Goal: Task Accomplishment & Management: Use online tool/utility

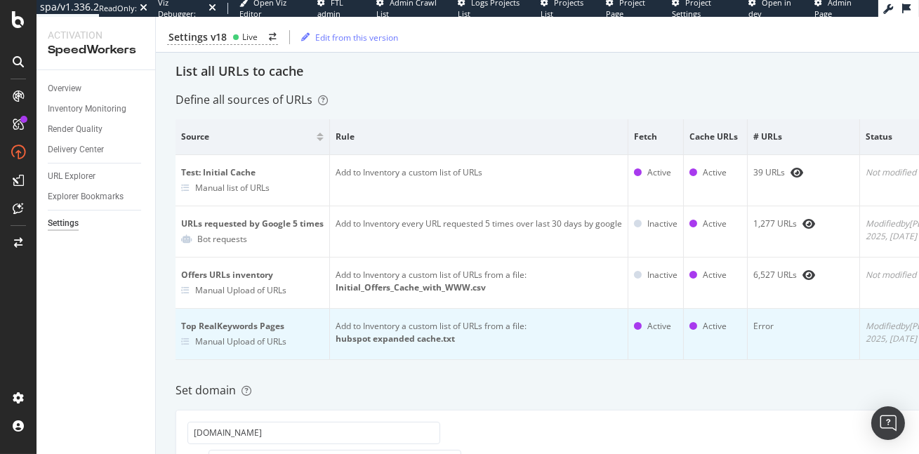
scroll to position [81, 0]
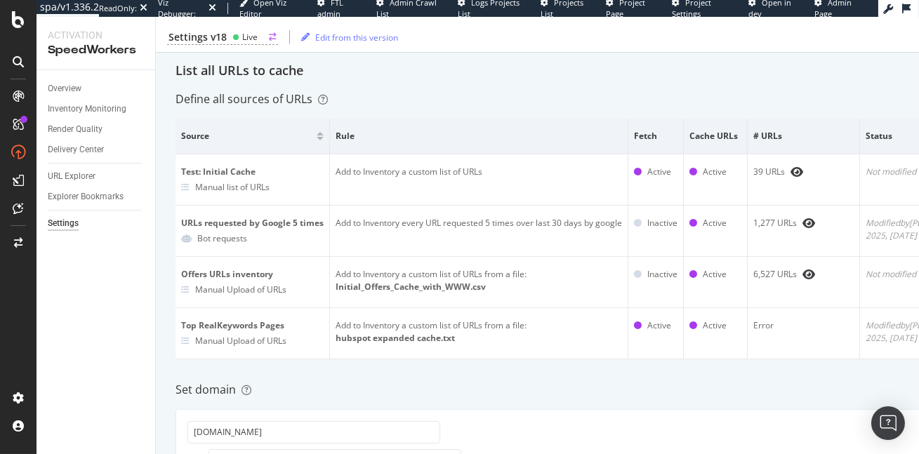
click at [215, 35] on div "Settings v18" at bounding box center [197, 37] width 58 height 14
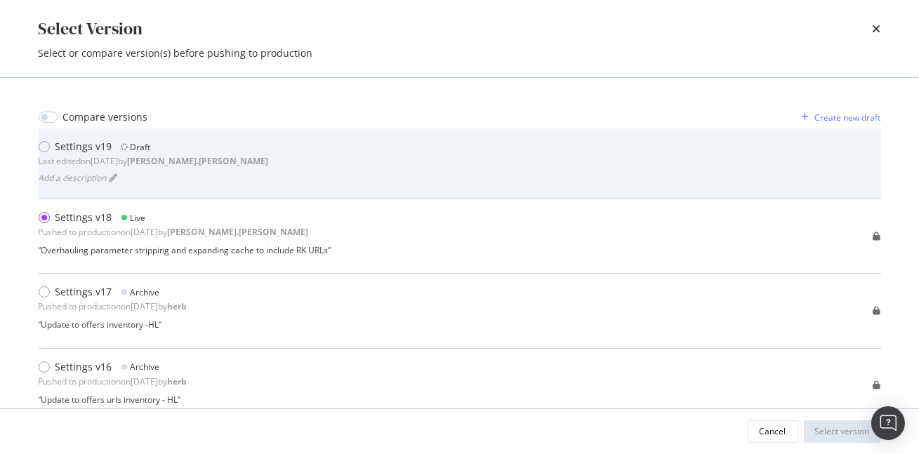
click at [70, 139] on div "Settings v19 Draft Last edited on 2025 Aug 18th by robert.salerno Add a descrip…" at bounding box center [460, 163] width 842 height 71
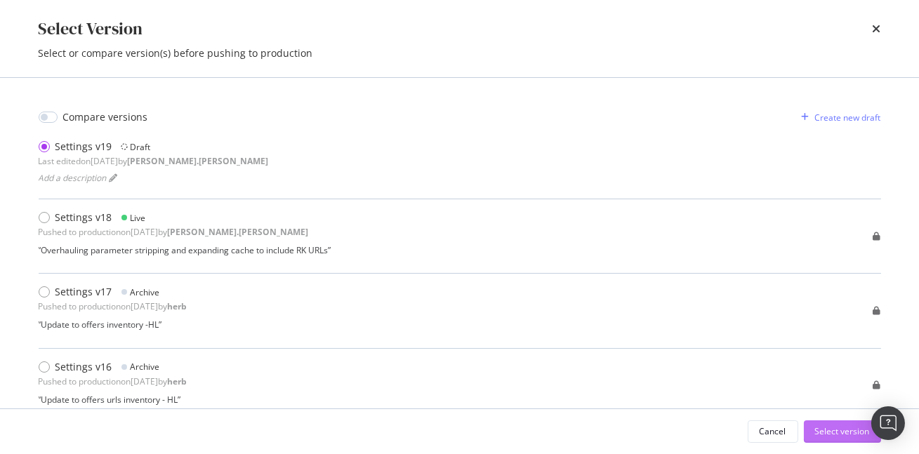
click at [853, 433] on div "Select version" at bounding box center [842, 431] width 55 height 12
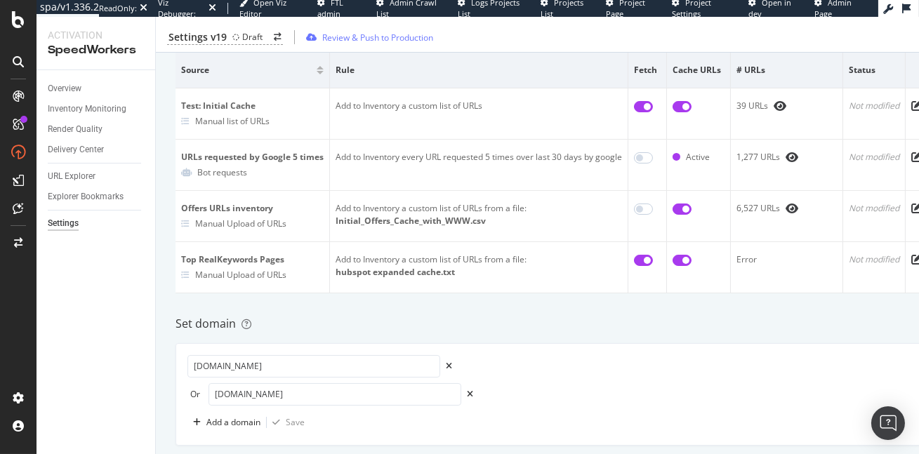
scroll to position [0, 51]
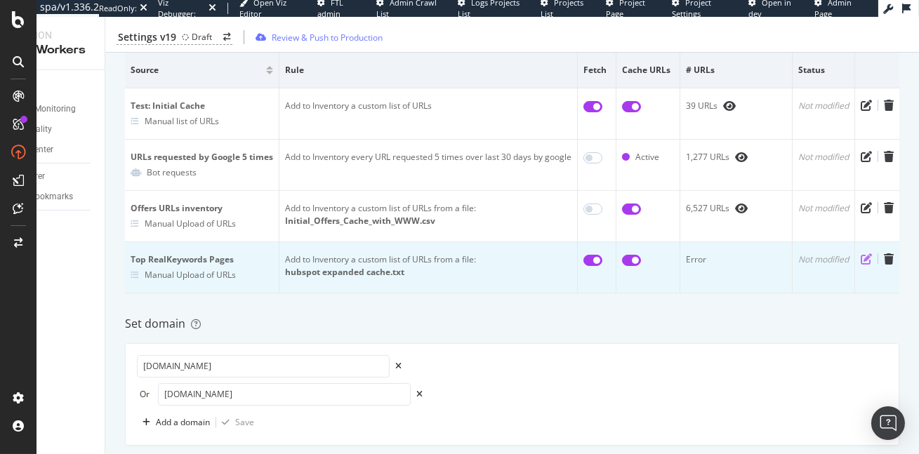
click at [868, 255] on icon "pen-to-square" at bounding box center [865, 258] width 11 height 11
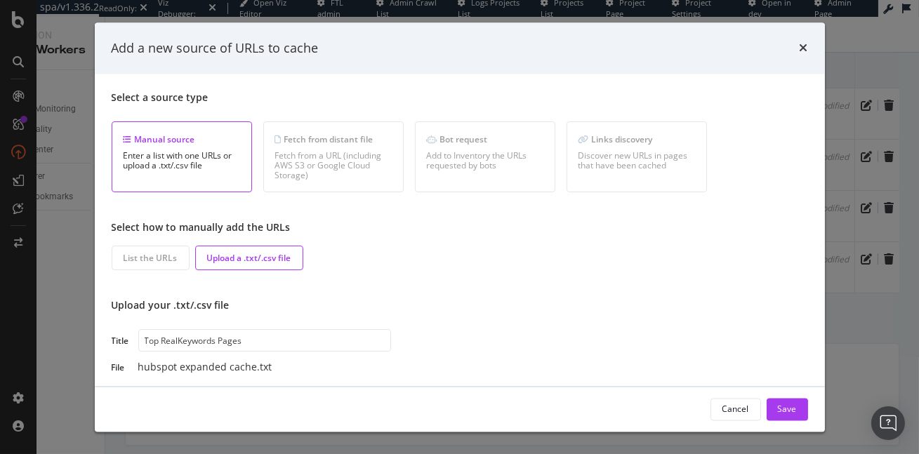
scroll to position [5, 0]
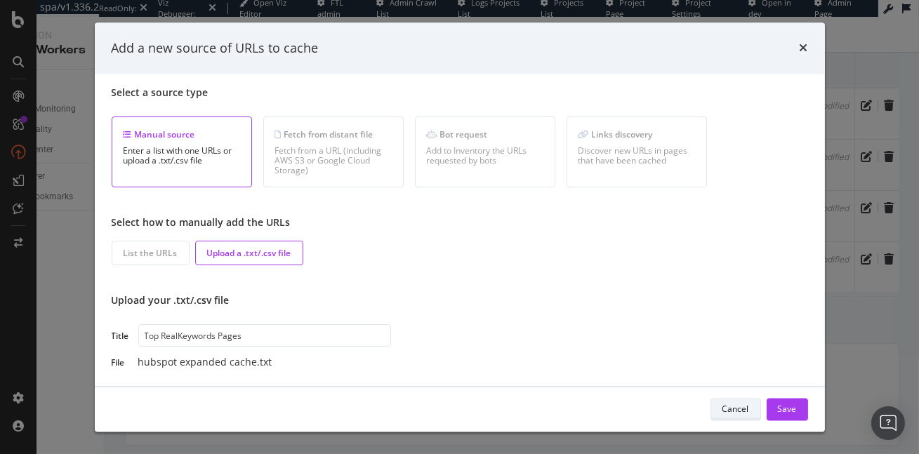
click at [738, 410] on div "Cancel" at bounding box center [735, 409] width 27 height 12
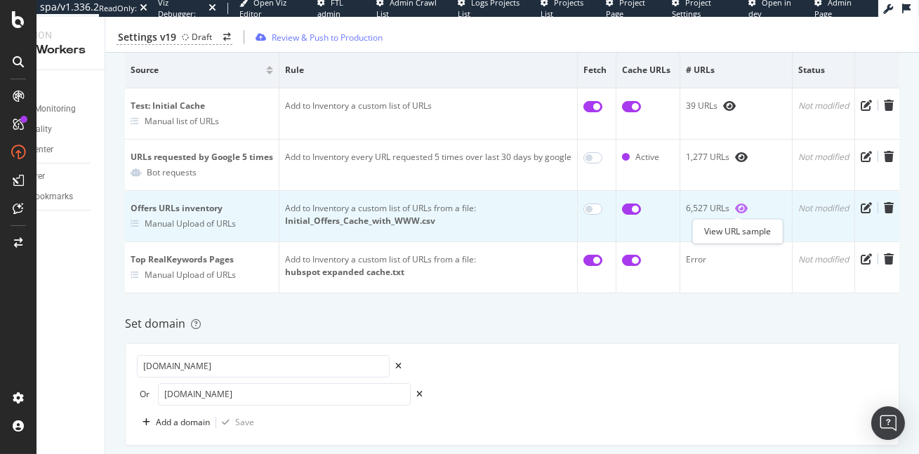
click at [738, 210] on icon "eye" at bounding box center [741, 208] width 13 height 11
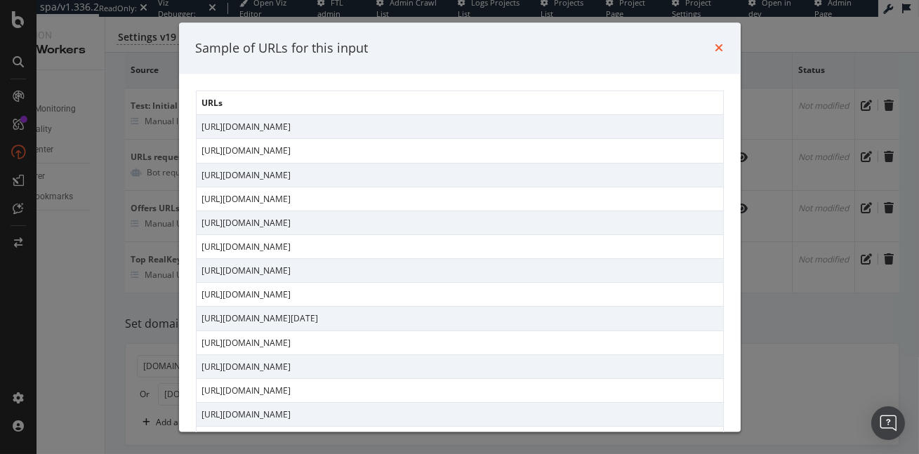
click at [715, 47] on icon "times" at bounding box center [719, 48] width 8 height 11
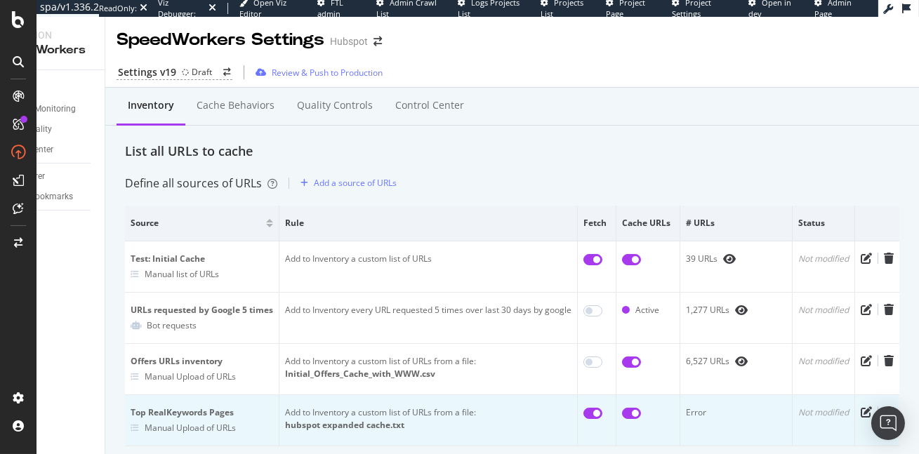
scroll to position [4, 0]
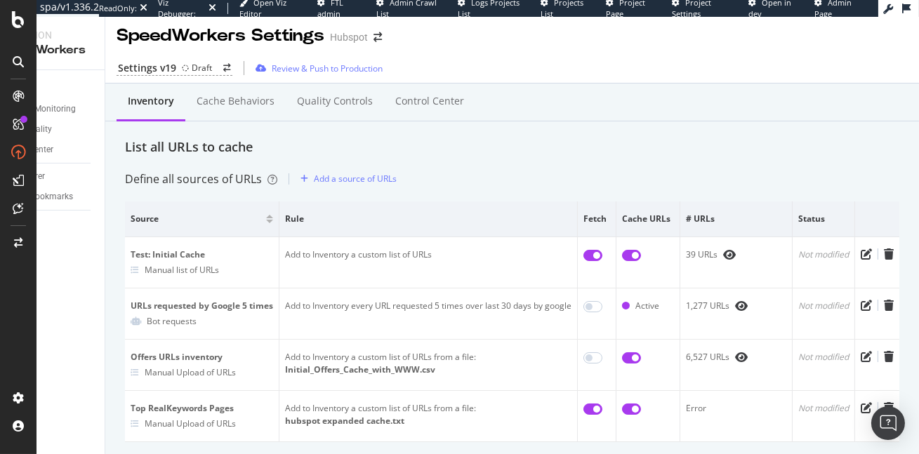
click at [573, 51] on div "Settings v19 Draft Review & Push to Production" at bounding box center [511, 66] width 813 height 36
click at [580, 53] on div "Settings v19 Draft Review & Push to Production" at bounding box center [511, 67] width 813 height 29
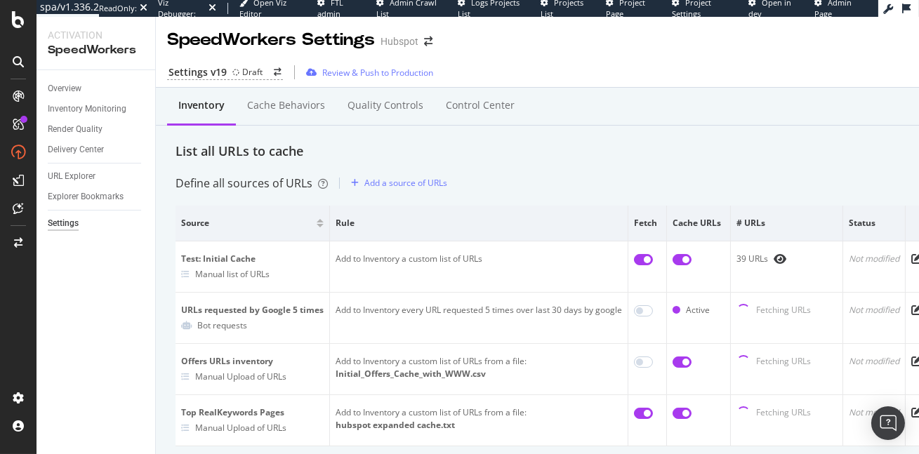
scroll to position [42, 0]
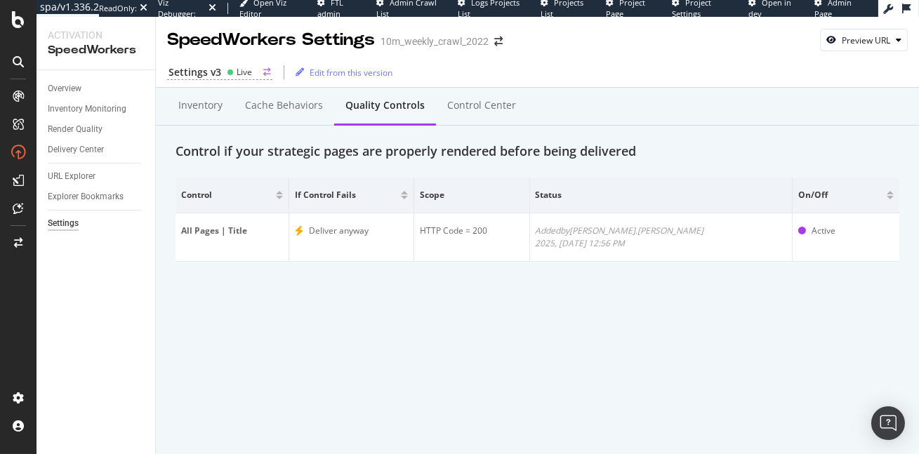
click at [208, 72] on div "Settings v3" at bounding box center [194, 72] width 53 height 14
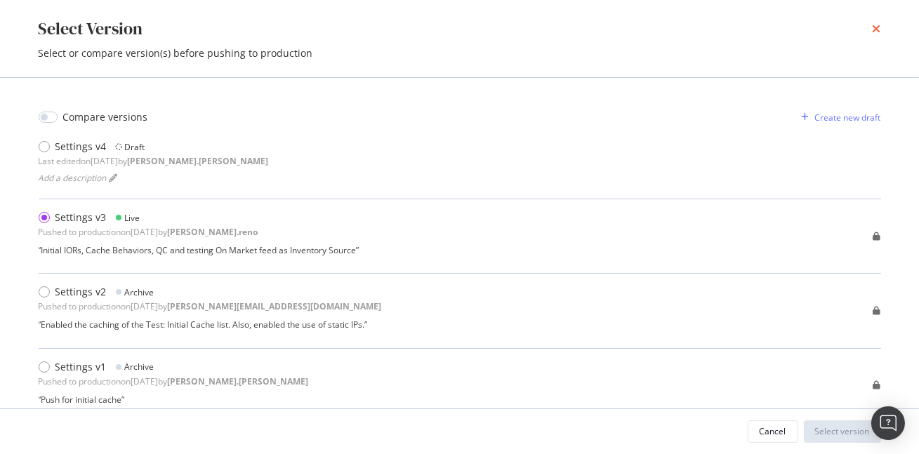
click at [878, 28] on icon "times" at bounding box center [876, 28] width 8 height 11
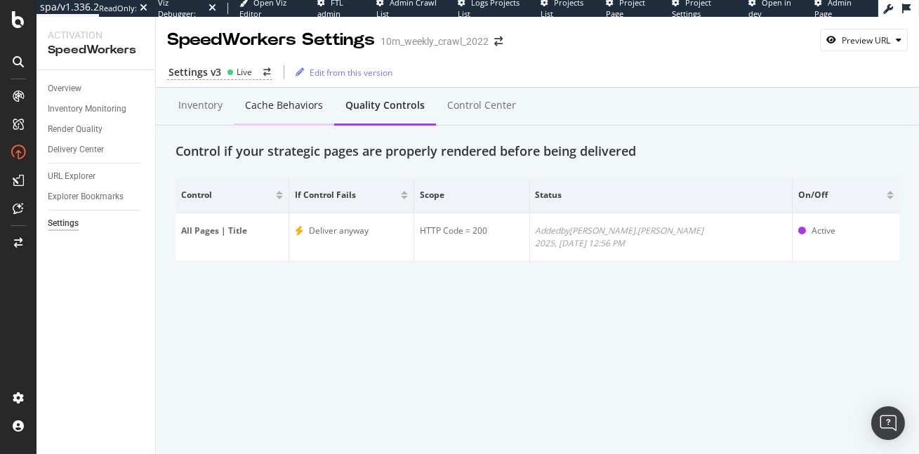
click at [270, 113] on div "Cache behaviors" at bounding box center [284, 106] width 100 height 39
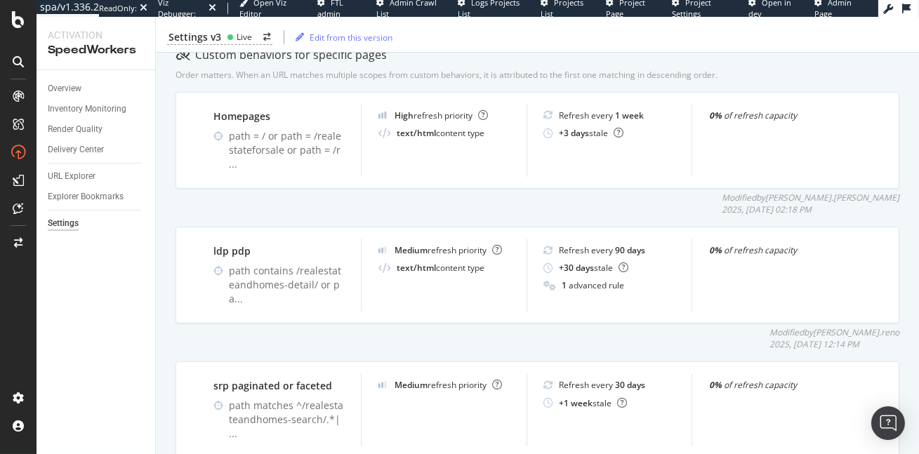
scroll to position [448, 0]
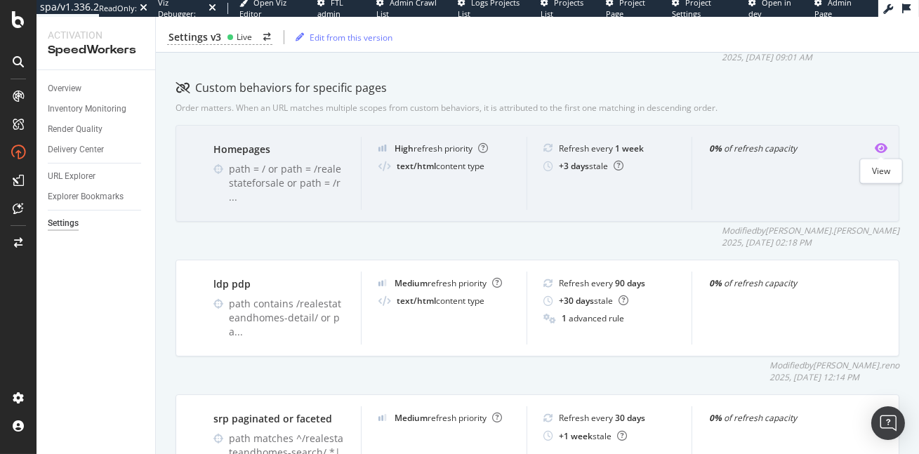
click at [880, 146] on icon "eye" at bounding box center [881, 147] width 13 height 11
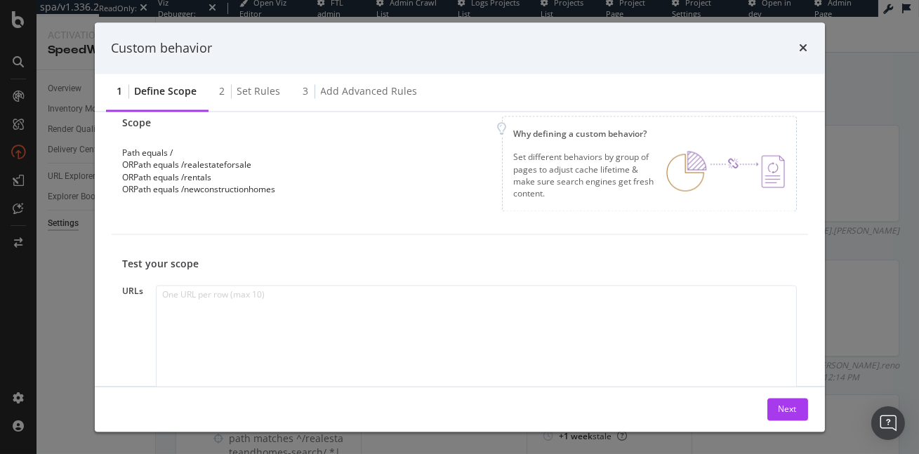
scroll to position [0, 0]
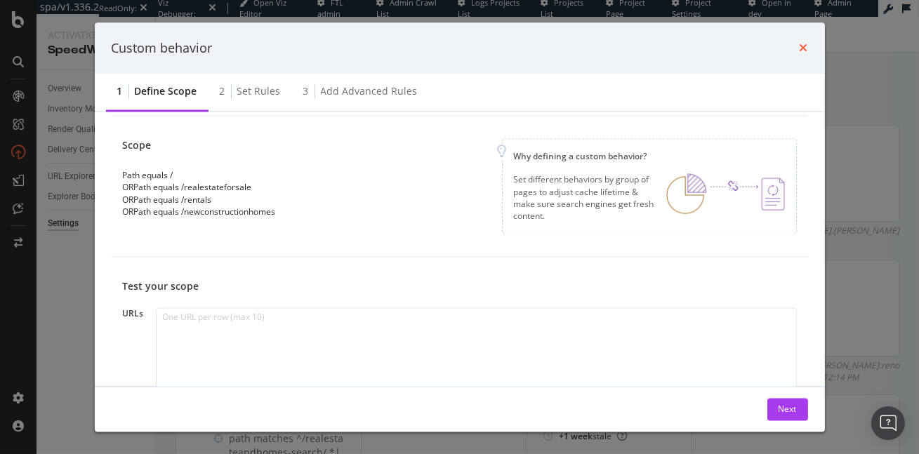
click at [804, 49] on icon "times" at bounding box center [803, 48] width 8 height 11
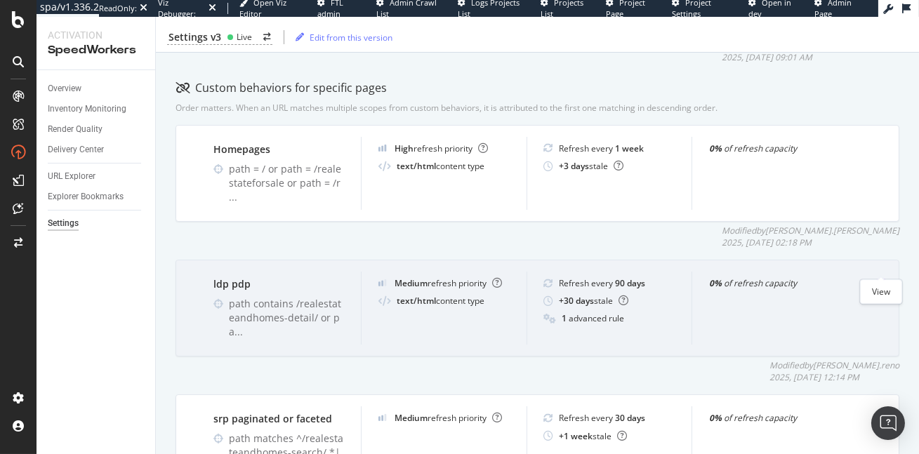
click at [881, 277] on icon "eye" at bounding box center [881, 282] width 13 height 11
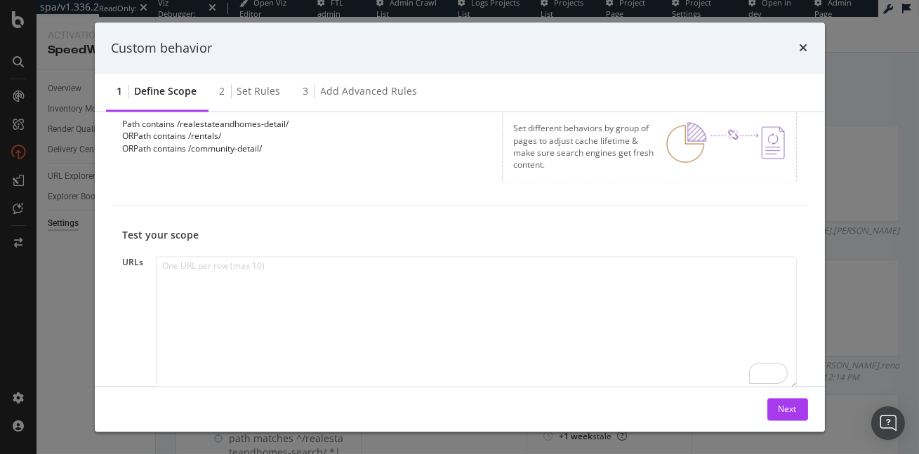
scroll to position [161, 0]
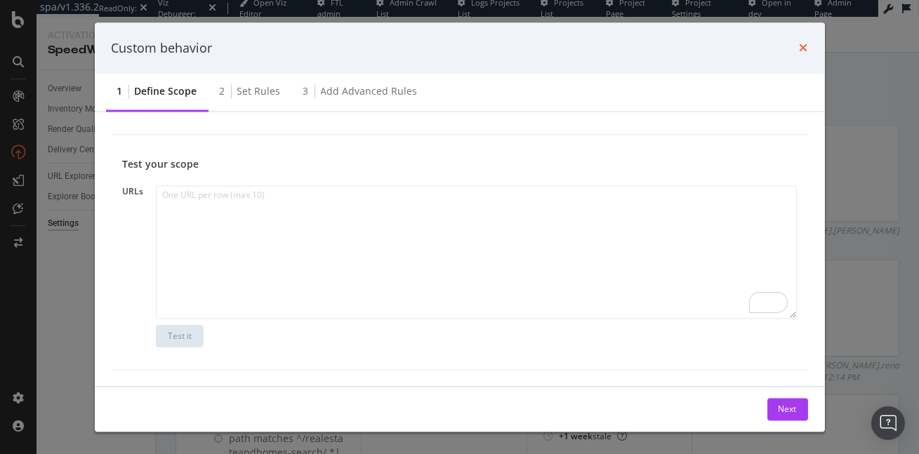
click at [800, 49] on icon "times" at bounding box center [803, 48] width 8 height 11
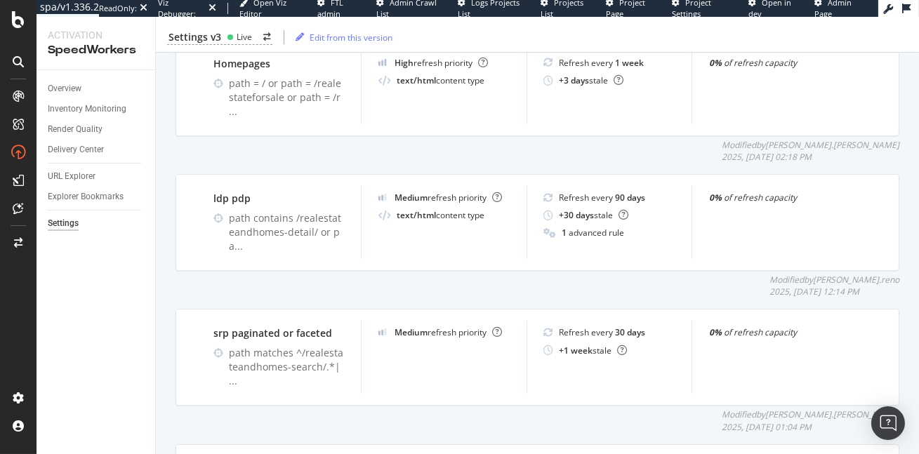
scroll to position [540, 0]
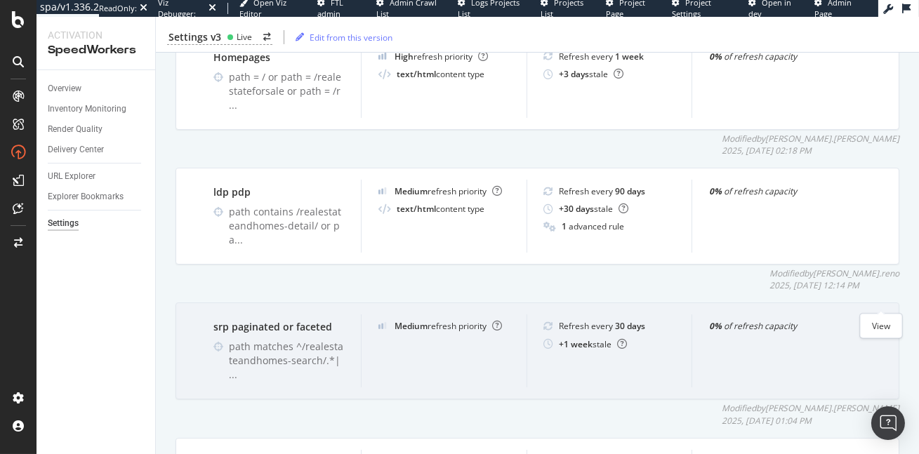
click at [886, 320] on icon "eye" at bounding box center [881, 325] width 13 height 11
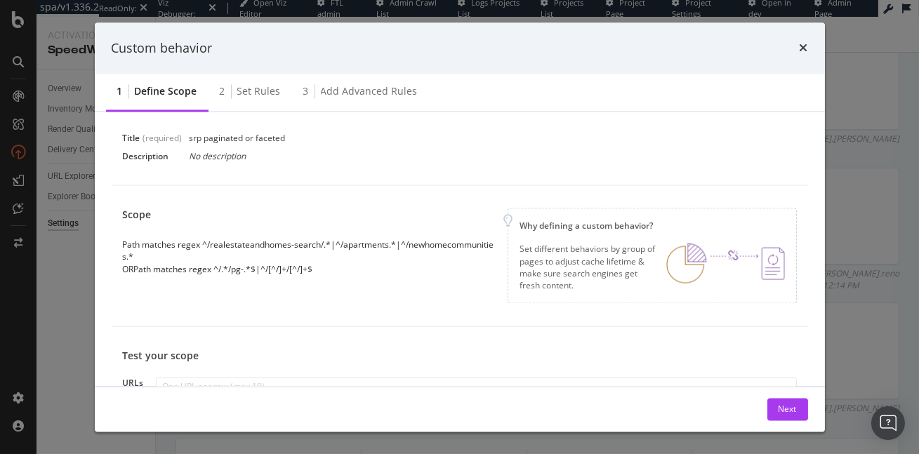
scroll to position [39, 0]
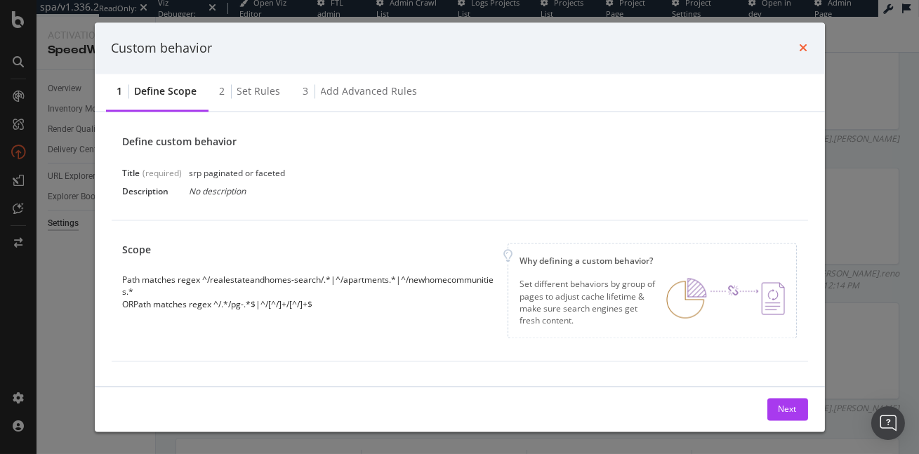
click at [804, 48] on icon "times" at bounding box center [803, 48] width 8 height 11
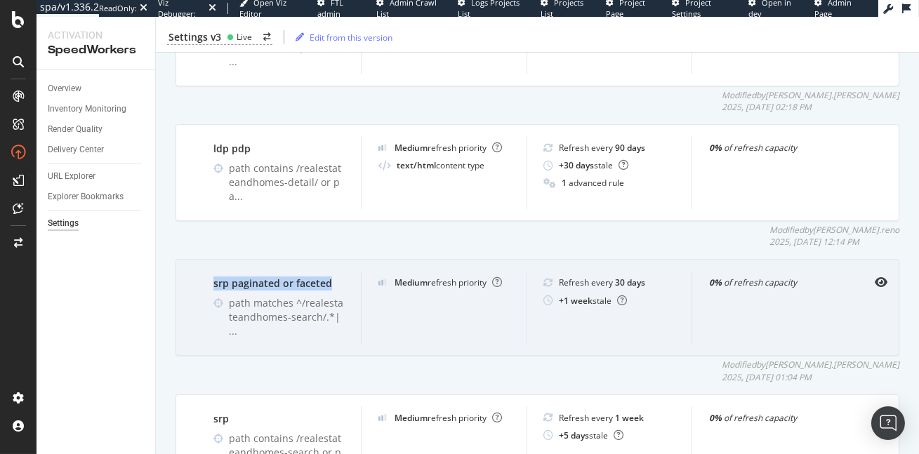
drag, startPoint x: 331, startPoint y: 258, endPoint x: 211, endPoint y: 258, distance: 120.0
click at [211, 271] on div "srp paginated or faceted path matches ^/realestateandhomes-search/.*| ..." at bounding box center [279, 307] width 164 height 73
copy div "srp paginated or faceted"
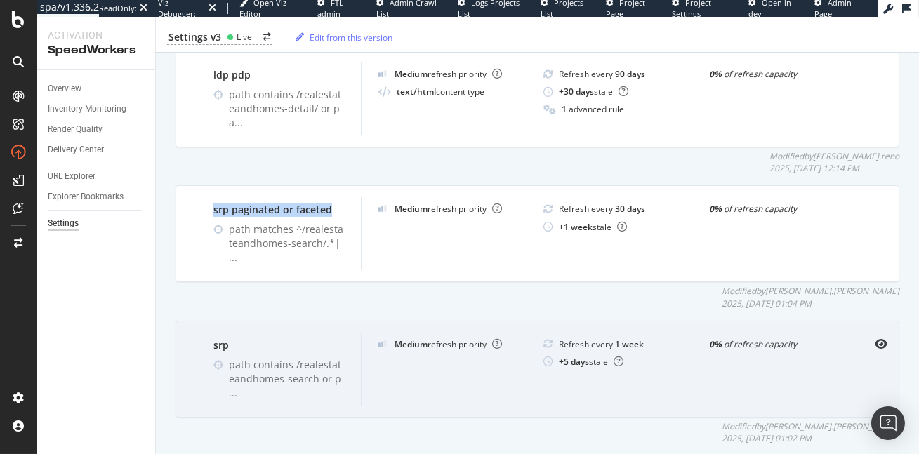
scroll to position [672, 0]
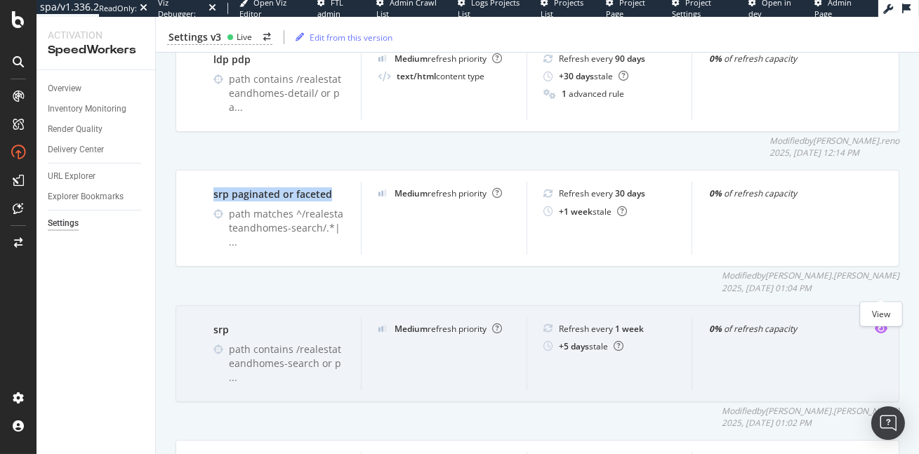
click at [884, 323] on icon "eye" at bounding box center [881, 328] width 13 height 11
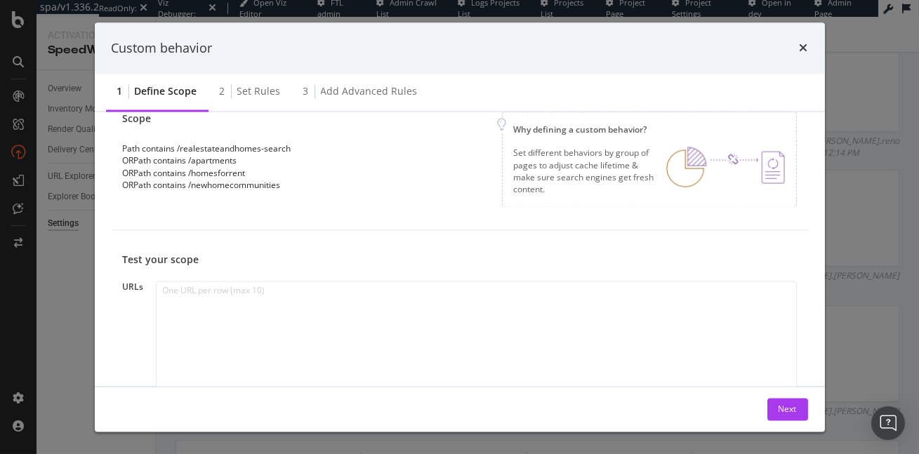
scroll to position [133, 0]
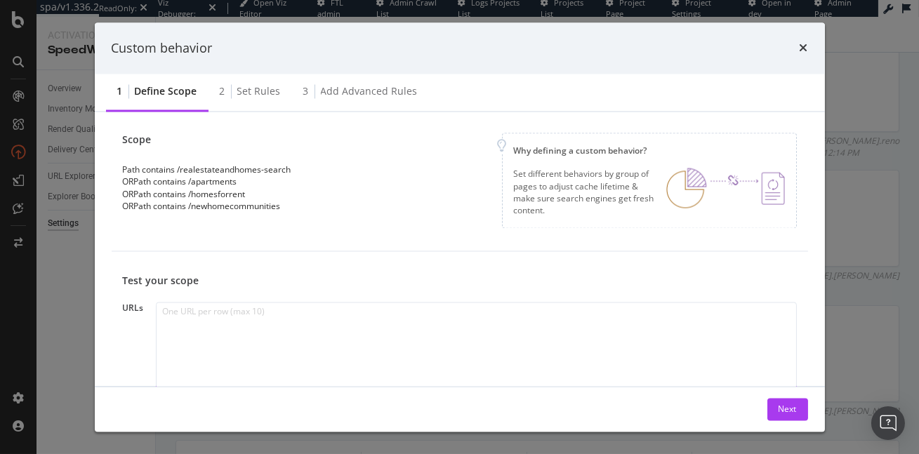
click at [804, 41] on div "times" at bounding box center [803, 48] width 8 height 18
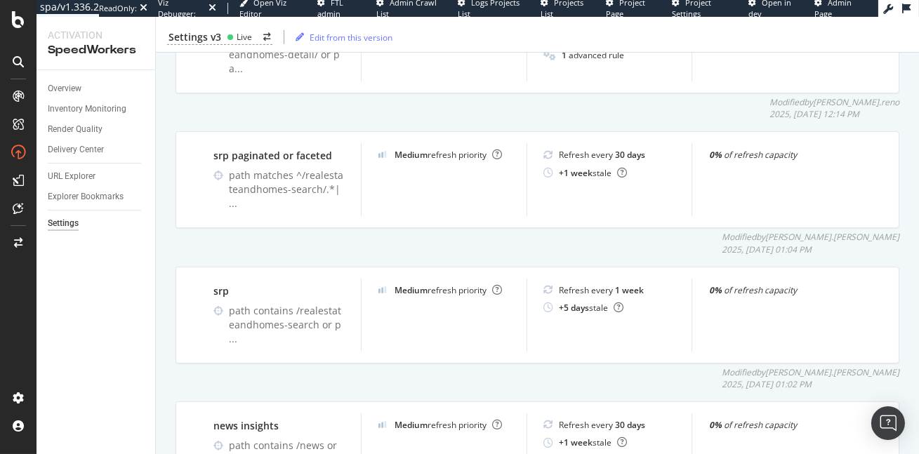
scroll to position [764, 0]
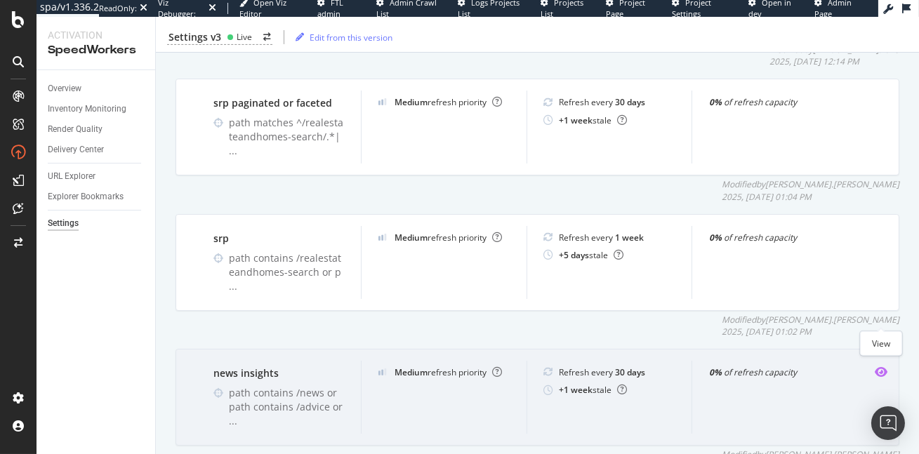
click at [878, 366] on icon "eye" at bounding box center [881, 371] width 13 height 11
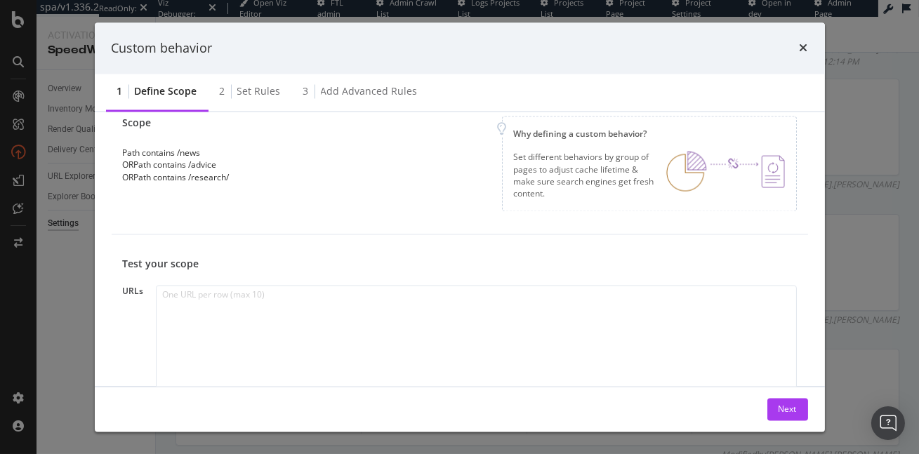
scroll to position [125, 0]
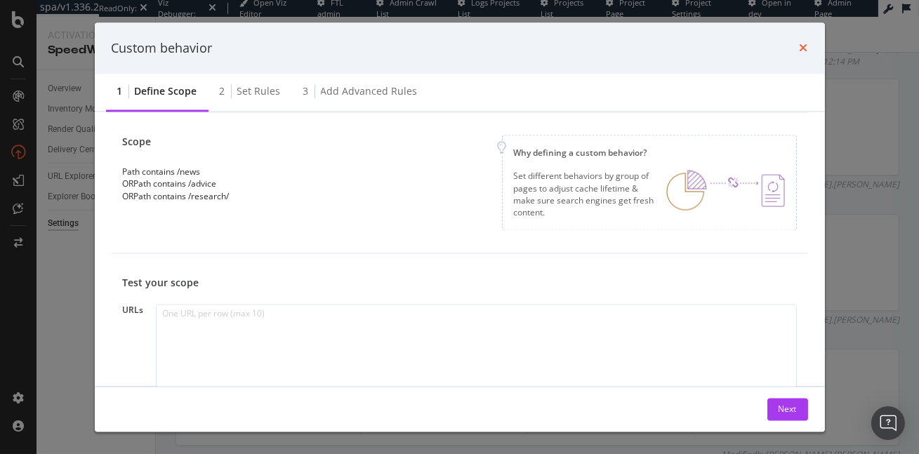
click at [805, 45] on icon "times" at bounding box center [803, 48] width 8 height 11
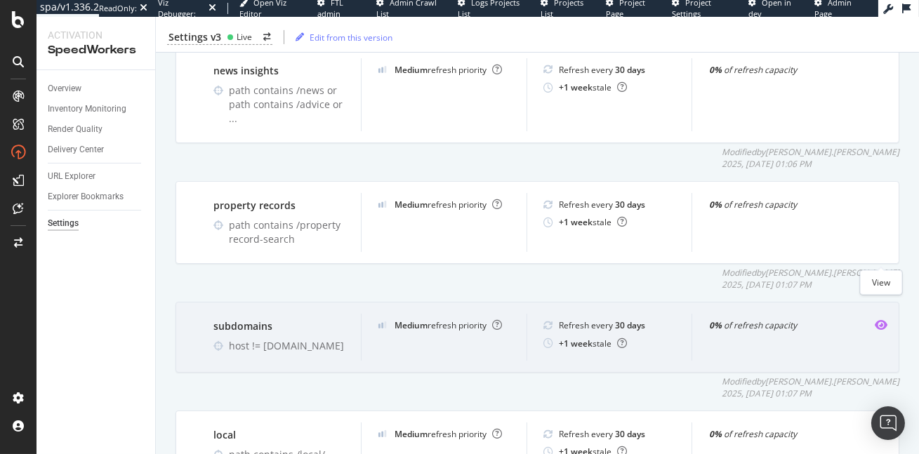
click at [882, 319] on icon "eye" at bounding box center [881, 324] width 13 height 11
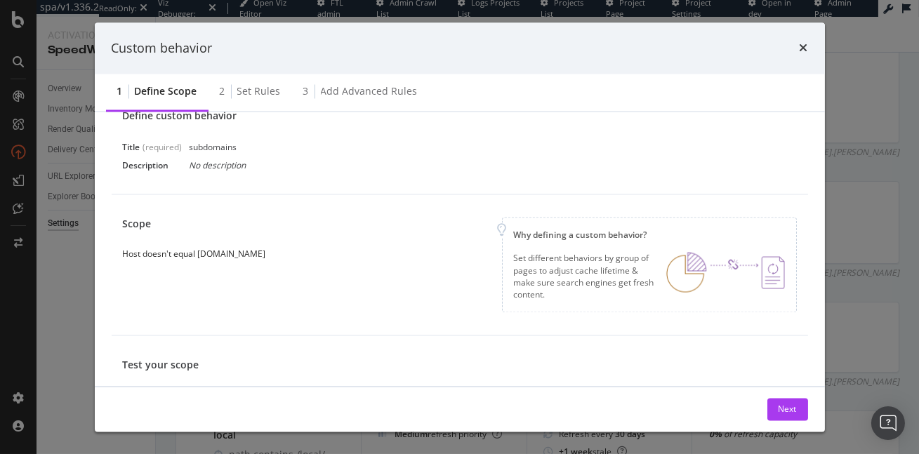
click at [797, 46] on div "Custom behavior" at bounding box center [460, 48] width 696 height 18
click at [802, 45] on icon "times" at bounding box center [803, 48] width 8 height 11
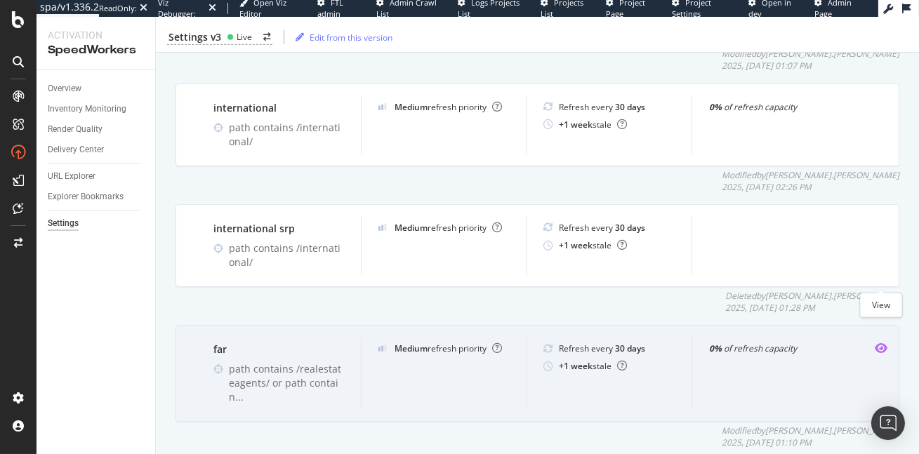
click at [878, 343] on icon "eye" at bounding box center [881, 348] width 13 height 11
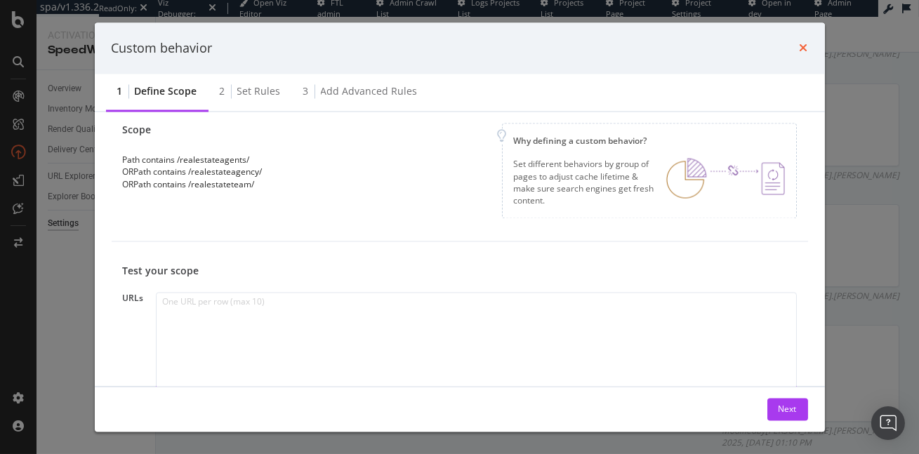
click at [799, 49] on icon "times" at bounding box center [803, 48] width 8 height 11
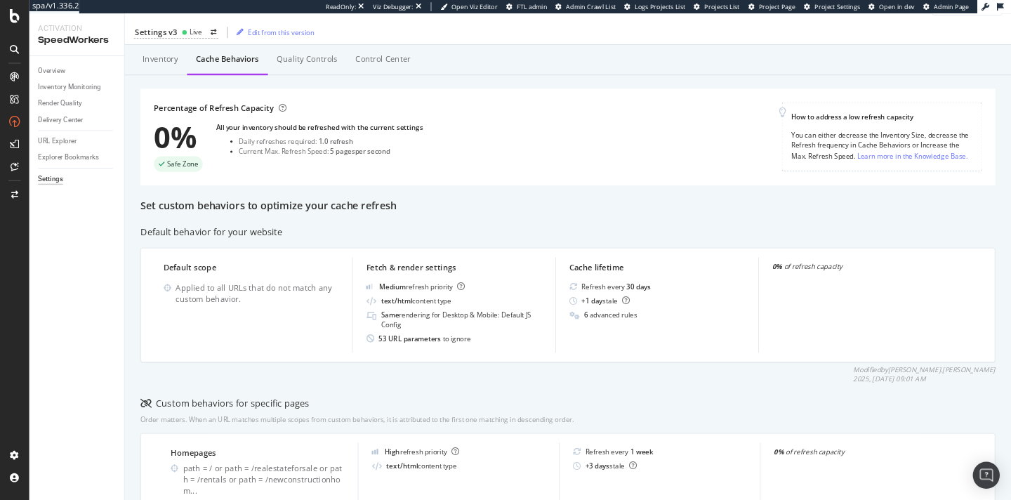
scroll to position [0, 0]
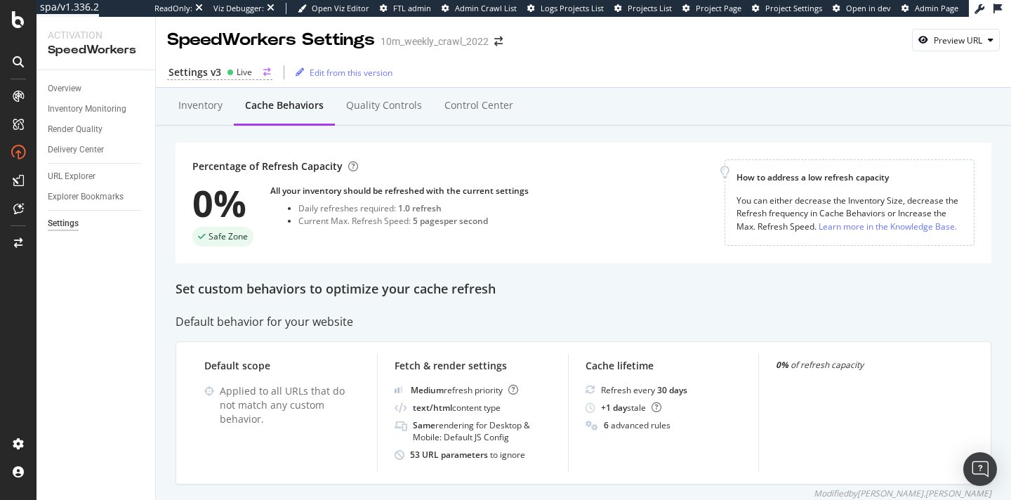
click at [227, 77] on div "Live" at bounding box center [239, 72] width 25 height 12
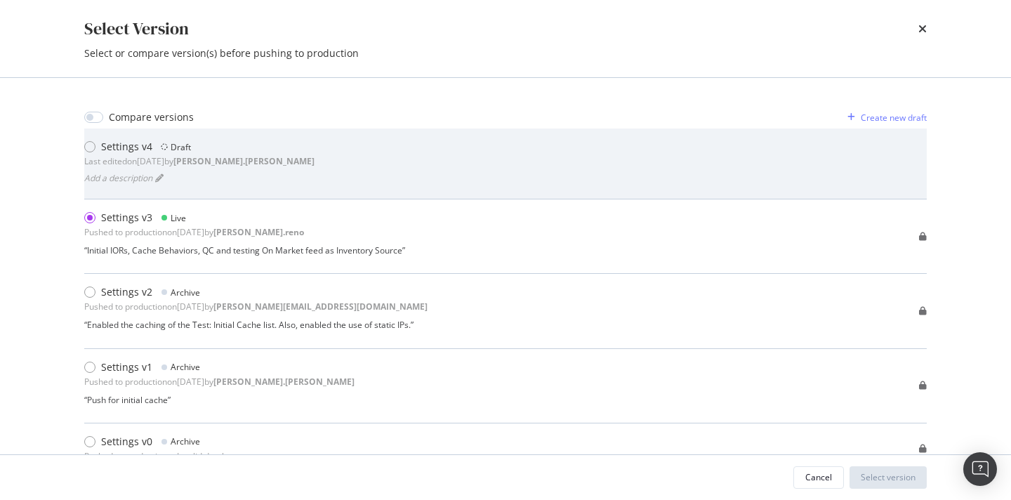
click at [123, 149] on div "Settings v4" at bounding box center [126, 147] width 51 height 14
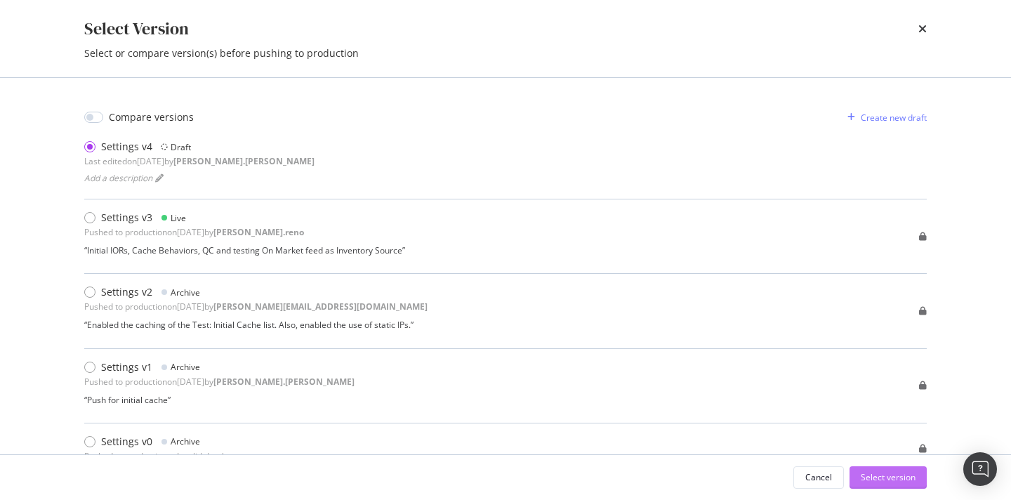
click at [879, 453] on button "Select version" at bounding box center [887, 477] width 77 height 22
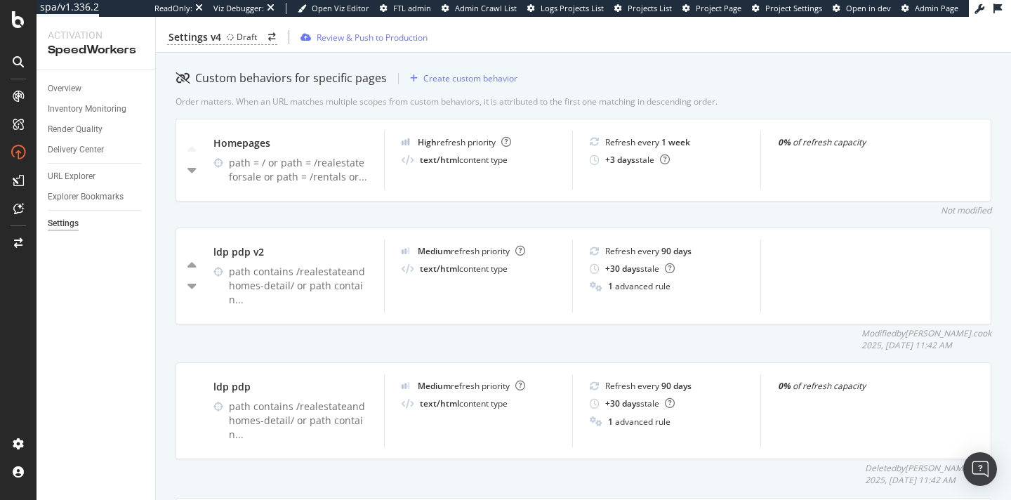
scroll to position [510, 0]
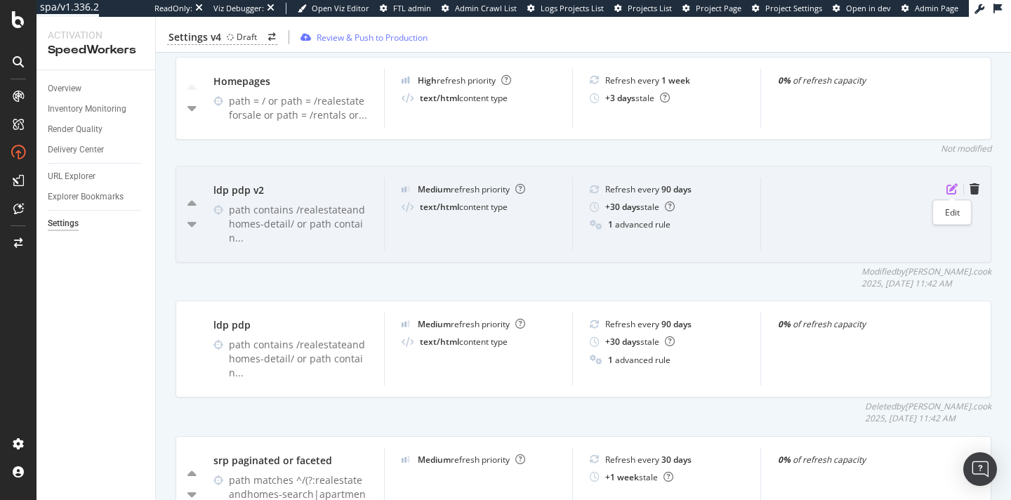
click at [918, 190] on icon "pen-to-square" at bounding box center [951, 188] width 11 height 11
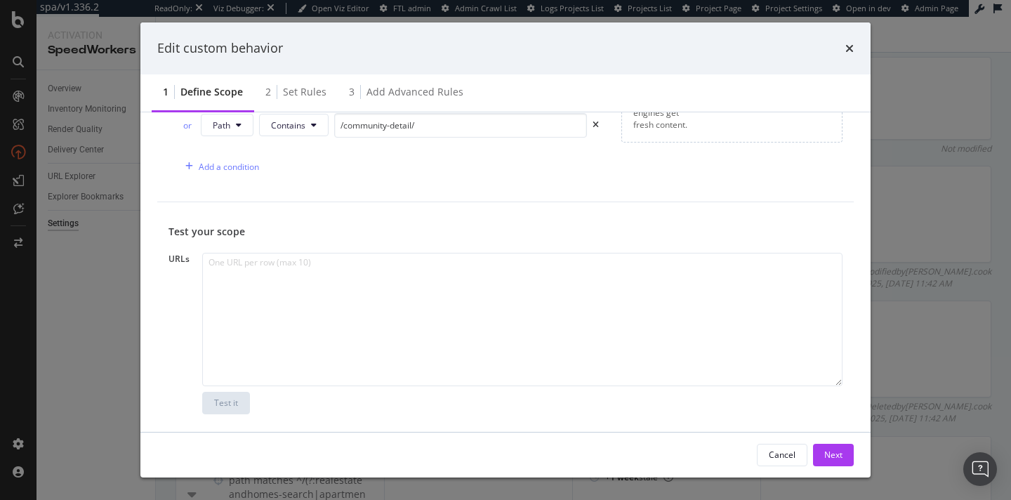
scroll to position [0, 0]
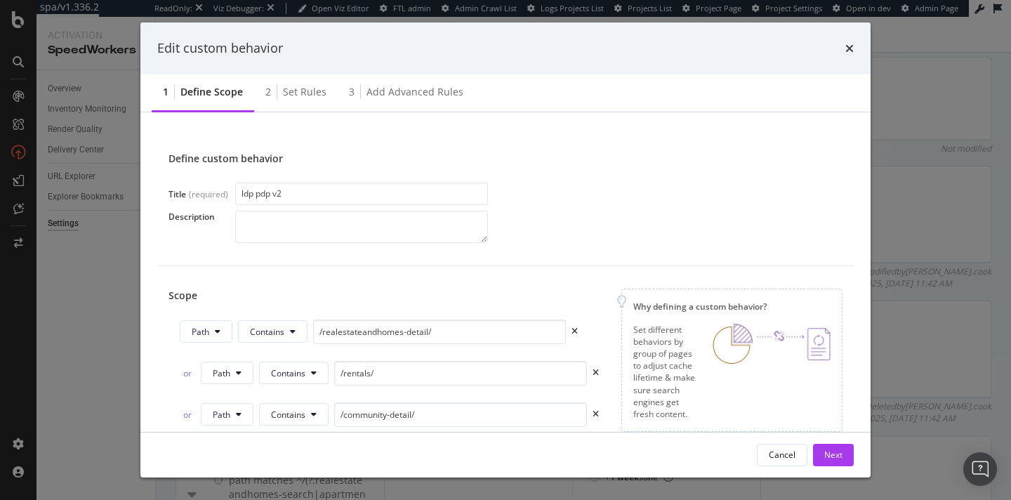
click at [850, 41] on div "times" at bounding box center [849, 48] width 8 height 18
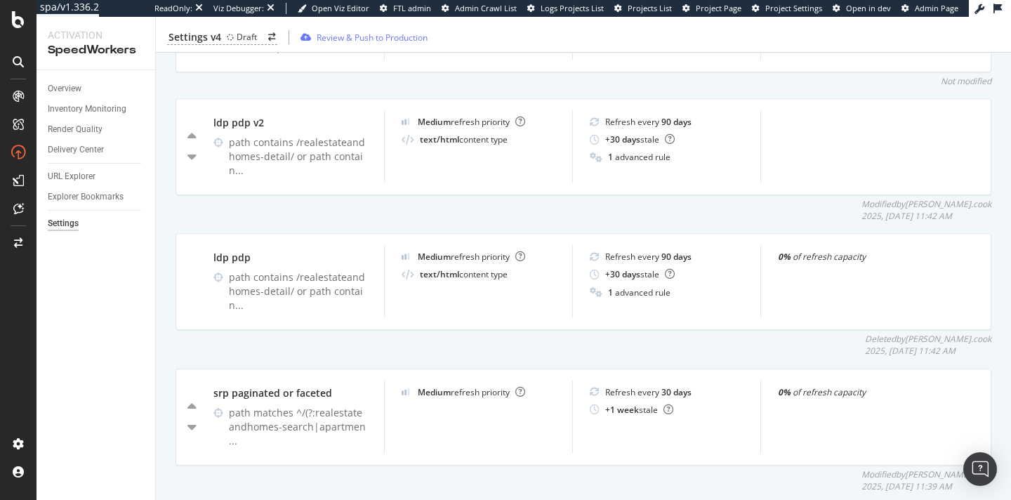
scroll to position [582, 0]
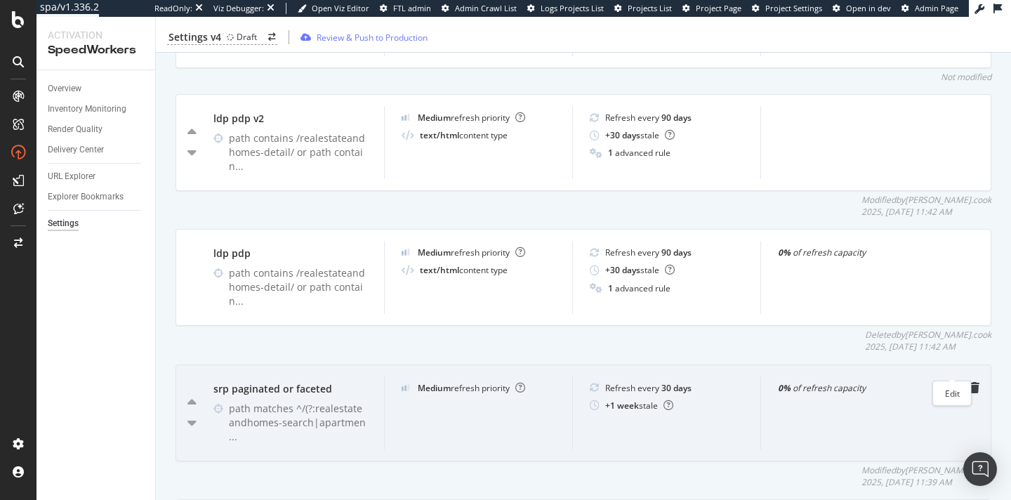
click at [918, 382] on icon "pen-to-square" at bounding box center [951, 387] width 11 height 11
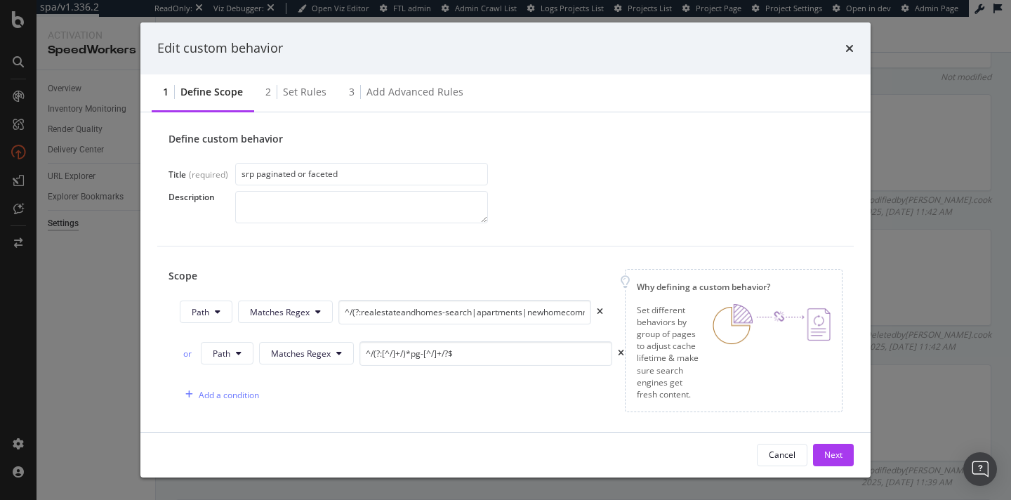
scroll to position [40, 0]
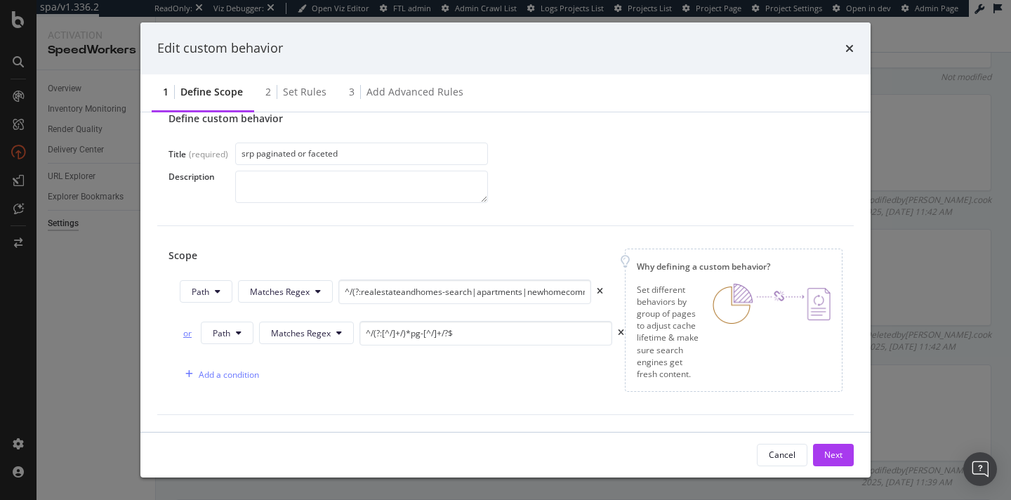
click at [183, 332] on div "or" at bounding box center [187, 333] width 15 height 12
click at [540, 291] on input "^/(?:realestateandhomes-search|apartments|newhomecommunities)(?:/.*)?$" at bounding box center [464, 291] width 253 height 25
click at [845, 46] on icon "times" at bounding box center [849, 48] width 8 height 11
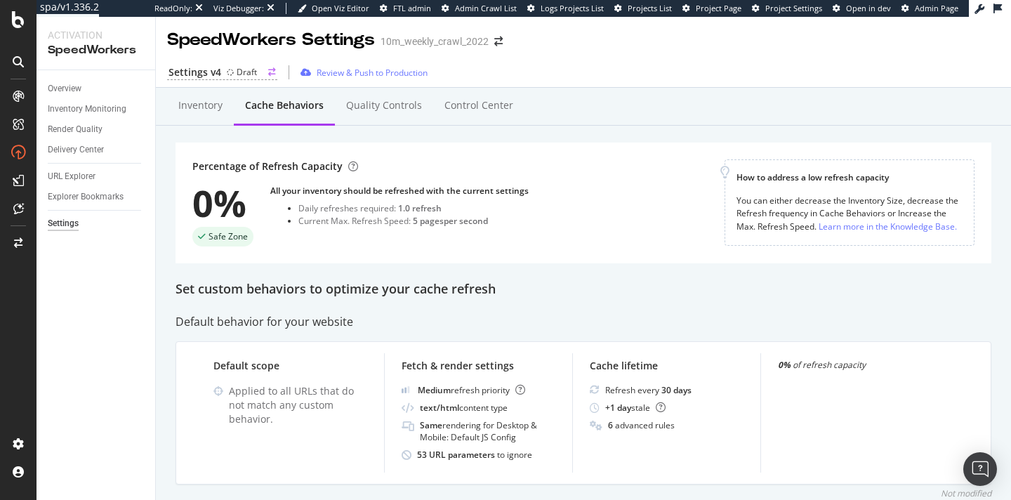
click at [211, 69] on div "Settings v4" at bounding box center [194, 72] width 53 height 14
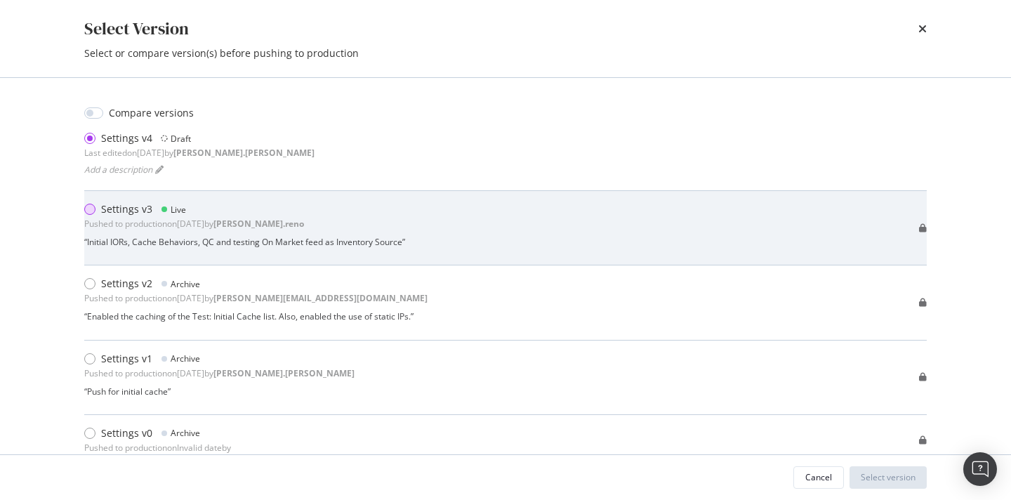
click at [91, 204] on div "modal" at bounding box center [89, 209] width 11 height 11
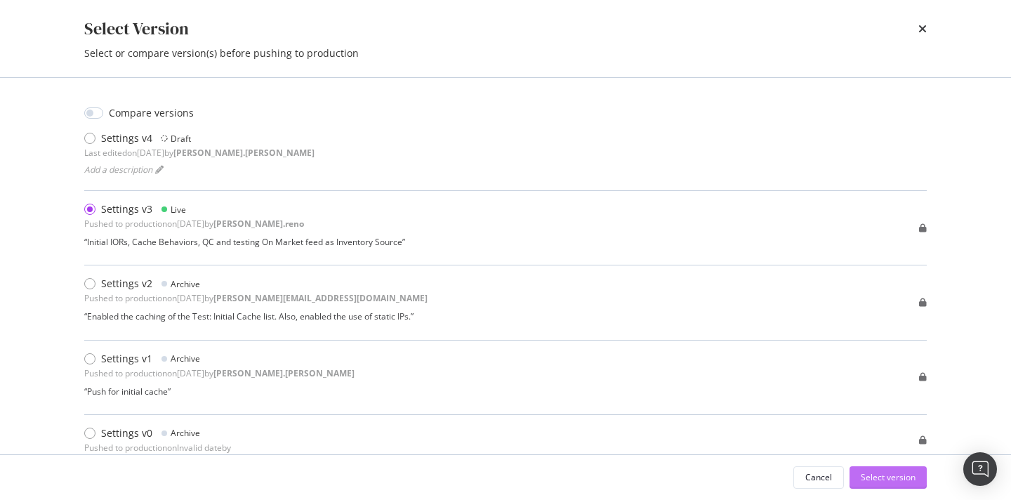
click at [892, 453] on div "Select version" at bounding box center [887, 477] width 55 height 12
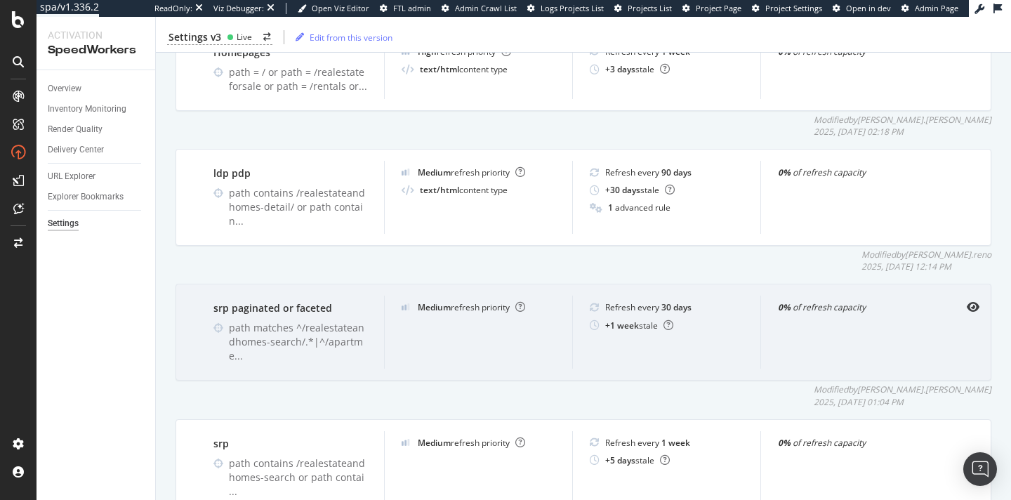
scroll to position [592, 0]
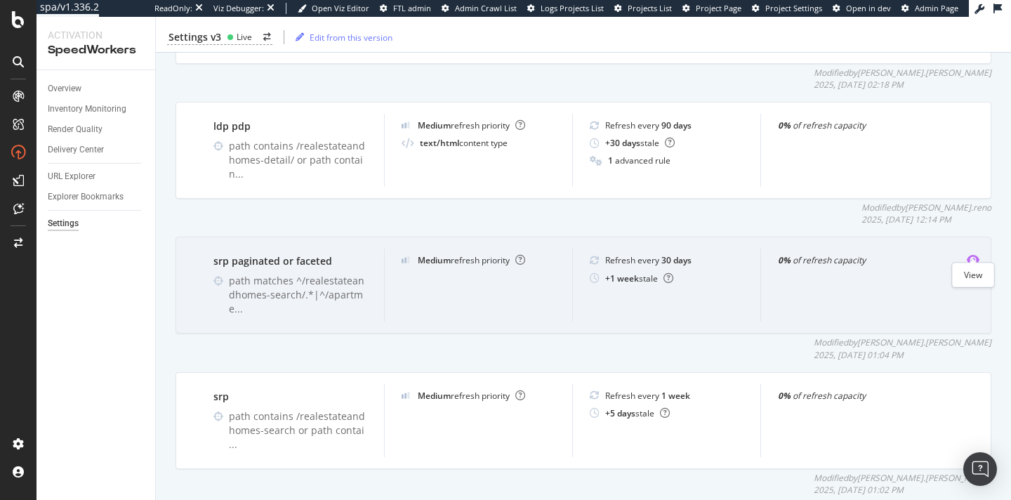
click at [918, 254] on icon "eye" at bounding box center [972, 259] width 13 height 11
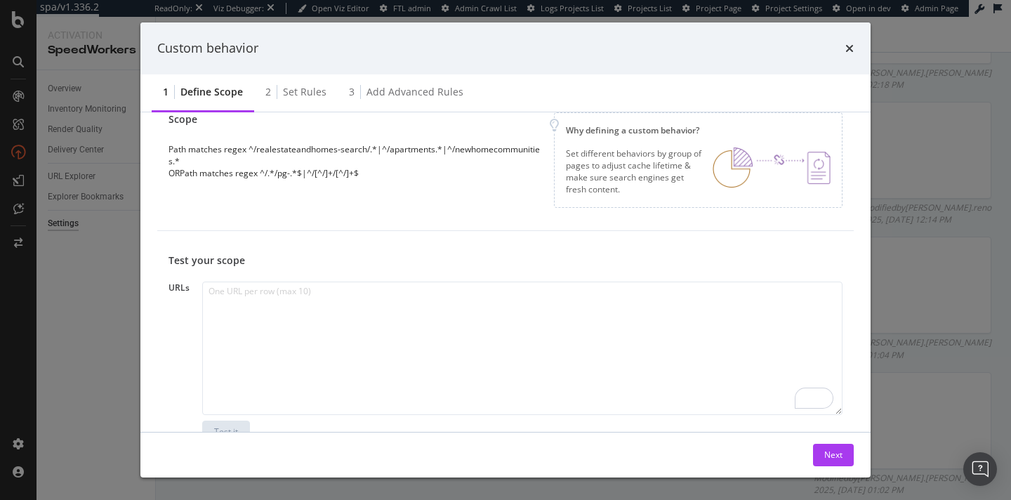
scroll to position [147, 0]
drag, startPoint x: 361, startPoint y: 173, endPoint x: 262, endPoint y: 175, distance: 99.0
click at [262, 175] on div "OR Path matches regex ^/.*/pg-.*$|^/[^/]+/[^/]+$" at bounding box center [355, 173] width 374 height 12
copy div "^/.*/pg-.*$|^/[^/]+/[^/]+$"
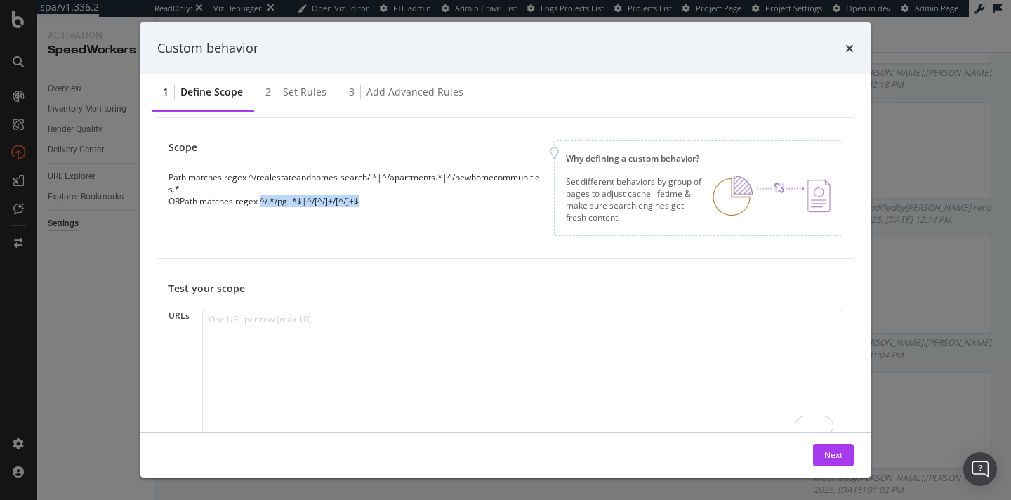
scroll to position [112, 0]
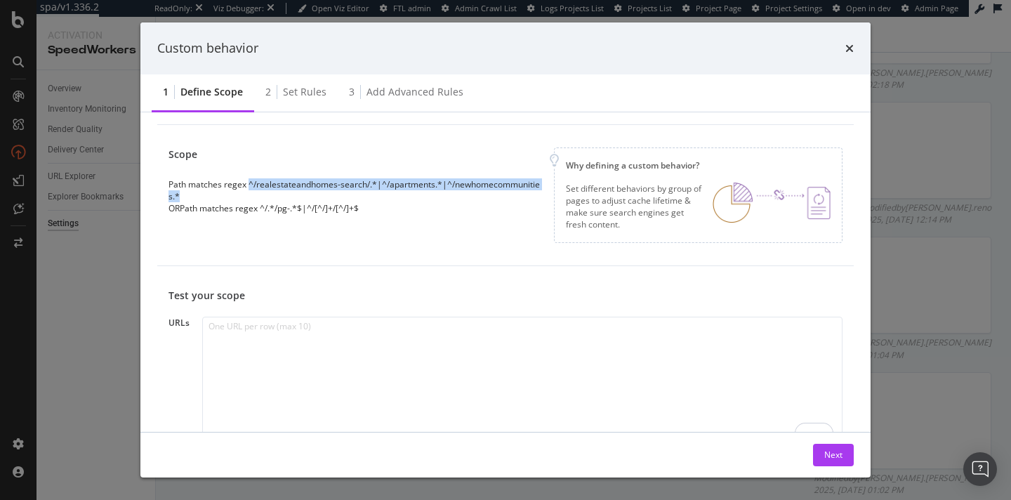
drag, startPoint x: 184, startPoint y: 196, endPoint x: 250, endPoint y: 184, distance: 67.0
click at [250, 184] on div "Path matches regex ^/realestateandhomes-search/.*|^/apartments.*|^/newhomecommu…" at bounding box center [355, 190] width 374 height 24
copy div "^/realestateandhomes-search/.*|^/apartments.*|^/newhomecommunities.*"
click at [361, 211] on div "OR Path matches regex ^/.*/pg-.*$|^/[^/]+/[^/]+$" at bounding box center [355, 208] width 374 height 12
click at [851, 48] on icon "times" at bounding box center [849, 48] width 8 height 11
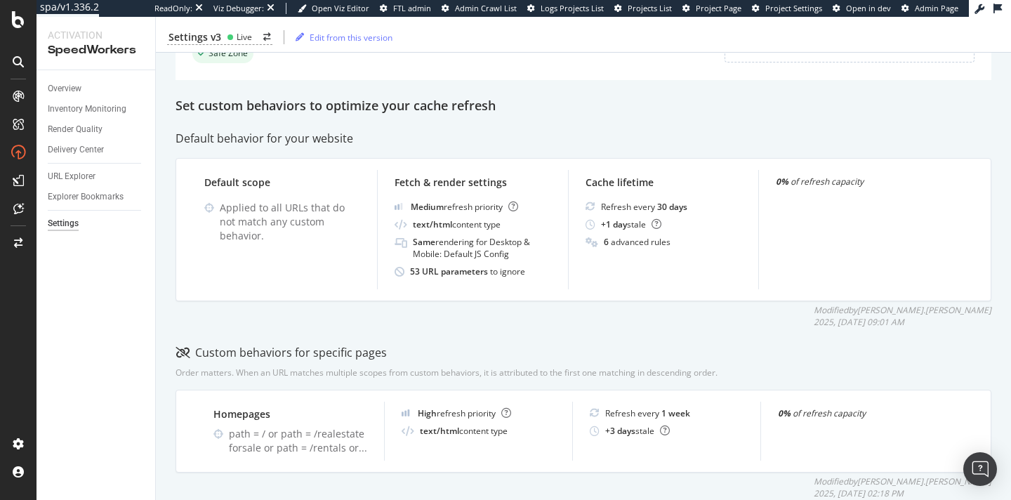
scroll to position [0, 0]
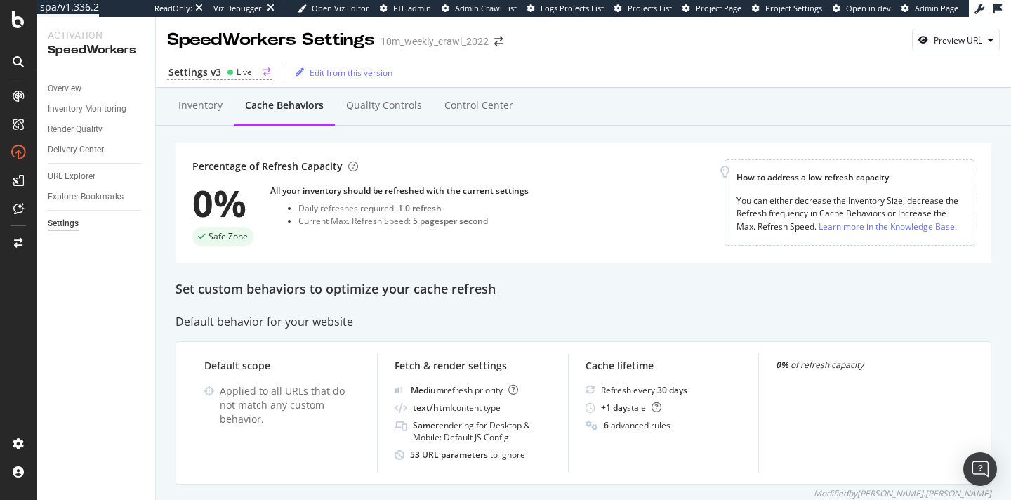
click at [227, 73] on circle at bounding box center [230, 72] width 6 height 6
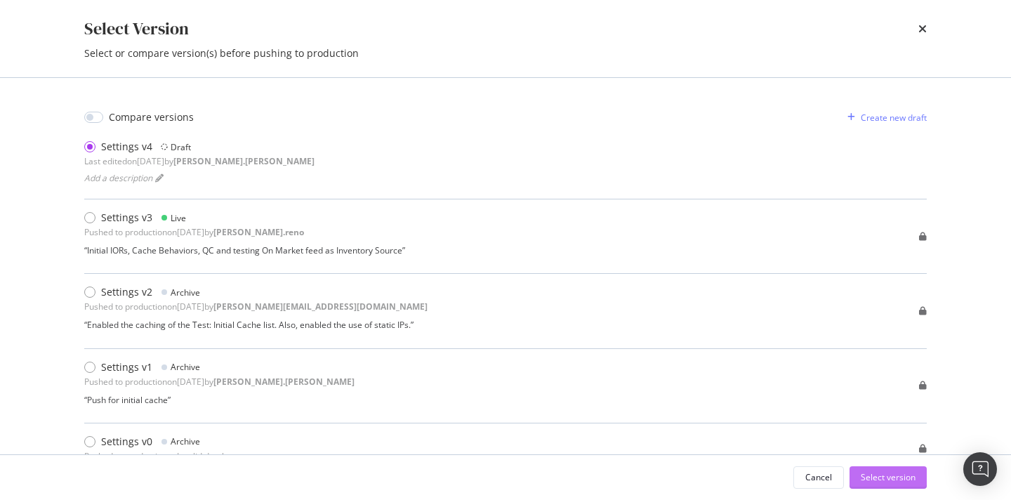
click at [877, 453] on div "Select version" at bounding box center [887, 477] width 55 height 12
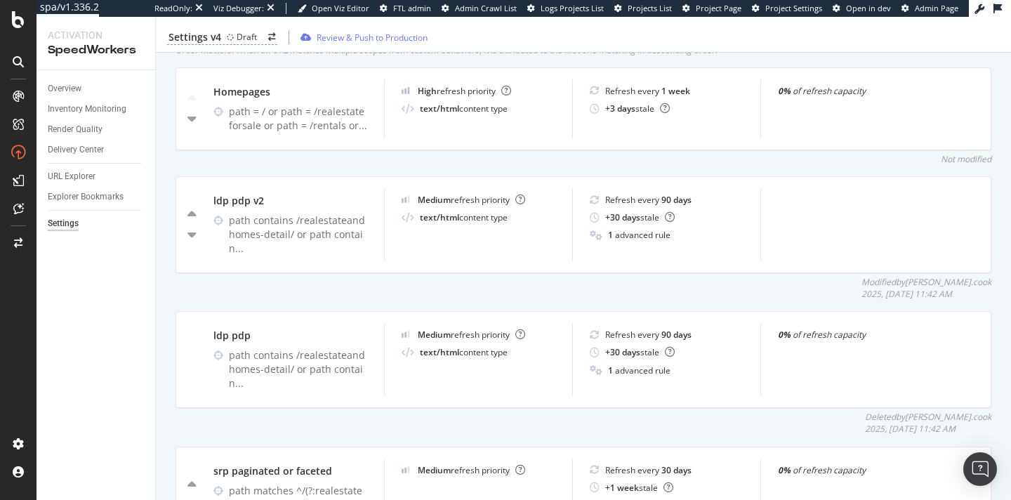
scroll to position [672, 0]
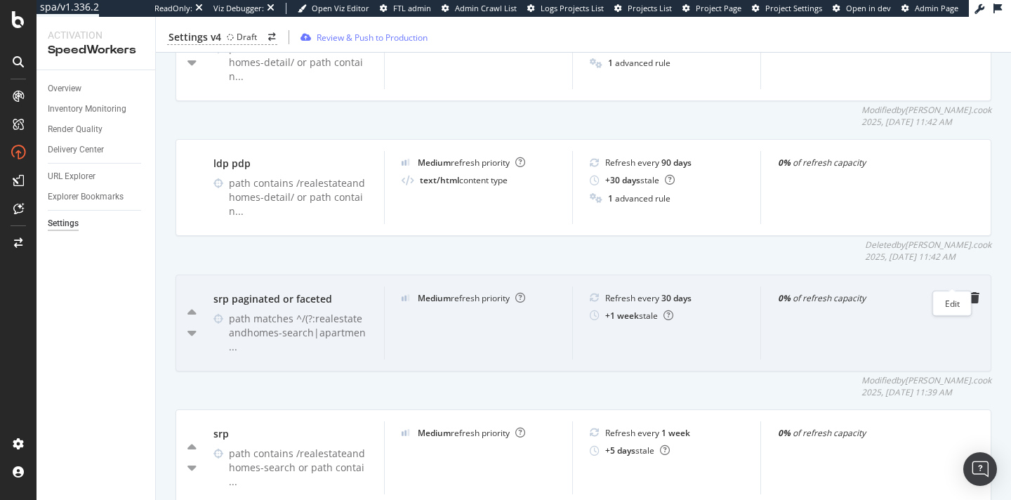
click at [918, 292] on icon "pen-to-square" at bounding box center [951, 297] width 11 height 11
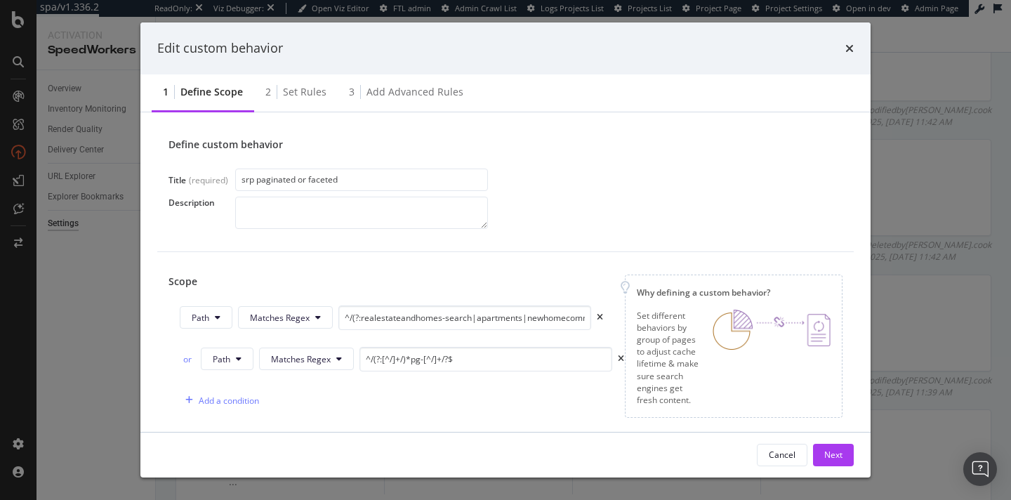
scroll to position [17, 0]
click at [428, 359] on input "^/(?:[^/]+/)*pg-[^/]+/?$" at bounding box center [485, 356] width 253 height 25
paste input "([^/]*pg-[^/]*|/[^/]+/[^/]+/[^/]+)"
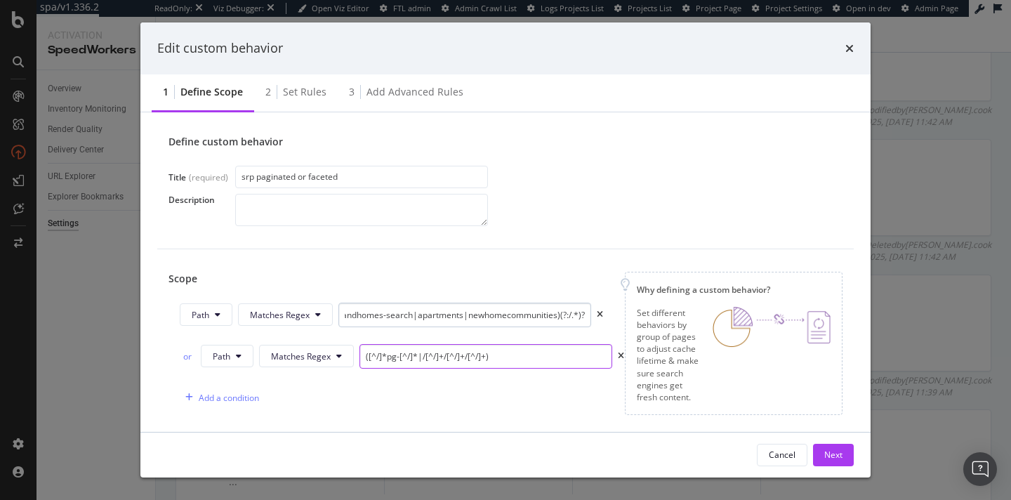
scroll to position [0, 62]
type input "([^/]*pg-[^/]*|/[^/]+/[^/]+/[^/]+)"
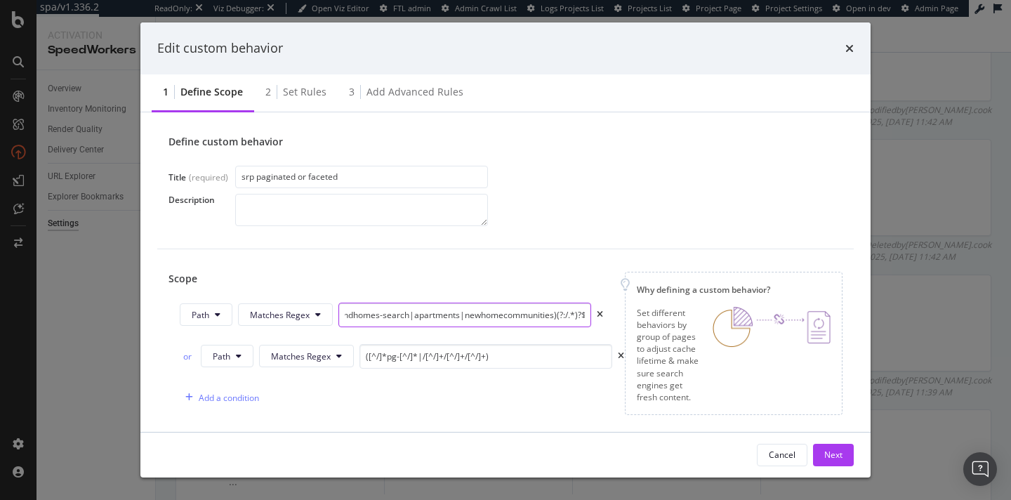
click at [438, 317] on input "^/(?:realestateandhomes-search|apartments|newhomecommunities)(?:/.*)?$" at bounding box center [464, 315] width 253 height 25
paste input "realestateandhomes-search/.*|^/apartments.*|^/newhomecommunities.*"
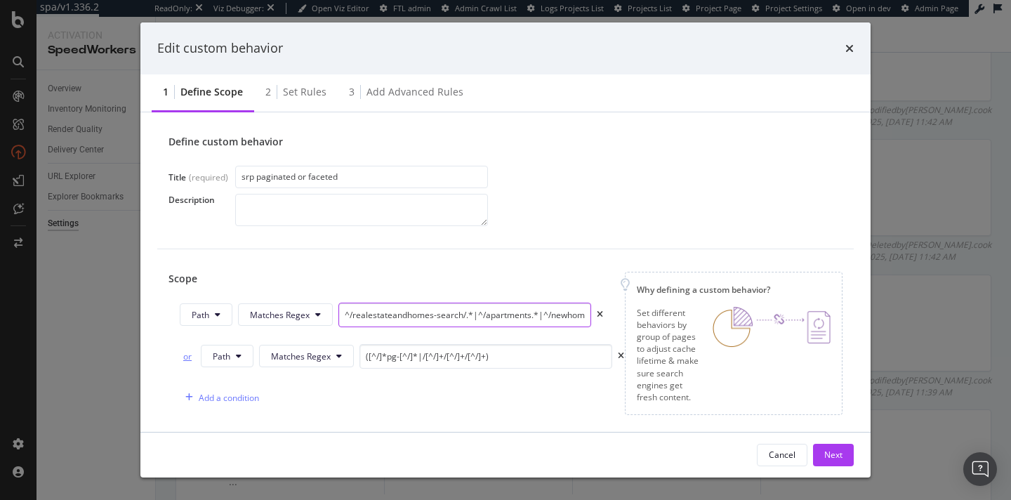
type input "^/realestateandhomes-search/.*|^/apartments.*|^/newhomecommunities.*"
click at [183, 357] on div "or" at bounding box center [187, 356] width 15 height 12
click at [439, 315] on input "^/realestateandhomes-search/.*|^/apartments.*|^/newhomecommunities.*" at bounding box center [464, 315] width 253 height 25
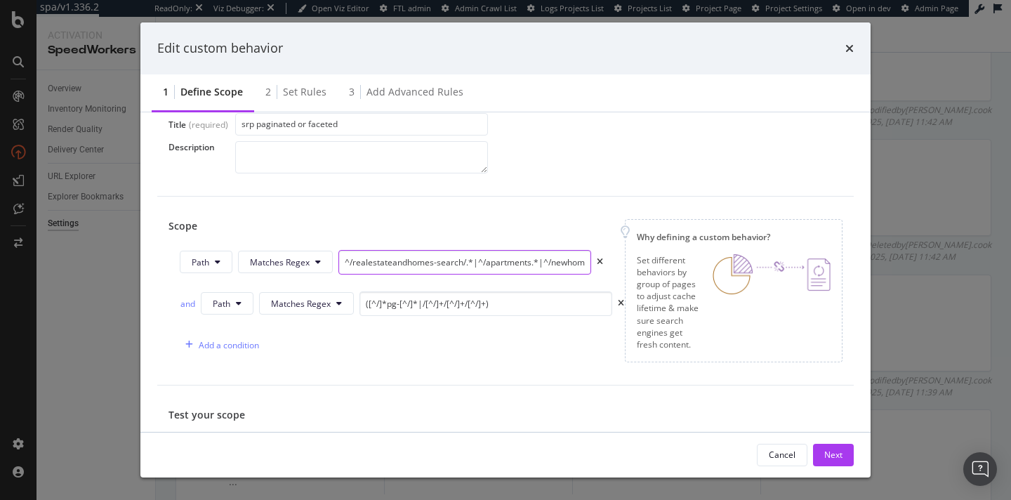
scroll to position [71, 0]
click at [831, 450] on div "Next" at bounding box center [833, 454] width 18 height 12
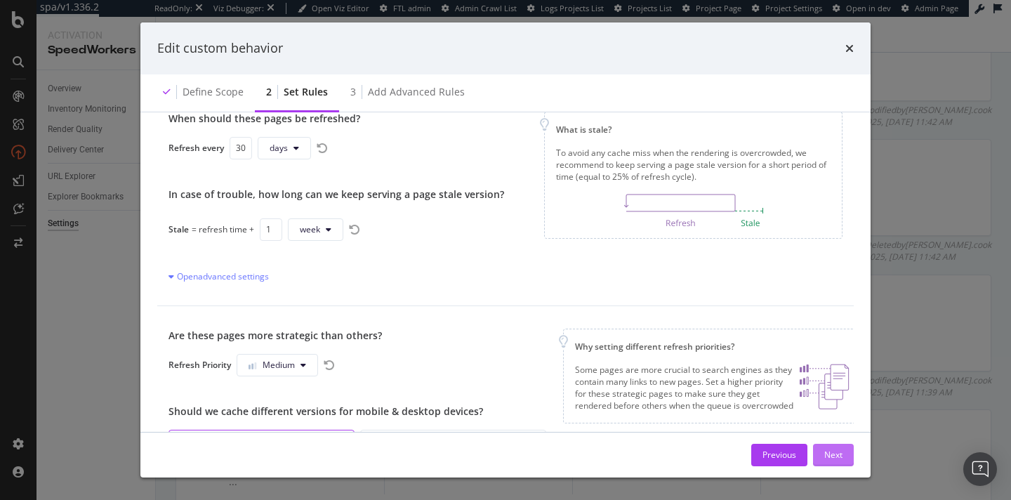
click at [828, 452] on div "Next" at bounding box center [833, 454] width 18 height 12
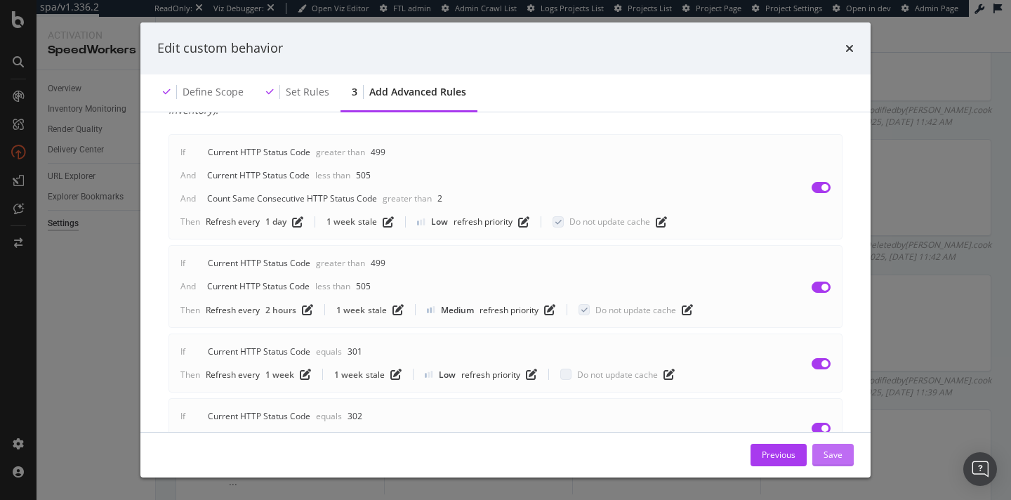
click at [828, 452] on div "Save" at bounding box center [832, 454] width 19 height 12
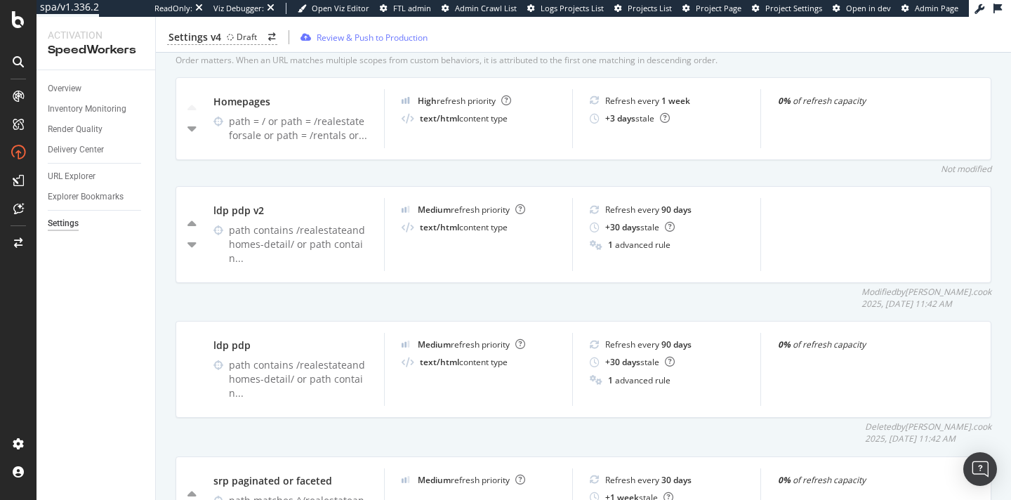
scroll to position [564, 0]
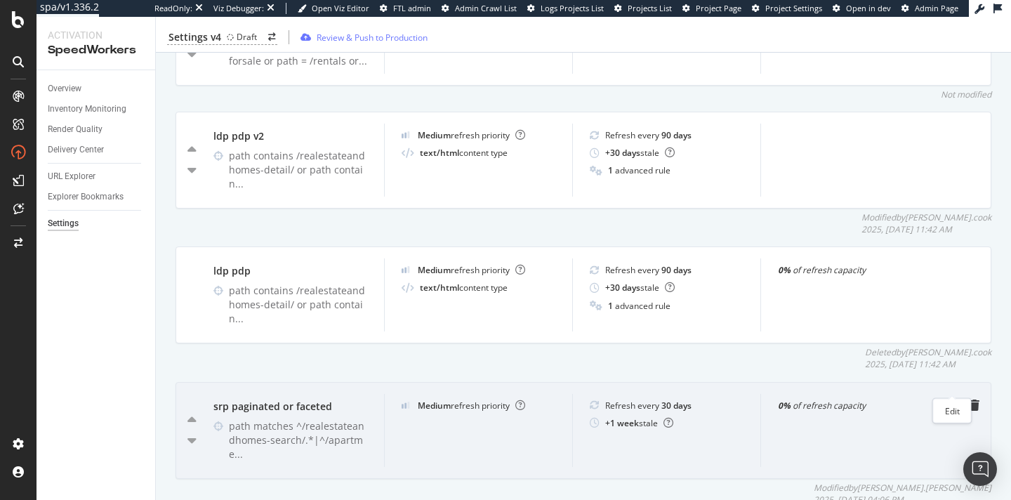
click at [918, 399] on icon "pen-to-square" at bounding box center [951, 404] width 11 height 11
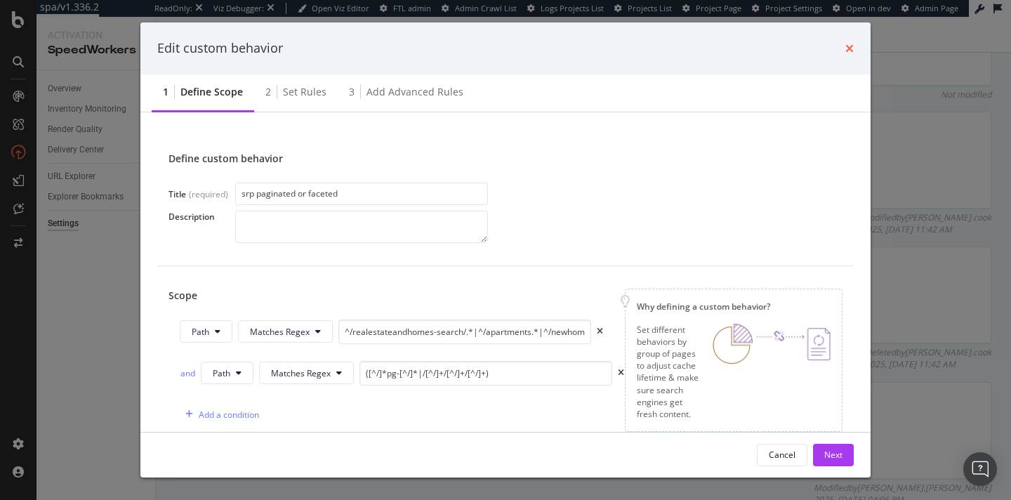
click at [846, 48] on icon "times" at bounding box center [849, 48] width 8 height 11
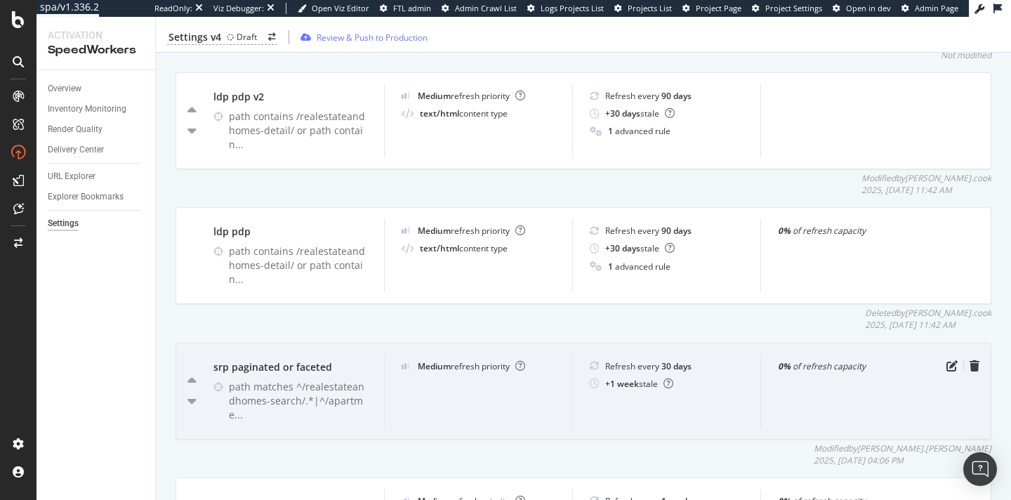
scroll to position [646, 0]
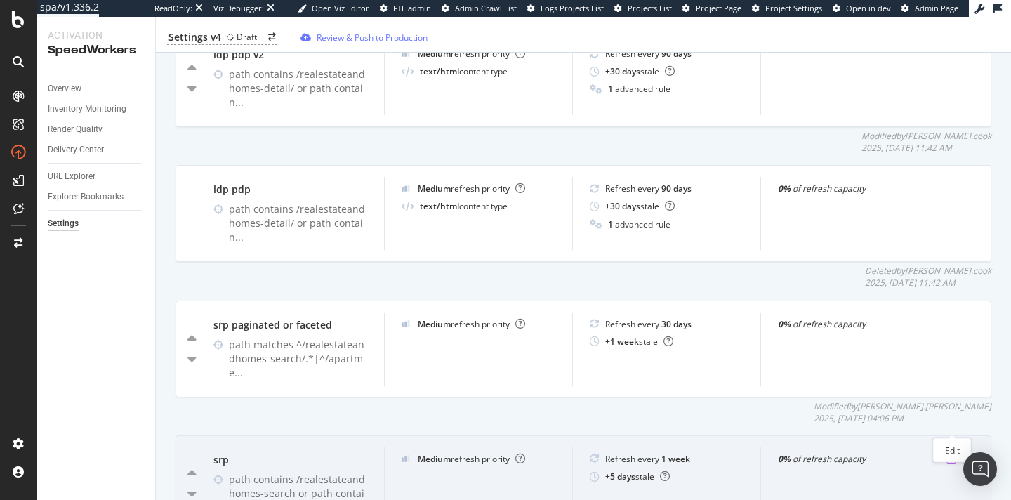
click at [918, 453] on icon "pen-to-square" at bounding box center [951, 458] width 11 height 11
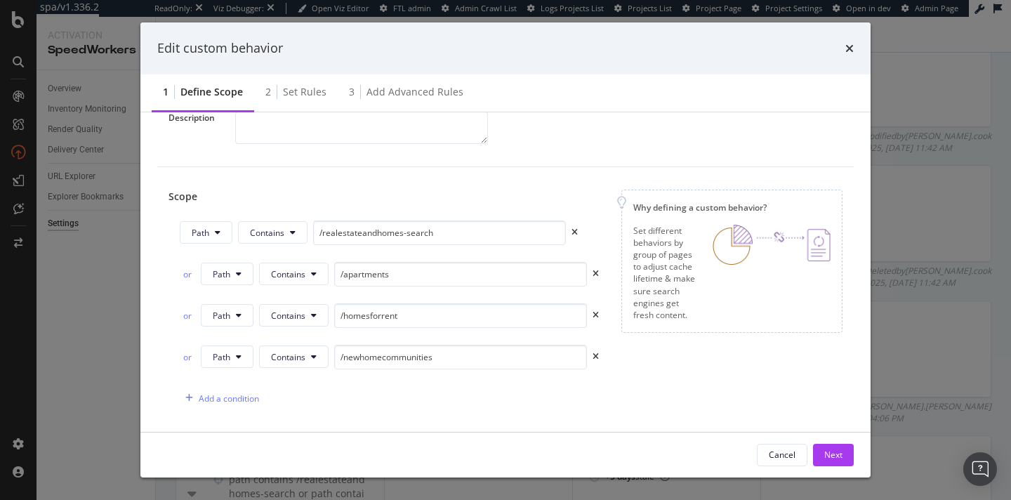
scroll to position [107, 0]
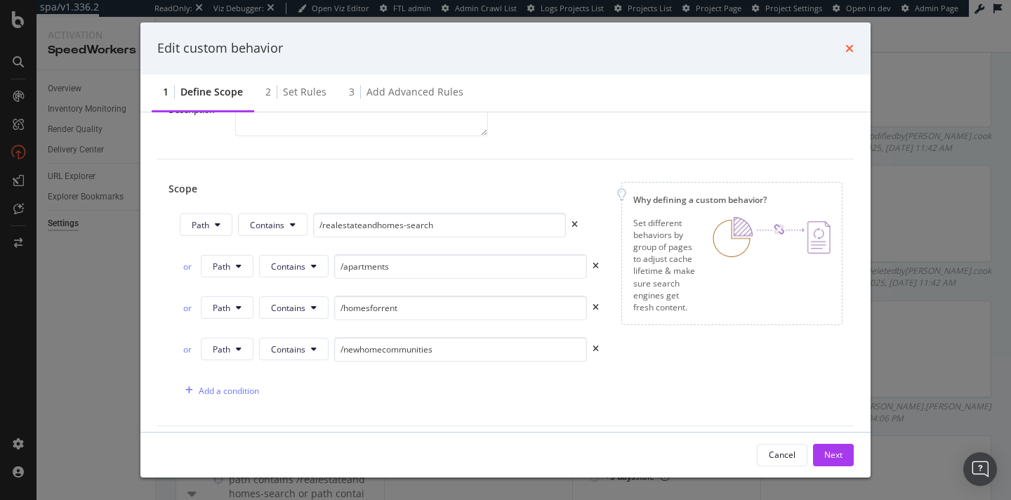
click at [848, 48] on icon "times" at bounding box center [849, 48] width 8 height 11
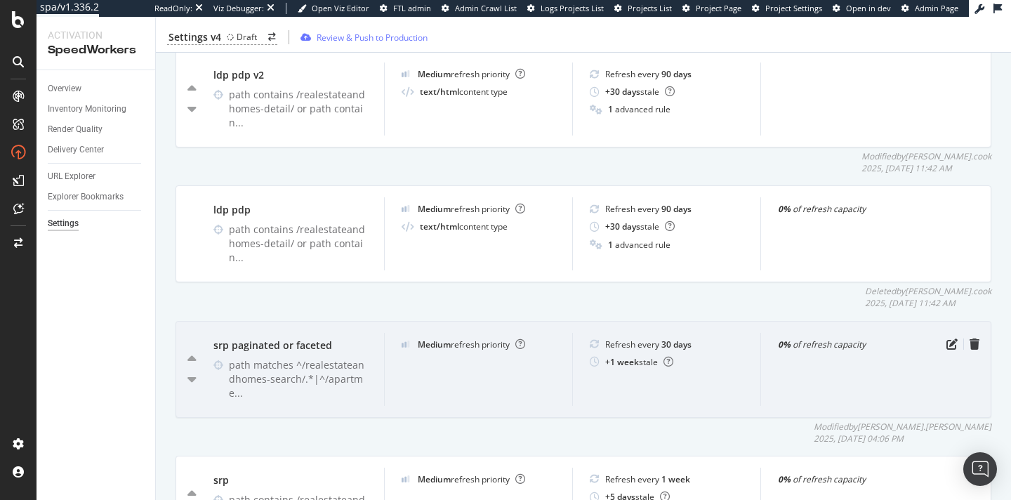
scroll to position [620, 0]
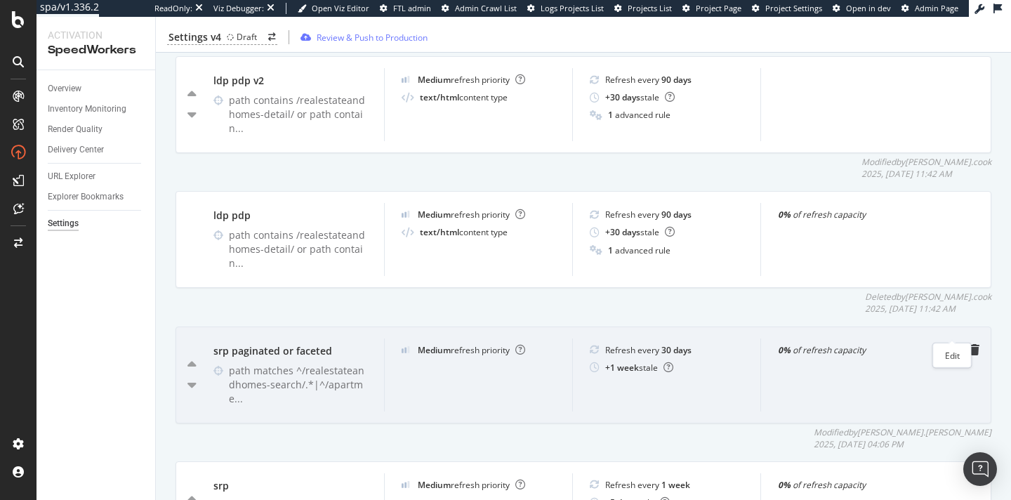
click at [918, 344] on icon "pen-to-square" at bounding box center [951, 349] width 11 height 11
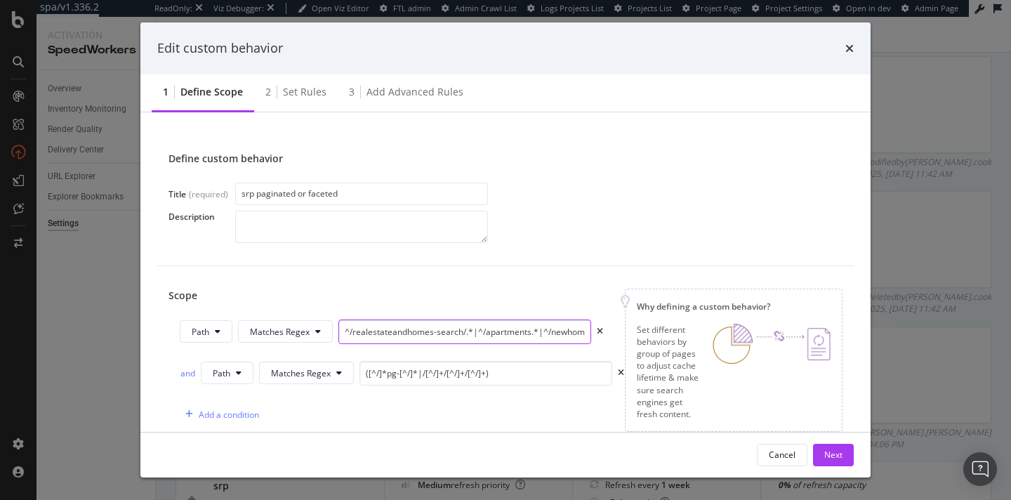
click at [530, 335] on input "^/realestateandhomes-search/.*|^/apartments.*|^/newhomecommunities.*" at bounding box center [464, 331] width 253 height 25
click at [378, 328] on input "^/realestateandhomes-search/.*|^/apartments.*|^/newhomecommunities.*" at bounding box center [464, 331] width 253 height 25
click at [850, 46] on icon "times" at bounding box center [849, 48] width 8 height 11
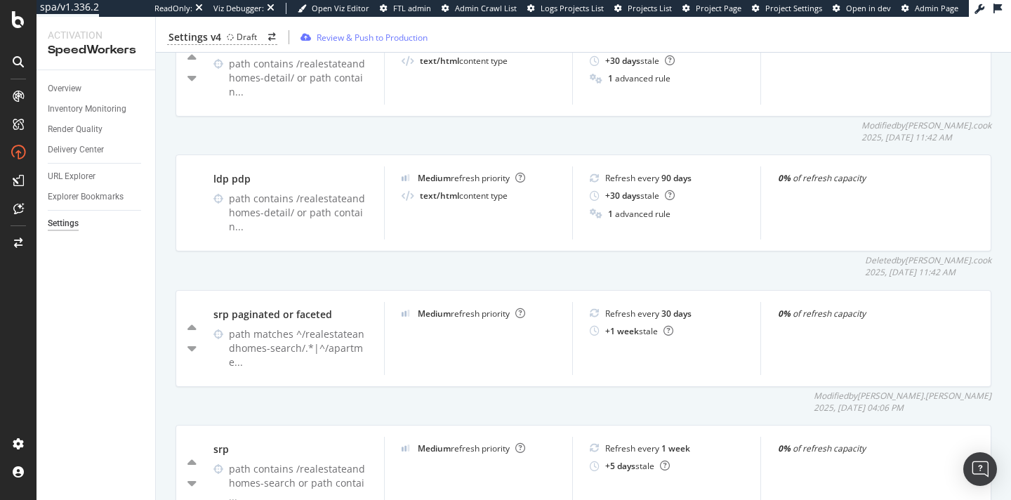
scroll to position [668, 0]
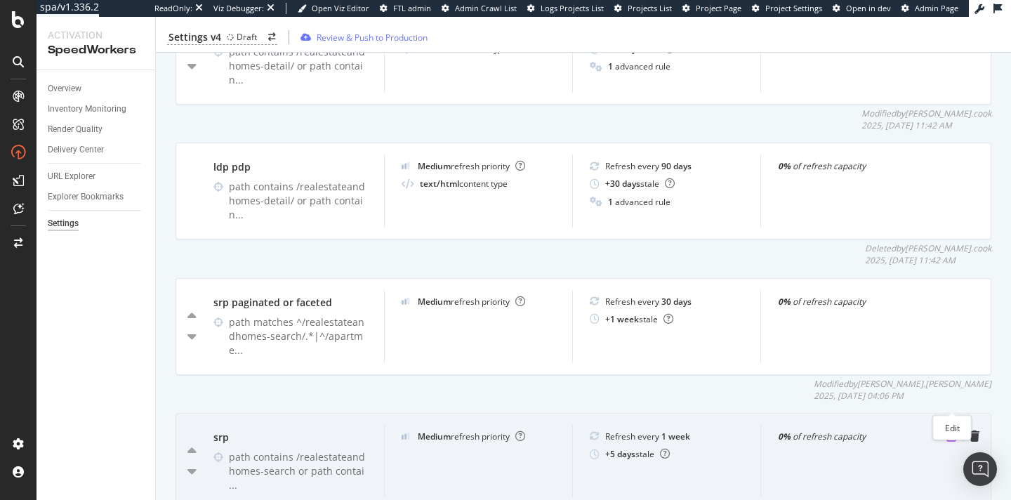
click at [918, 430] on icon "pen-to-square" at bounding box center [951, 435] width 11 height 11
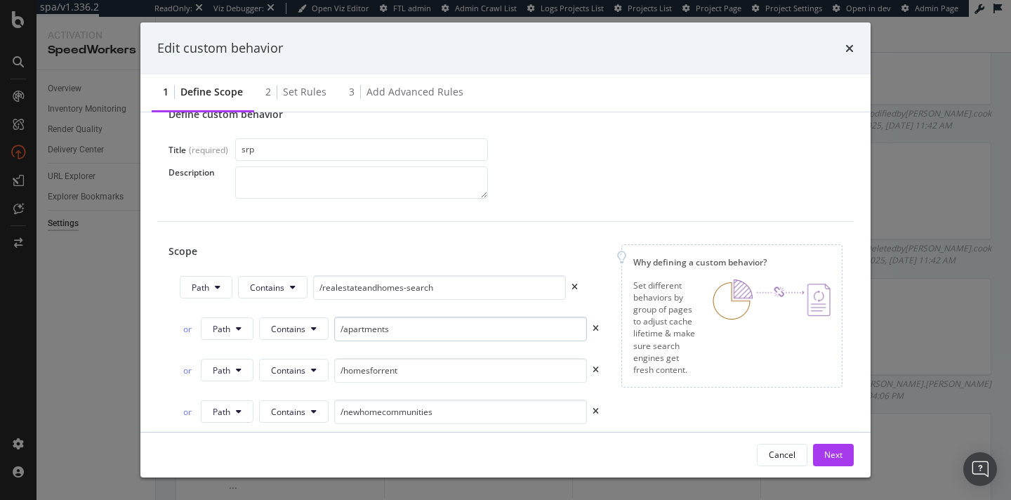
scroll to position [45, 0]
click at [472, 373] on input "/homesforrent" at bounding box center [460, 369] width 253 height 25
click at [846, 46] on icon "times" at bounding box center [849, 48] width 8 height 11
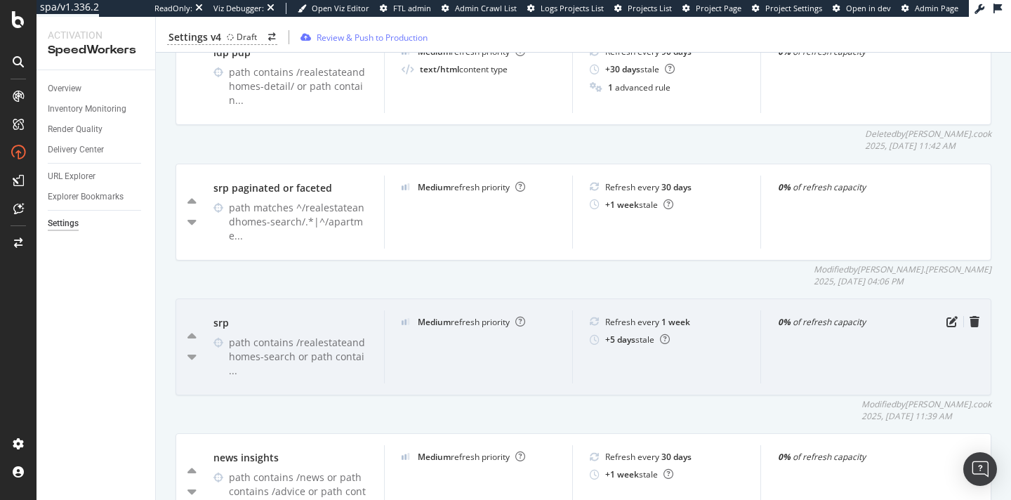
scroll to position [771, 0]
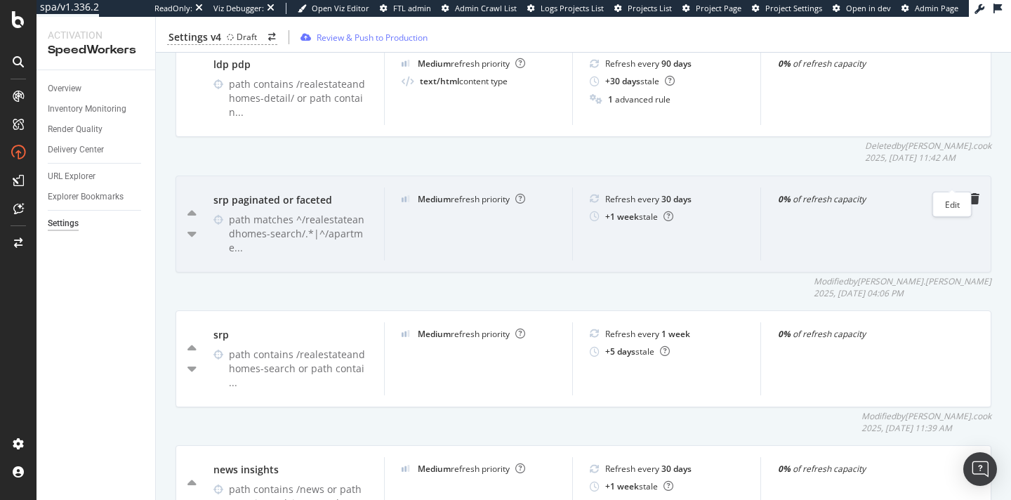
click at [918, 193] on icon "pen-to-square" at bounding box center [951, 198] width 11 height 11
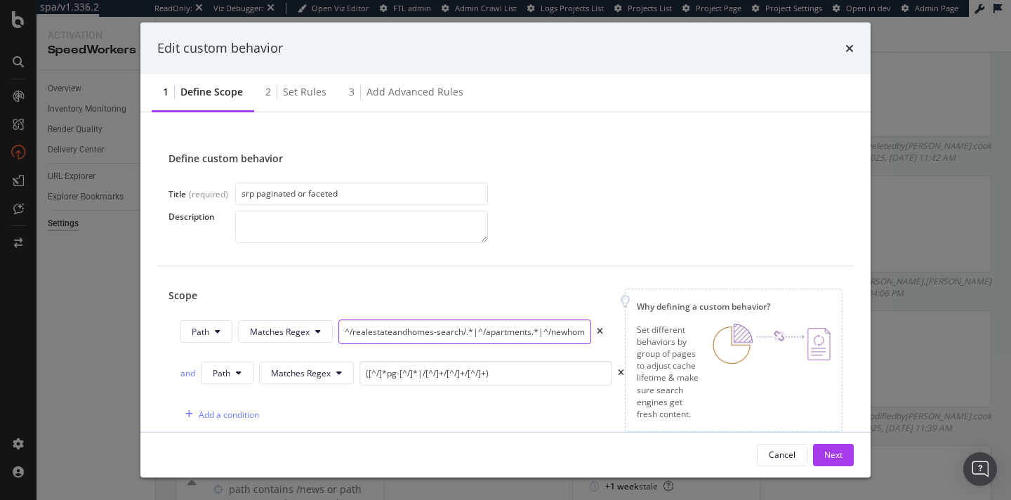
click at [536, 331] on input "^/realestateandhomes-search/.*|^/apartments.*|^/newhomecommunities.*" at bounding box center [464, 331] width 253 height 25
drag, startPoint x: 540, startPoint y: 331, endPoint x: 477, endPoint y: 331, distance: 63.2
click at [477, 331] on input "^/realestateandhomes-search/.*|^/apartments.*|^/newhomecommunities.*" at bounding box center [464, 331] width 253 height 25
click at [539, 334] on input "^/realestateandhomes-search/.*|^/apartments.*|^/newhomecommunities.*" at bounding box center [464, 331] width 253 height 25
paste input "apartments.*|^/"
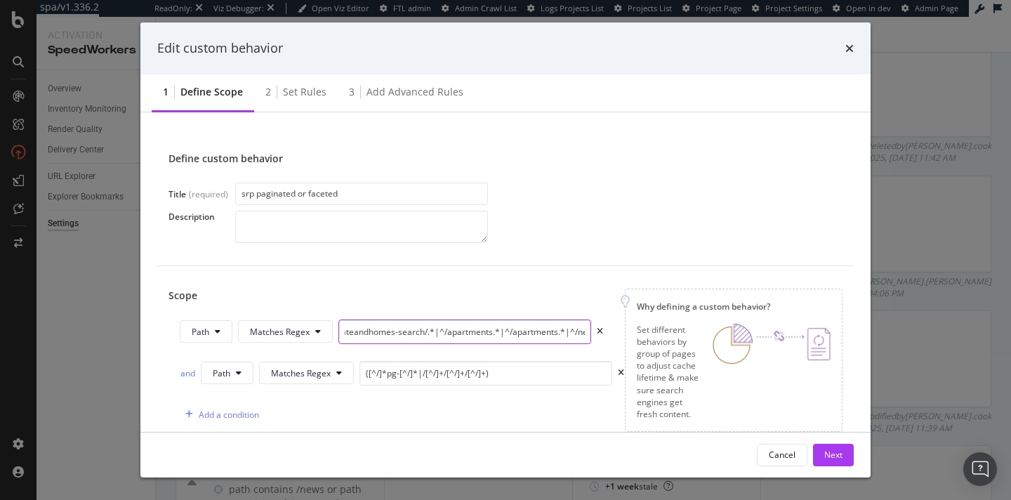
scroll to position [0, 40]
click at [557, 333] on input "^/realestateandhomes-search/.*|^/apartments.*|^/apartments.*|^/newhomecommuniti…" at bounding box center [464, 331] width 253 height 25
drag, startPoint x: 553, startPoint y: 333, endPoint x: 510, endPoint y: 333, distance: 42.8
click at [510, 333] on input "^/realestateandhomes-search/.*|^/apartments.*|^/apartments.*|^/newhomecommuniti…" at bounding box center [464, 331] width 253 height 25
type input "^/realestateandhomes-search/.*|^/apartments.*|^/homesforrent.*|^/newhomecommuni…"
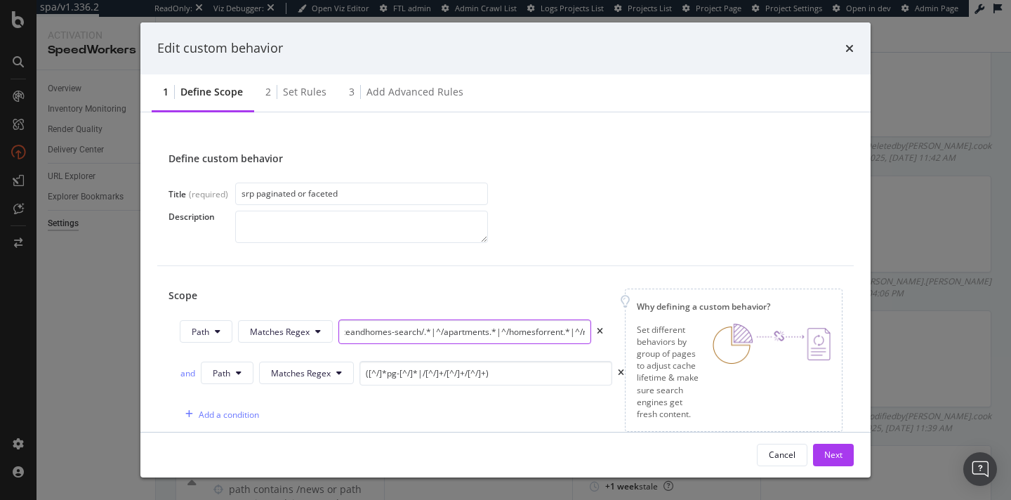
scroll to position [0, 44]
drag, startPoint x: 559, startPoint y: 333, endPoint x: 501, endPoint y: 333, distance: 57.6
click at [501, 333] on input "^/realestateandhomes-search/.*|^/apartments.*|^/homesforrent.*|^/newhomecommuni…" at bounding box center [464, 331] width 253 height 25
click at [837, 453] on div "Next" at bounding box center [833, 454] width 18 height 12
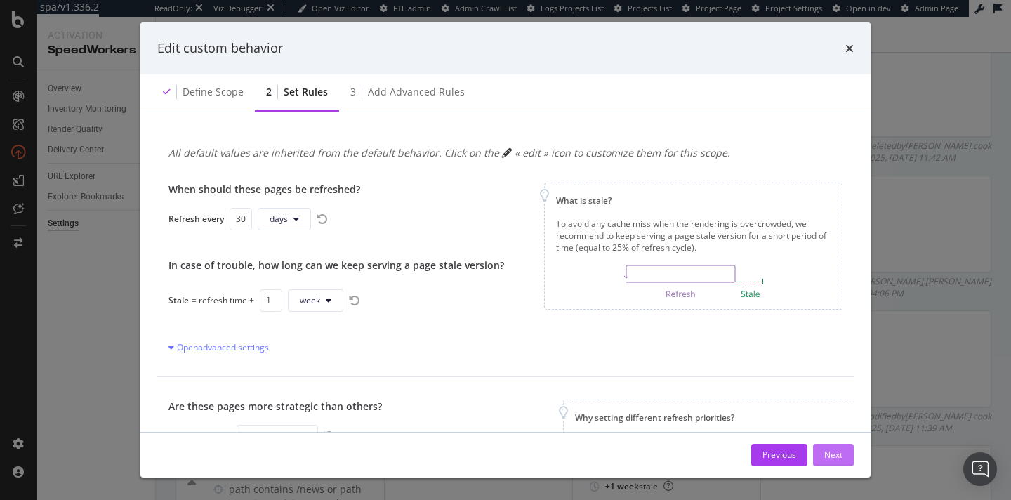
click at [837, 453] on div "Next" at bounding box center [833, 454] width 18 height 12
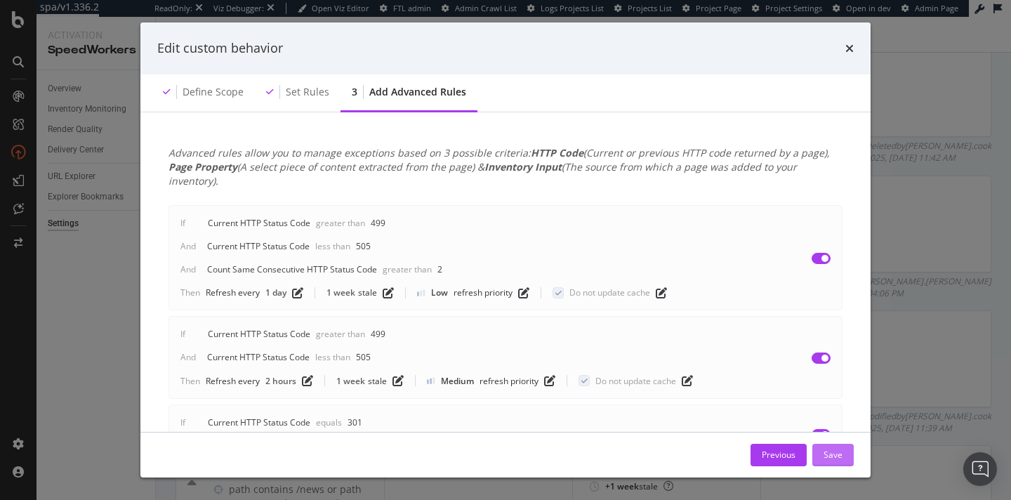
click at [837, 453] on div "Save" at bounding box center [832, 454] width 19 height 12
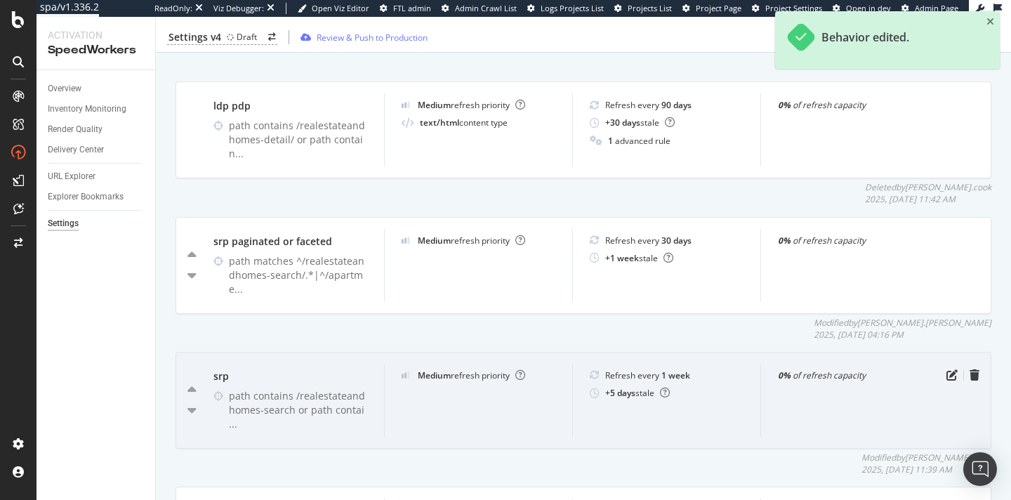
scroll to position [721, 0]
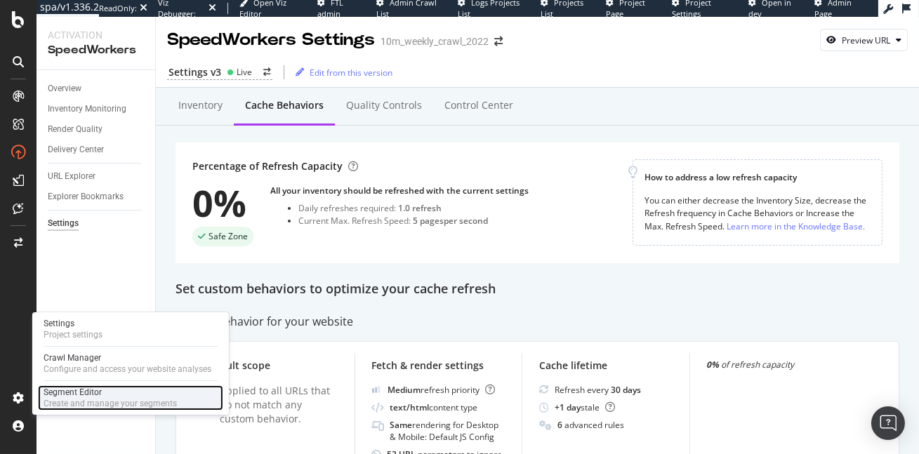
click at [84, 400] on div "Create and manage your segments" at bounding box center [110, 403] width 133 height 11
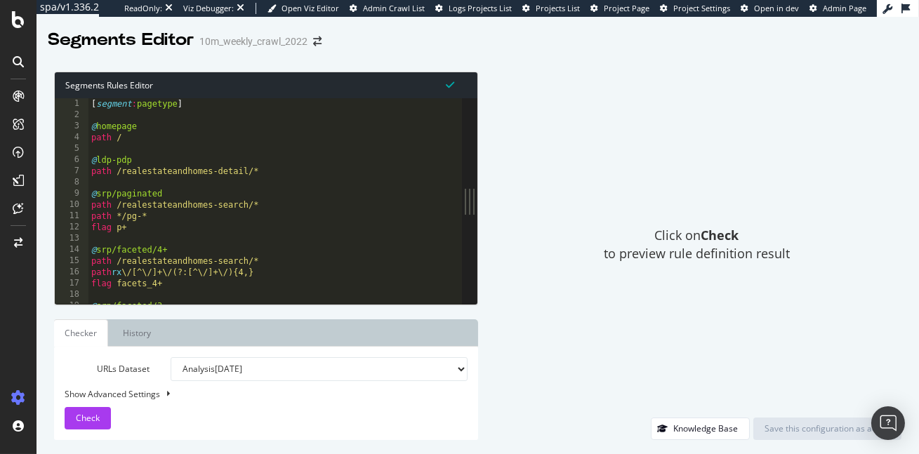
drag, startPoint x: 303, startPoint y: 239, endPoint x: 502, endPoint y: 275, distance: 202.6
click at [502, 275] on div "Segments Rules Editor 1 2 3 4 5 6 7 8 9 10 11 12 13 14 15 16 17 18 19 20 [ segm…" at bounding box center [477, 256] width 882 height 397
click at [544, 265] on div "Click on Check to preview rule definition result" at bounding box center [697, 245] width 410 height 346
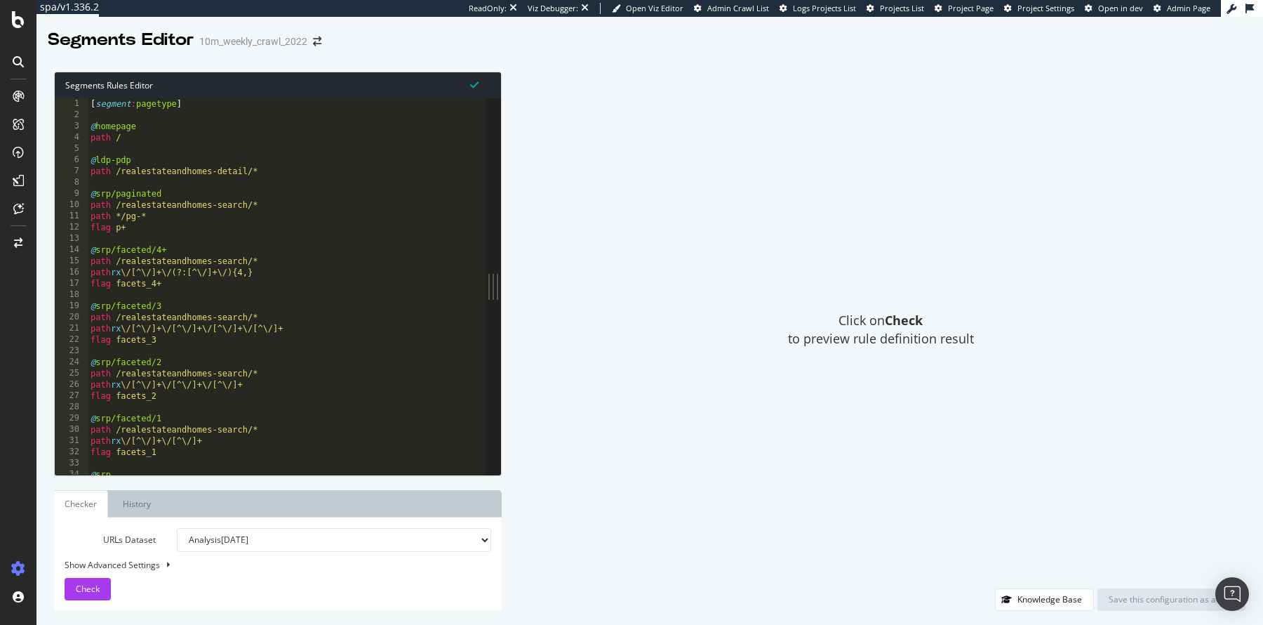
type textarea "path rx \/[^\/]+\/[^\/]+\/[^\/]+\/[^\/]+"
click at [313, 332] on div "[ segment : pagetype ] @ homepage path / @ ldp-pdp path /realestateandhomes-det…" at bounding box center [414, 298] width 653 height 400
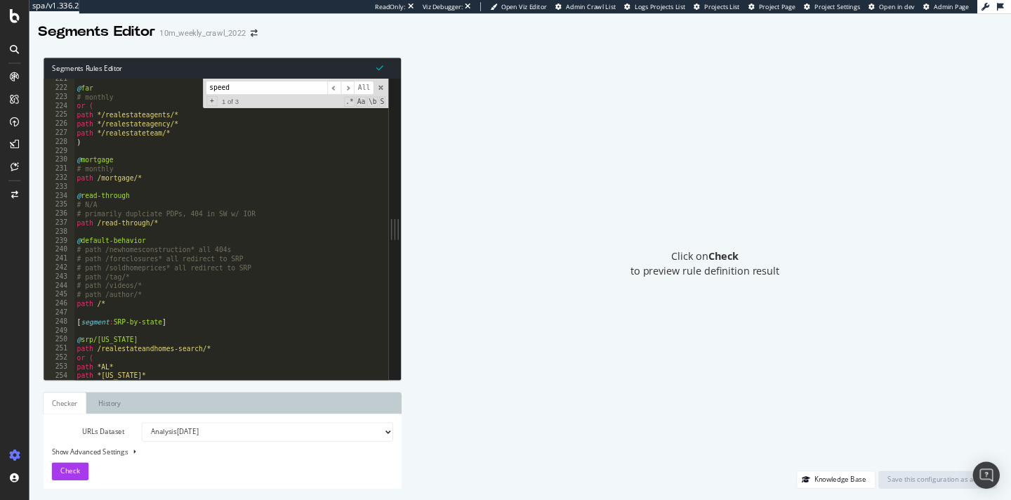
scroll to position [656, 0]
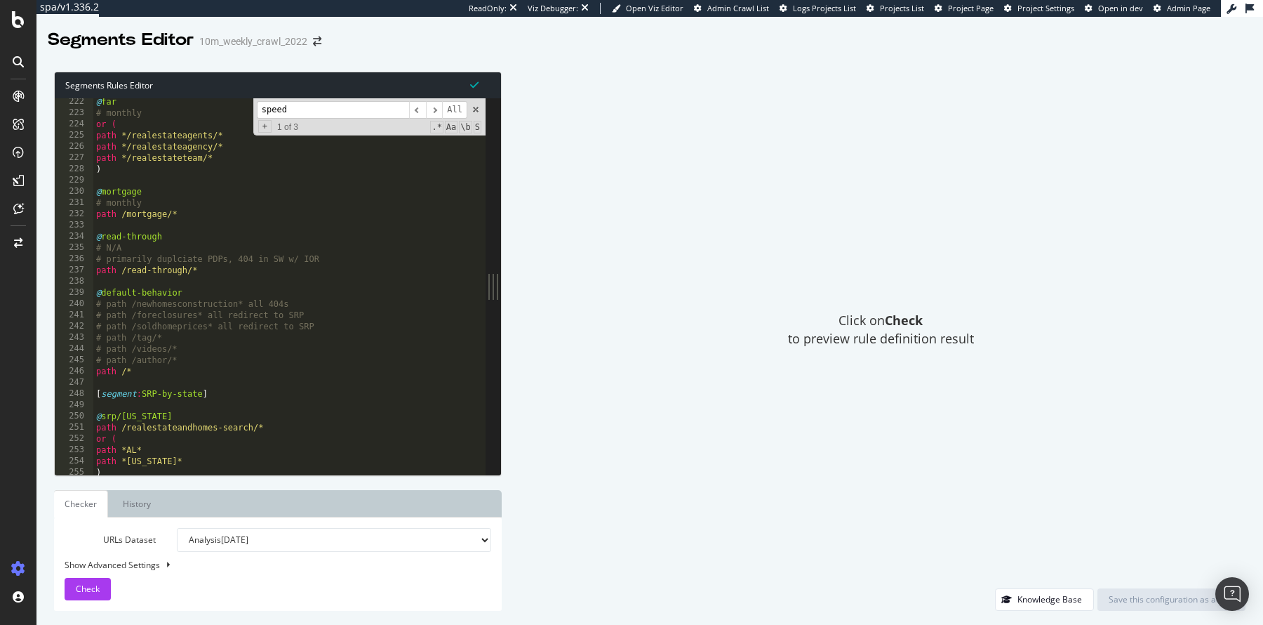
type input "speed"
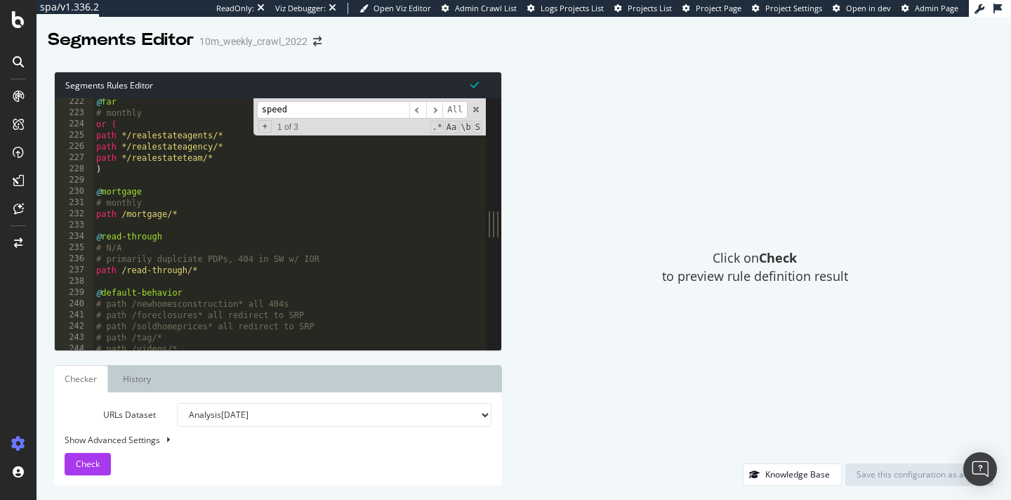
scroll to position [664, 0]
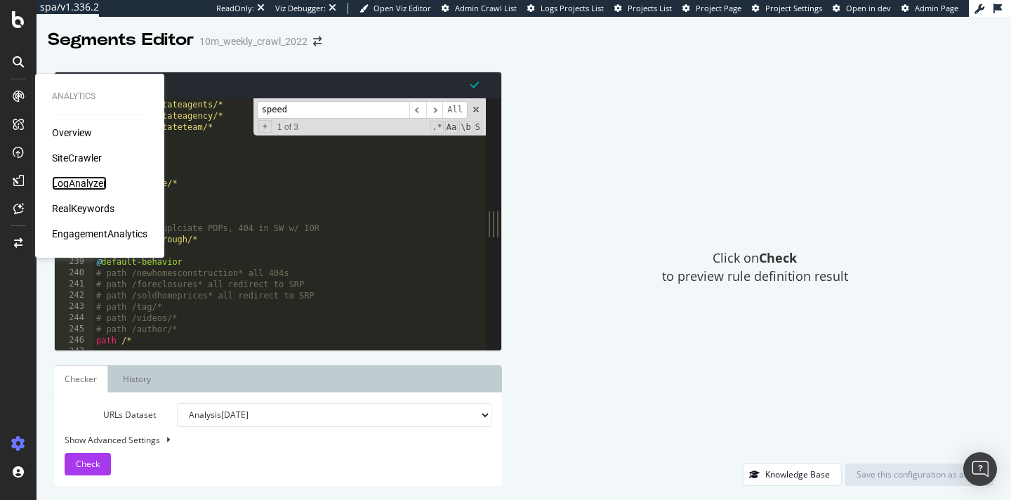
click at [58, 182] on div "LogAnalyzer" at bounding box center [79, 183] width 55 height 14
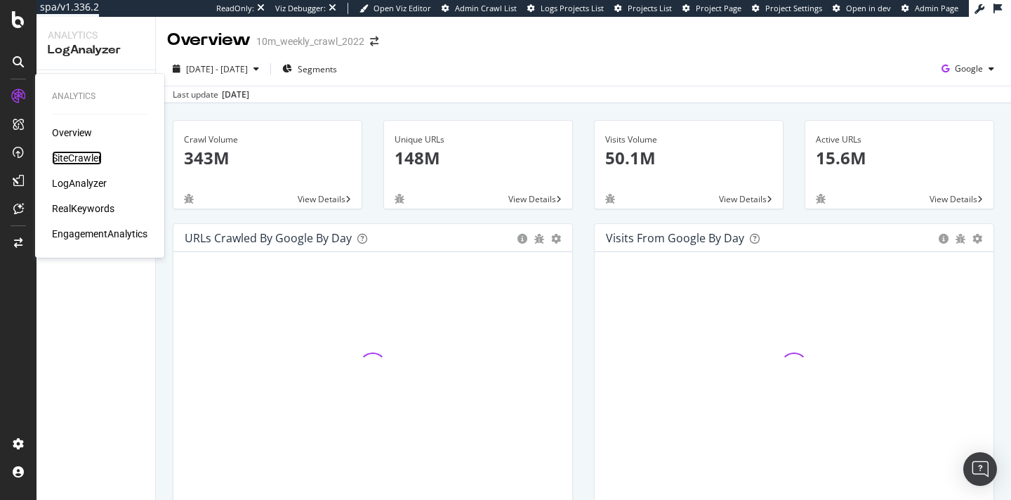
click at [74, 159] on div "SiteCrawler" at bounding box center [77, 158] width 50 height 14
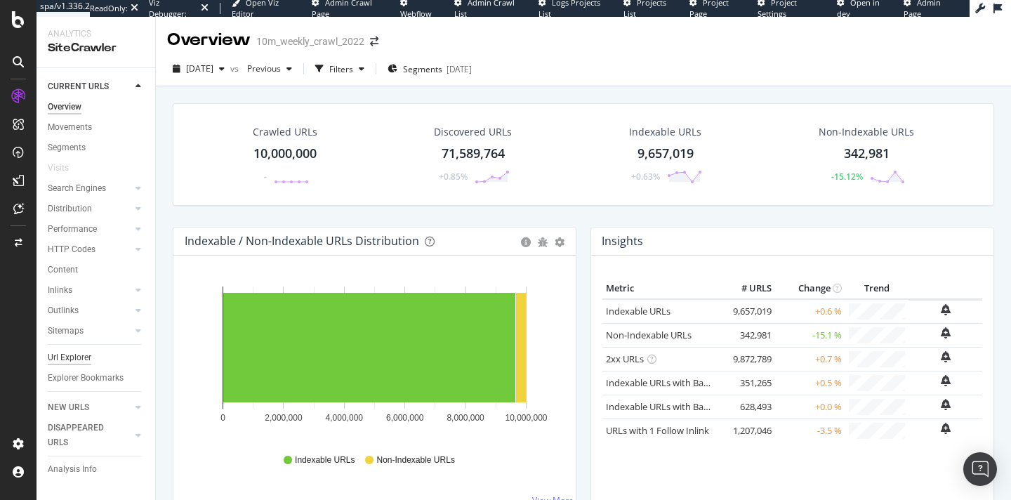
click at [70, 356] on div "Url Explorer" at bounding box center [70, 357] width 44 height 15
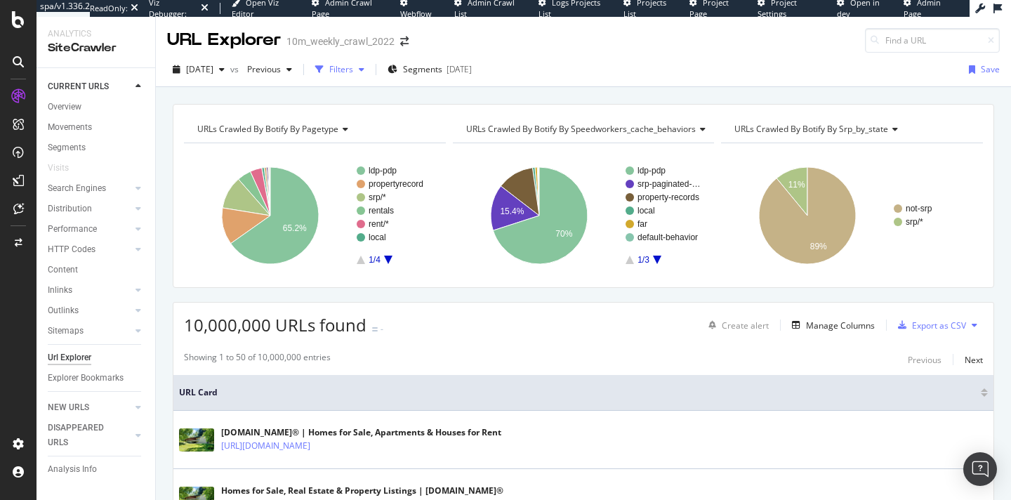
click at [353, 66] on div "Filters" at bounding box center [341, 69] width 24 height 12
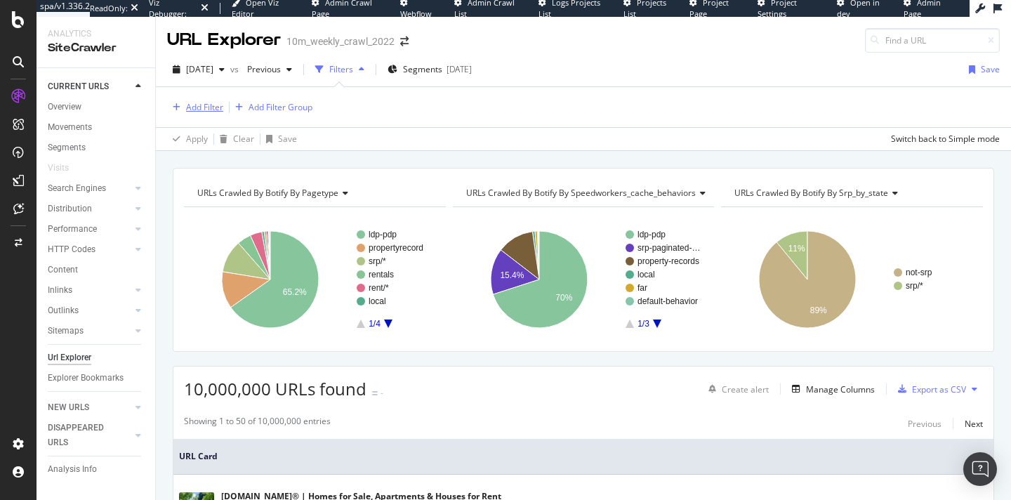
click at [191, 103] on div "Add Filter" at bounding box center [204, 107] width 37 height 12
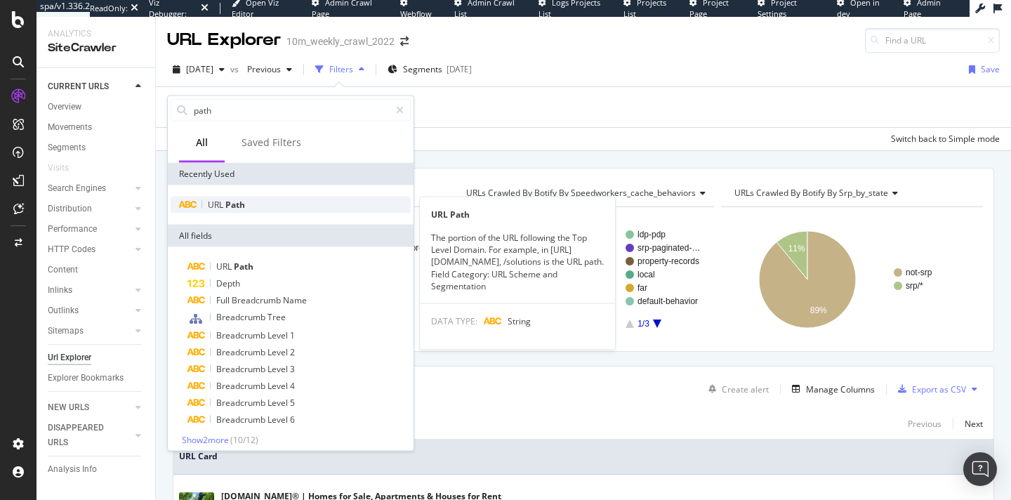
type input "path"
click at [233, 204] on span "Path" at bounding box center [235, 205] width 20 height 12
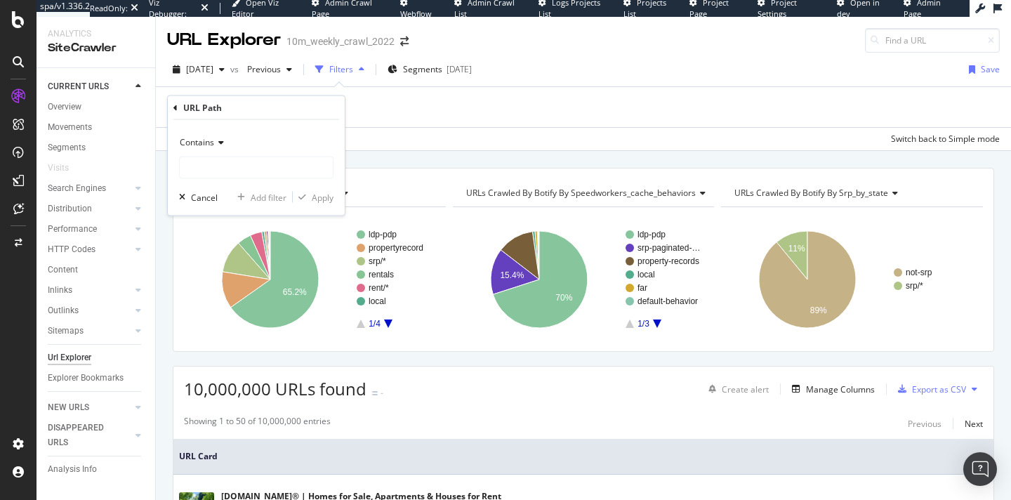
click at [215, 142] on icon at bounding box center [219, 142] width 10 height 8
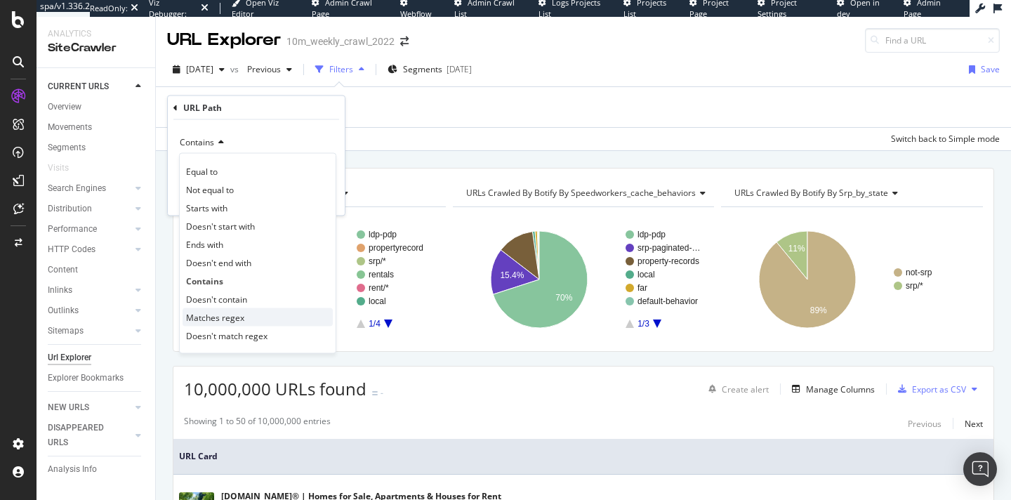
click at [217, 310] on div "Matches regex" at bounding box center [257, 317] width 150 height 18
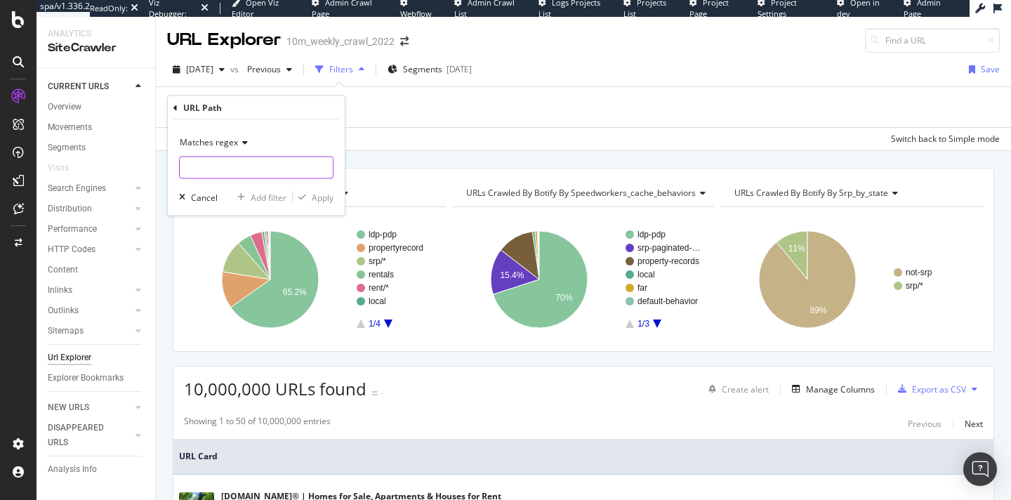
click at [218, 168] on input "text" at bounding box center [256, 168] width 153 height 22
paste input "^/.*/pg-.*$|^/[^/]+/[^/]+$"
type input "^/.*/pg-.*$|^/[^/]+/[^/]+$"
click at [319, 197] on div "Apply" at bounding box center [323, 197] width 22 height 12
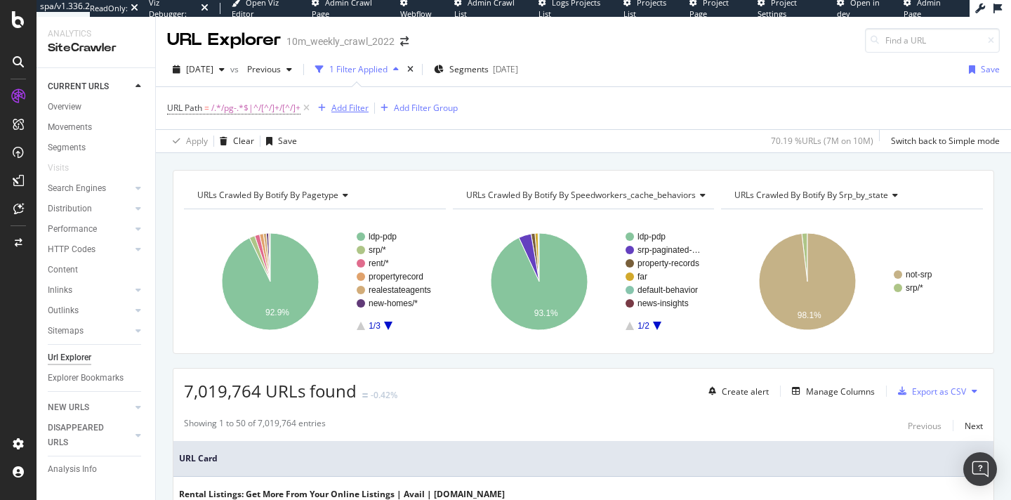
click at [341, 107] on div "Add Filter" at bounding box center [349, 108] width 37 height 12
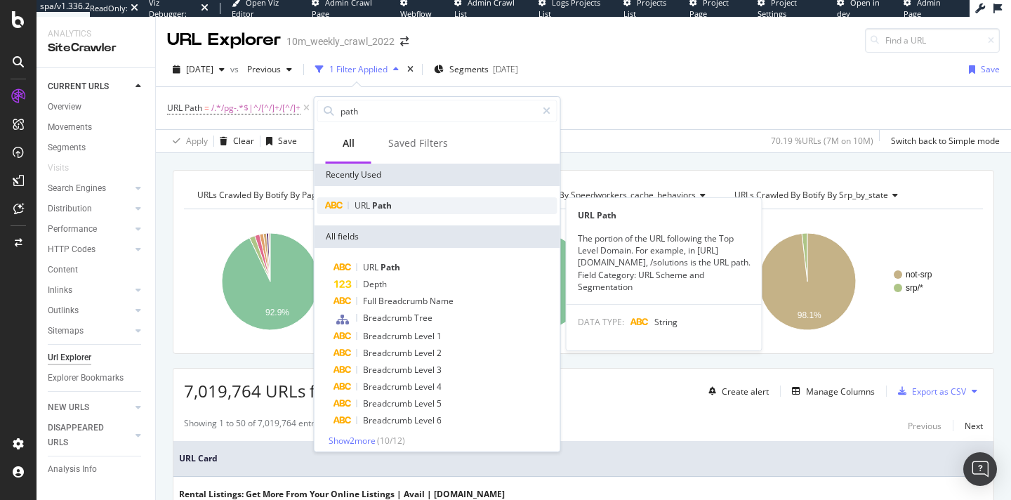
click at [393, 203] on div "URL Path" at bounding box center [437, 205] width 240 height 17
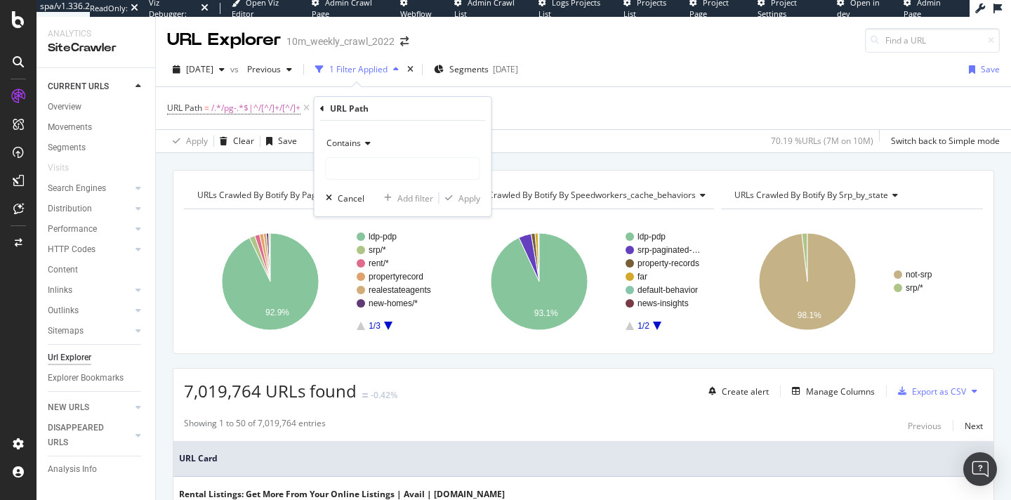
click at [340, 146] on span "Contains" at bounding box center [343, 143] width 34 height 12
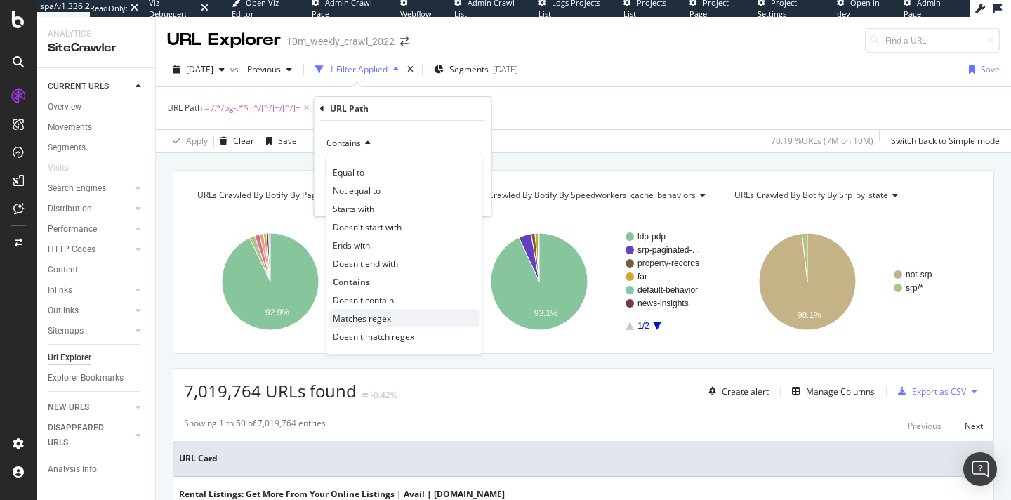
click at [370, 312] on span "Matches regex" at bounding box center [362, 318] width 58 height 12
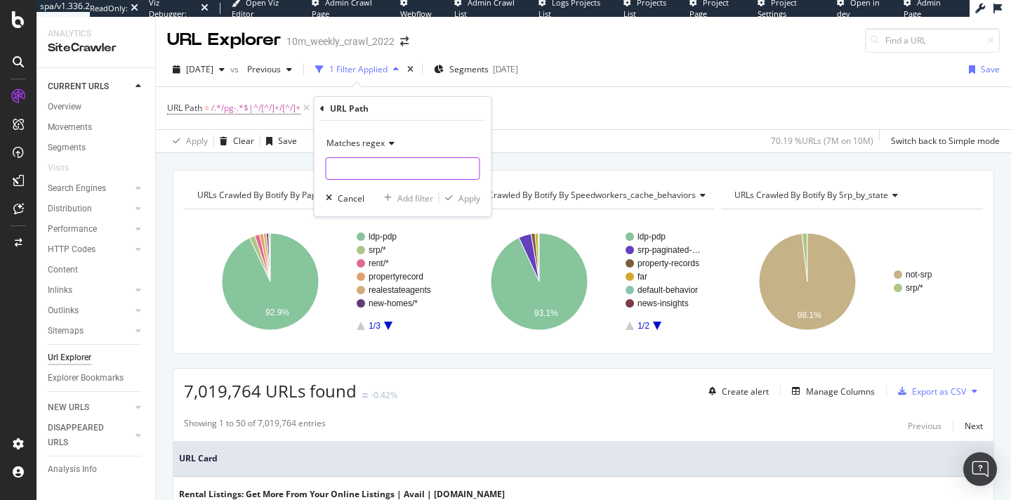
click at [366, 168] on input "text" at bounding box center [402, 168] width 153 height 22
paste input "^/realestateandhomes-search/.*|^/apartments.*|^/newhomecommunities.*"
type input "^/realestateandhomes-search/.*|^/apartments.*|^/newhomecommunities.*"
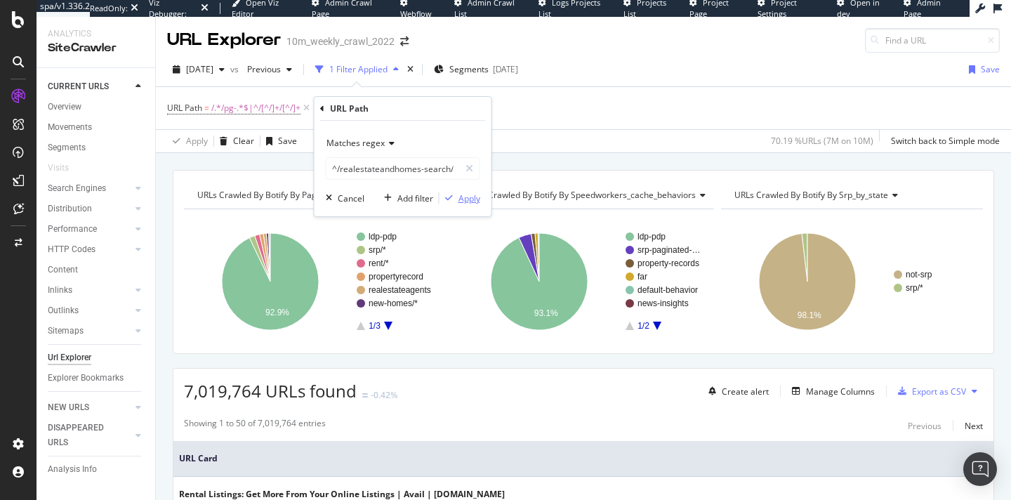
click at [468, 194] on div "Apply" at bounding box center [469, 198] width 22 height 12
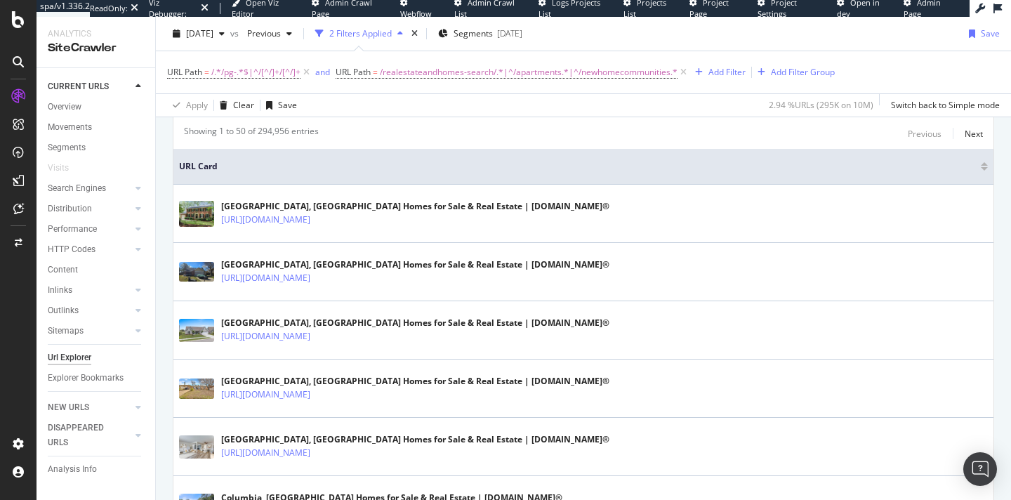
scroll to position [102, 0]
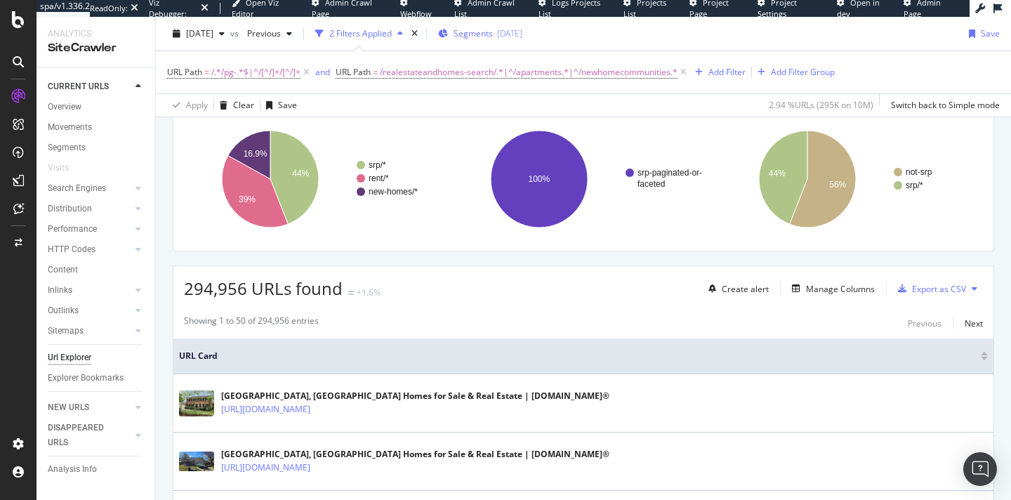
click at [493, 36] on span "Segments" at bounding box center [472, 33] width 39 height 12
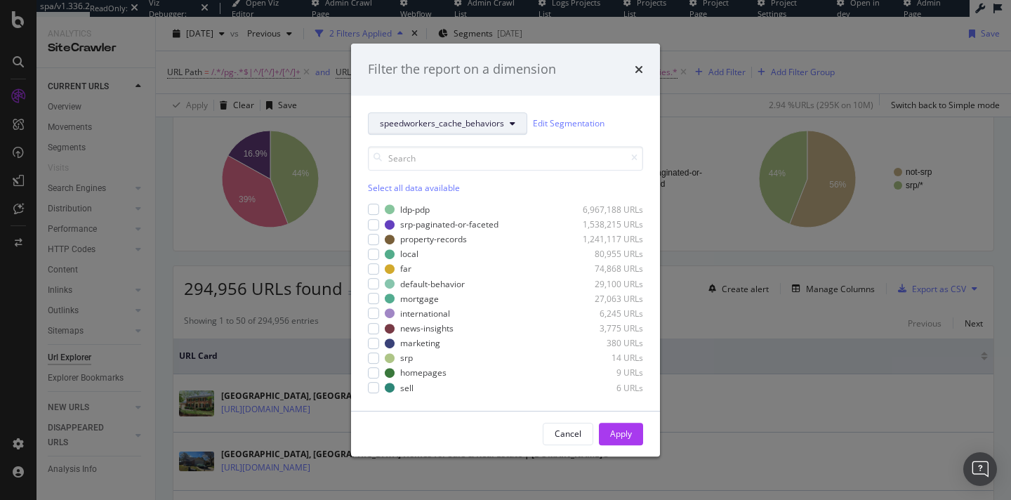
click at [448, 125] on span "speedworkers_cache_behaviors" at bounding box center [442, 123] width 124 height 12
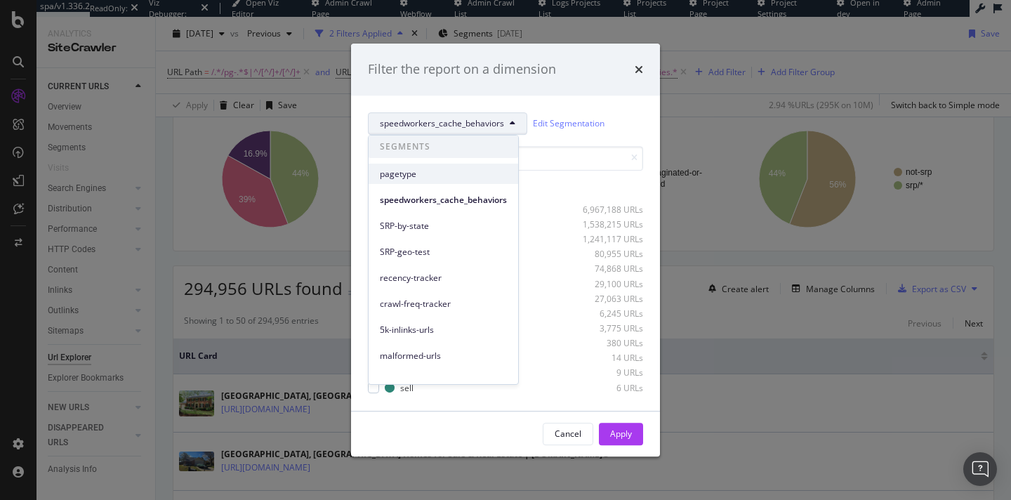
click at [418, 175] on span "pagetype" at bounding box center [443, 174] width 127 height 13
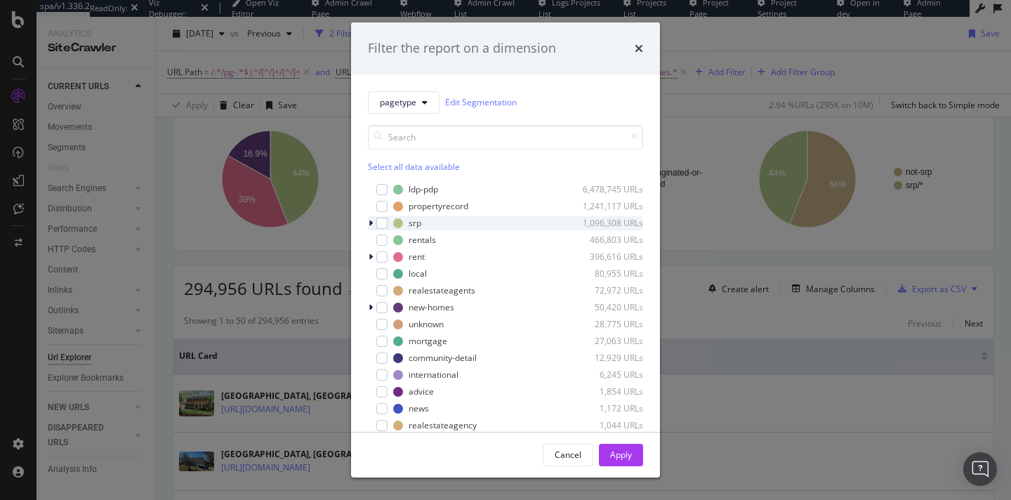
click at [374, 223] on div "modal" at bounding box center [372, 223] width 8 height 14
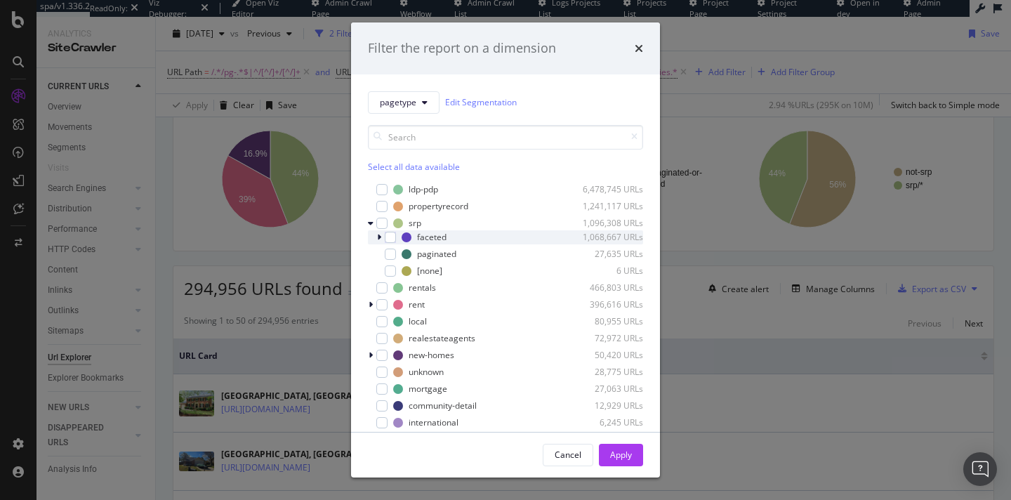
click at [380, 238] on icon "modal" at bounding box center [379, 237] width 4 height 8
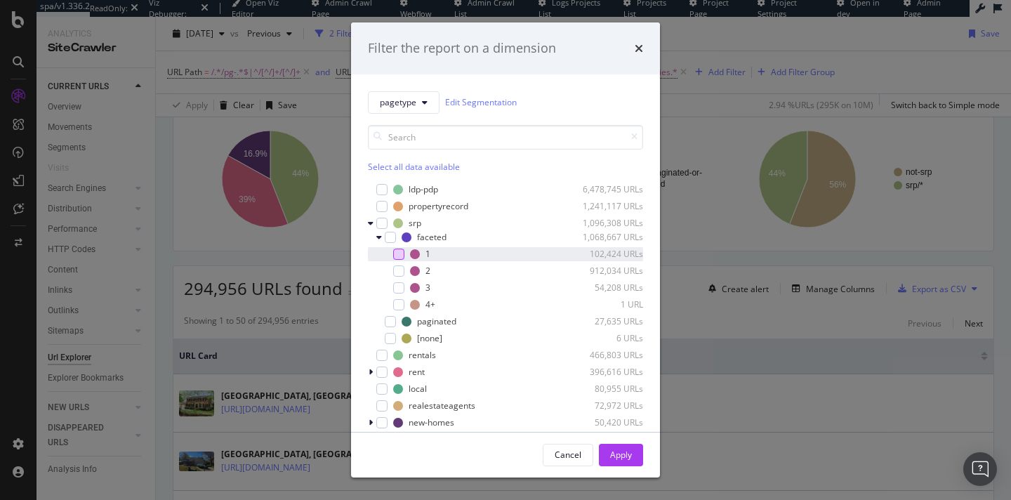
click at [401, 255] on div "modal" at bounding box center [398, 253] width 11 height 11
click at [623, 453] on div "Apply" at bounding box center [621, 454] width 22 height 12
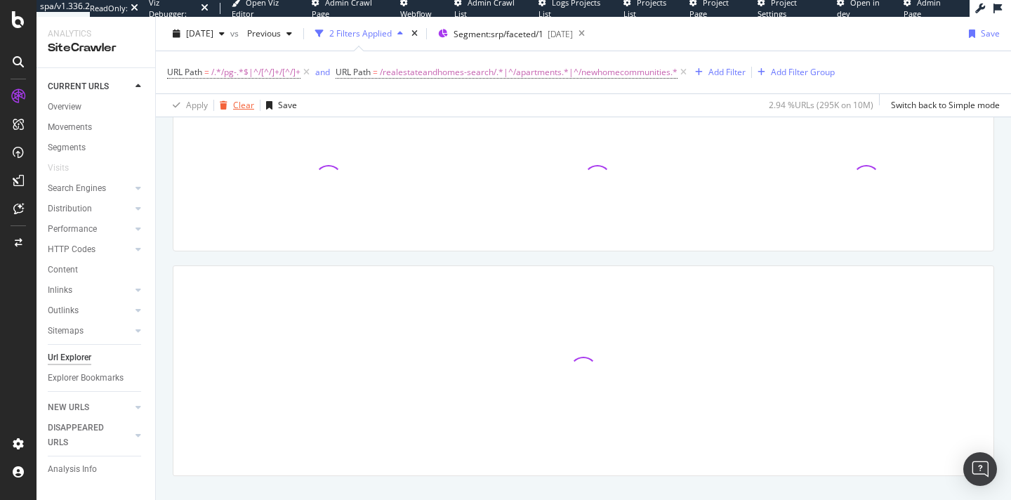
click at [237, 102] on div "Clear" at bounding box center [243, 105] width 21 height 12
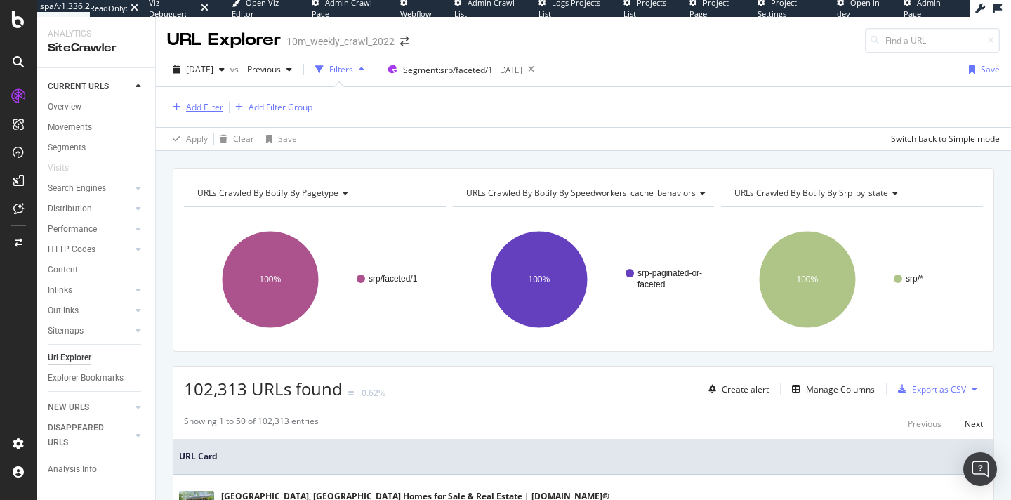
click at [192, 107] on div "Add Filter" at bounding box center [204, 107] width 37 height 12
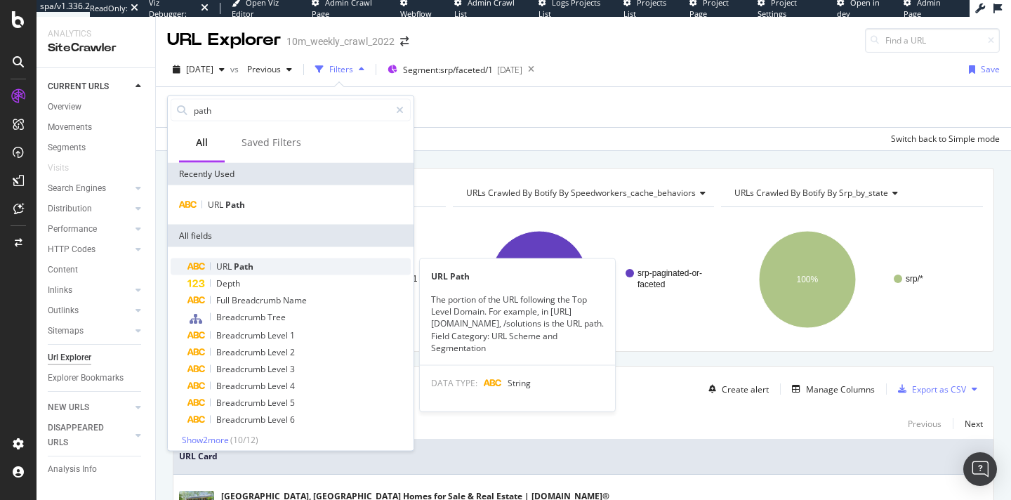
click at [251, 262] on span "Path" at bounding box center [244, 266] width 20 height 12
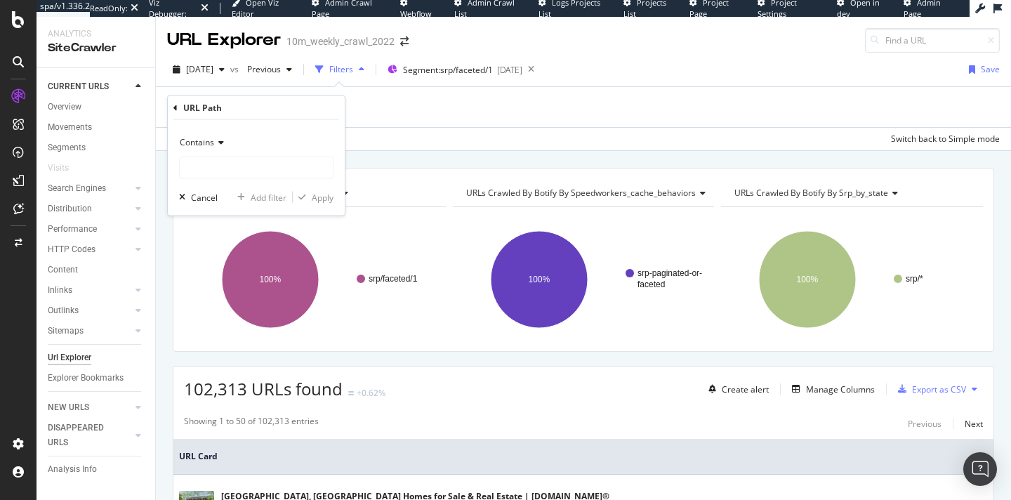
click at [204, 138] on span "Contains" at bounding box center [197, 142] width 34 height 12
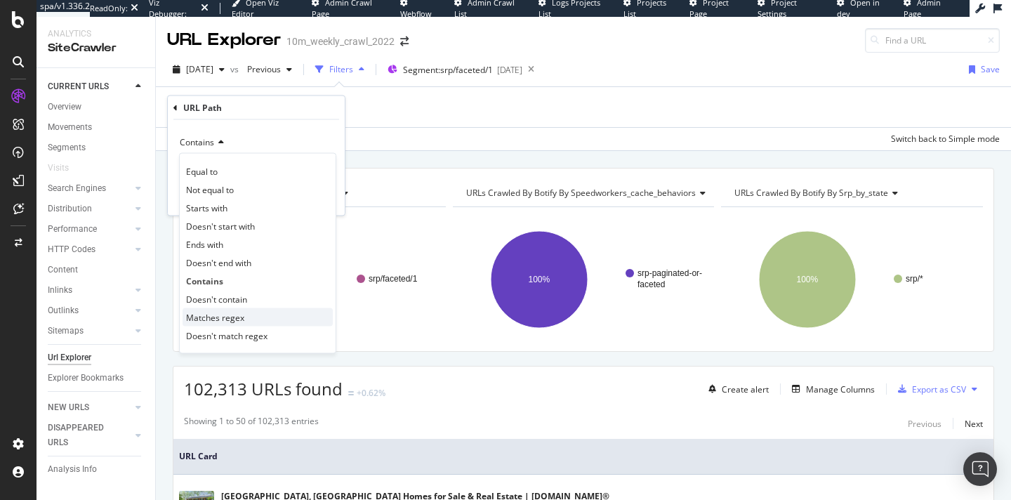
click at [225, 315] on span "Matches regex" at bounding box center [215, 317] width 58 height 12
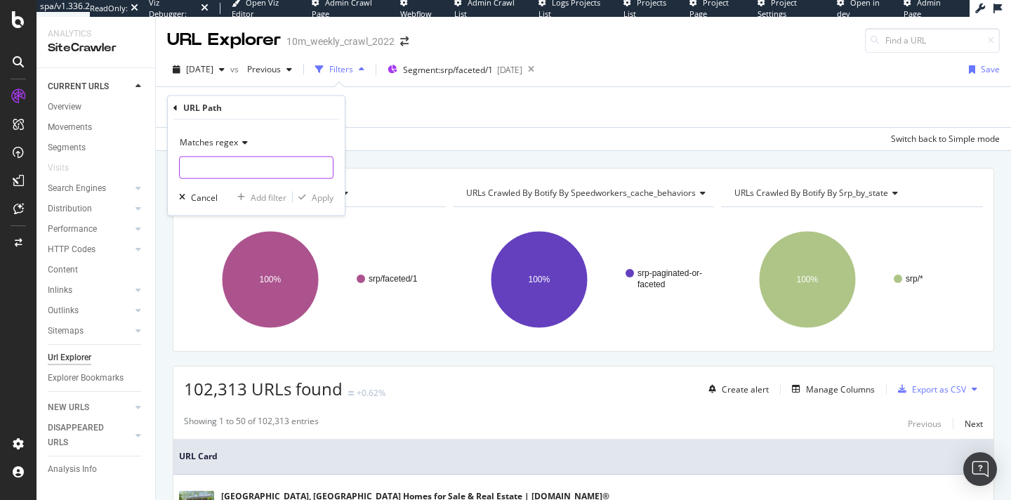
click at [225, 166] on input "text" at bounding box center [256, 168] width 153 height 22
paste input "\/[^\/]+\/[^\/]+\/[^\/]+"
type input "\/[^\/]+\/[^\/]+\/[^\/]+"
click at [323, 199] on div "Apply" at bounding box center [323, 197] width 22 height 12
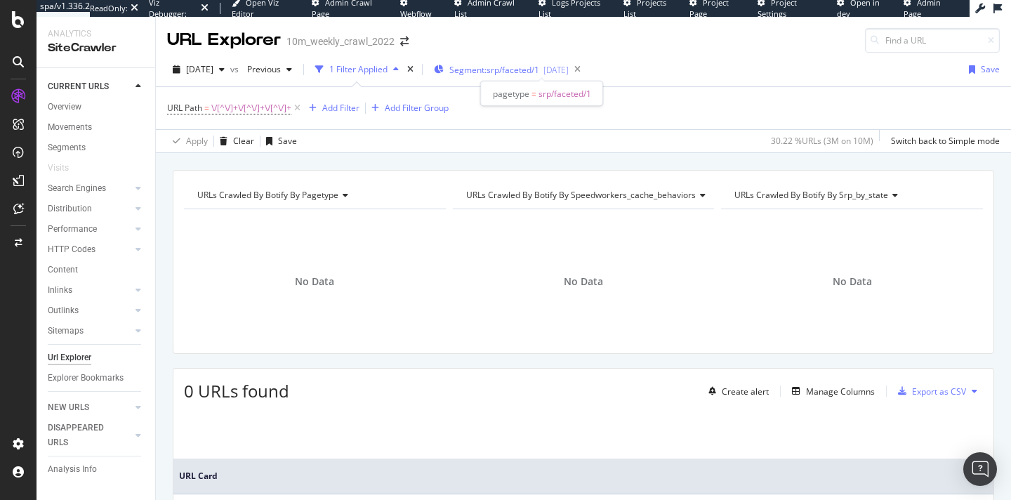
click at [539, 71] on span "Segment: srp/faceted/1" at bounding box center [494, 70] width 90 height 12
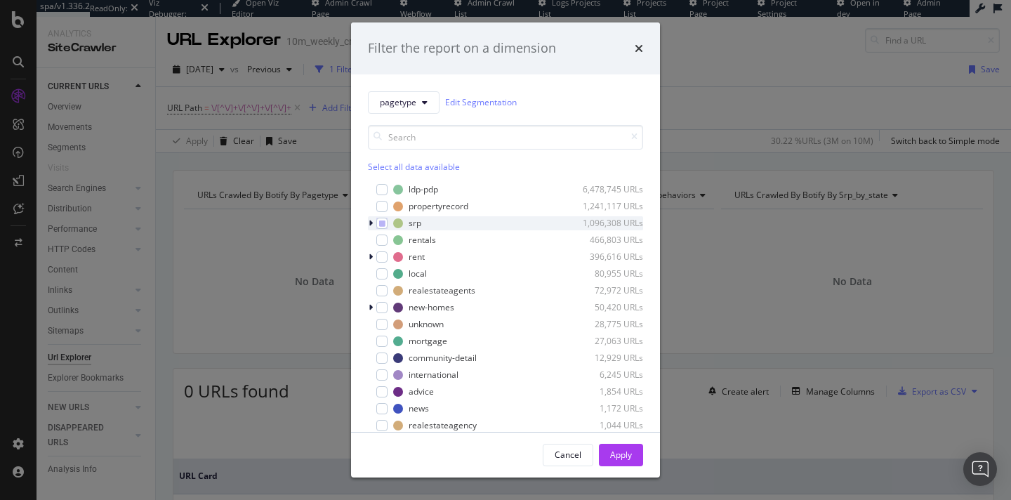
click at [369, 220] on icon "modal" at bounding box center [370, 223] width 4 height 8
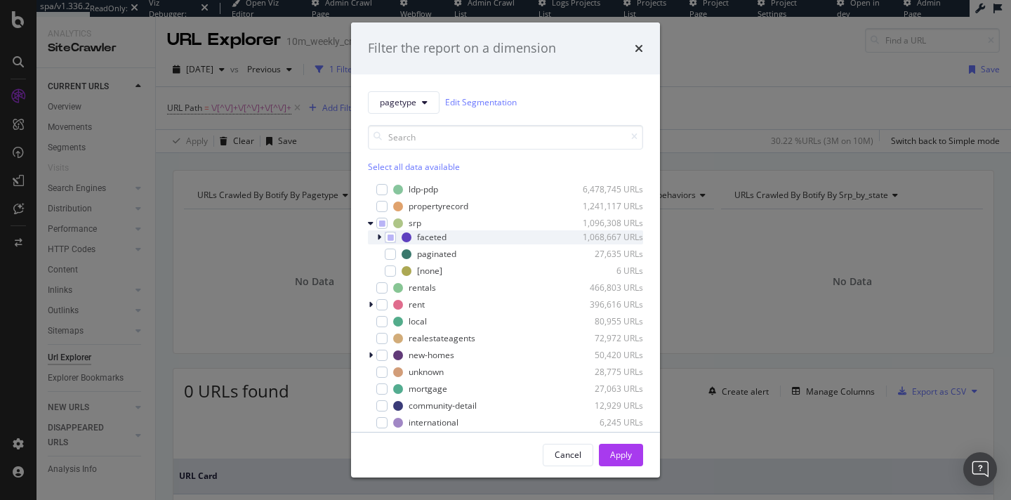
click at [380, 234] on icon "modal" at bounding box center [379, 237] width 4 height 8
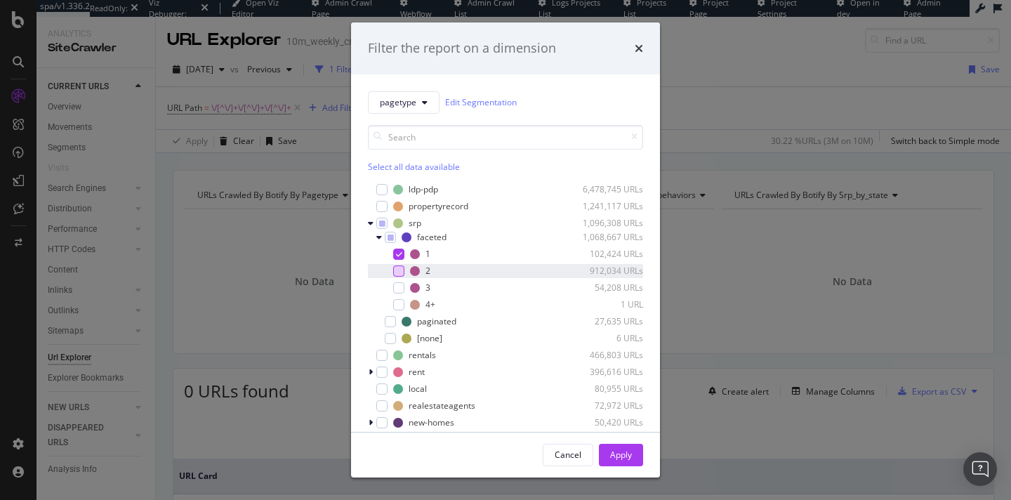
click at [400, 274] on div "modal" at bounding box center [398, 270] width 11 height 11
click at [400, 284] on div "modal" at bounding box center [398, 287] width 11 height 11
click at [400, 296] on div "1 102,424 URLs 2 912,034 URLs 3 54,208 URLs 4+ 1 URL" at bounding box center [505, 279] width 275 height 65
click at [399, 302] on div "modal" at bounding box center [398, 304] width 11 height 11
click at [390, 234] on icon "modal" at bounding box center [390, 237] width 6 height 7
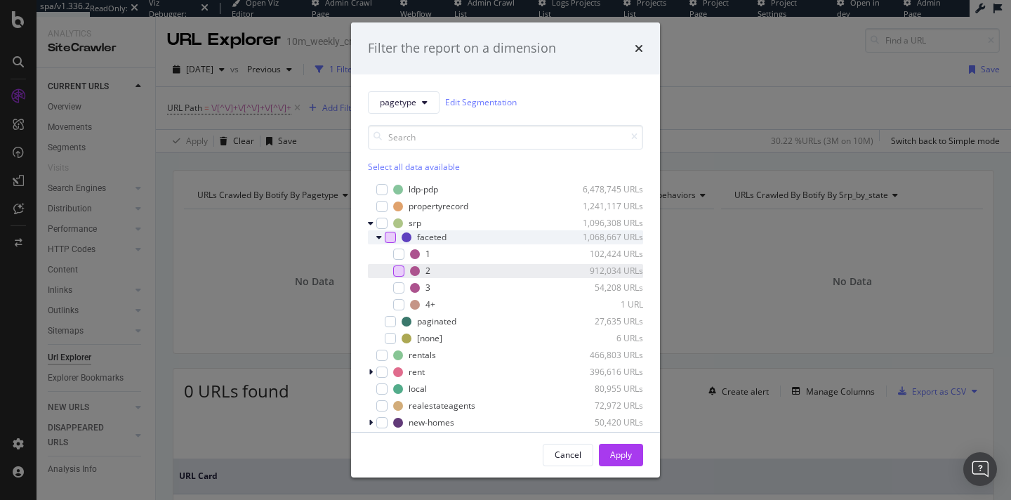
click at [400, 270] on div "modal" at bounding box center [398, 270] width 11 height 11
click at [398, 294] on div "3 54,208 URLs" at bounding box center [505, 288] width 275 height 14
click at [398, 308] on div "modal" at bounding box center [398, 304] width 11 height 11
click at [630, 453] on div "Apply" at bounding box center [621, 454] width 22 height 12
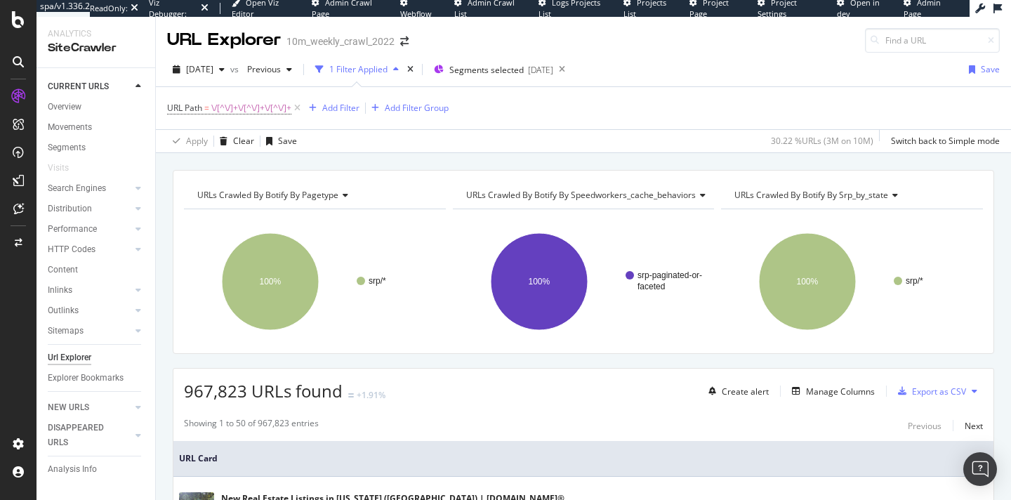
click at [320, 192] on span "URLs Crawled By Botify By pagetype" at bounding box center [267, 195] width 141 height 12
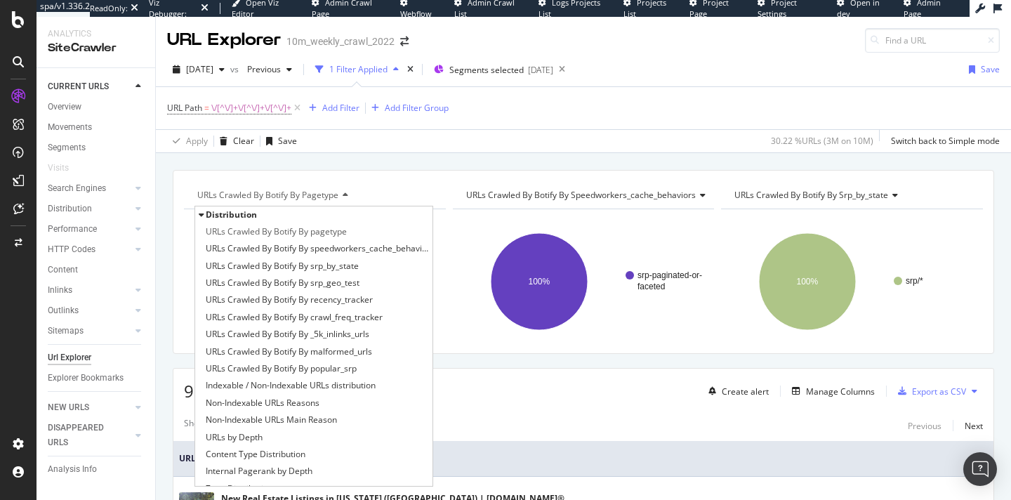
click at [433, 145] on div "Apply Clear Save 30.22 % URLs ( 3M on 10M ) Switch back to Simple mode" at bounding box center [583, 140] width 855 height 23
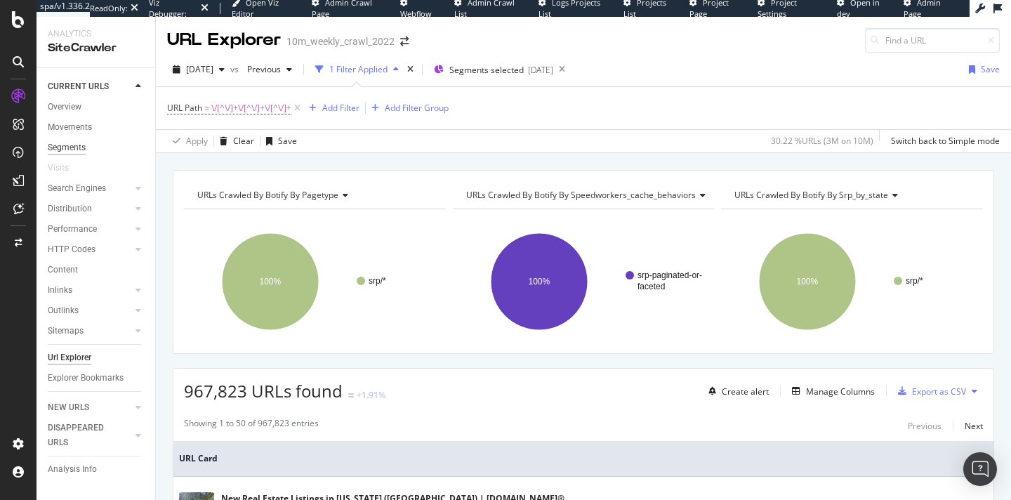
click at [55, 151] on div "Segments" at bounding box center [67, 147] width 38 height 15
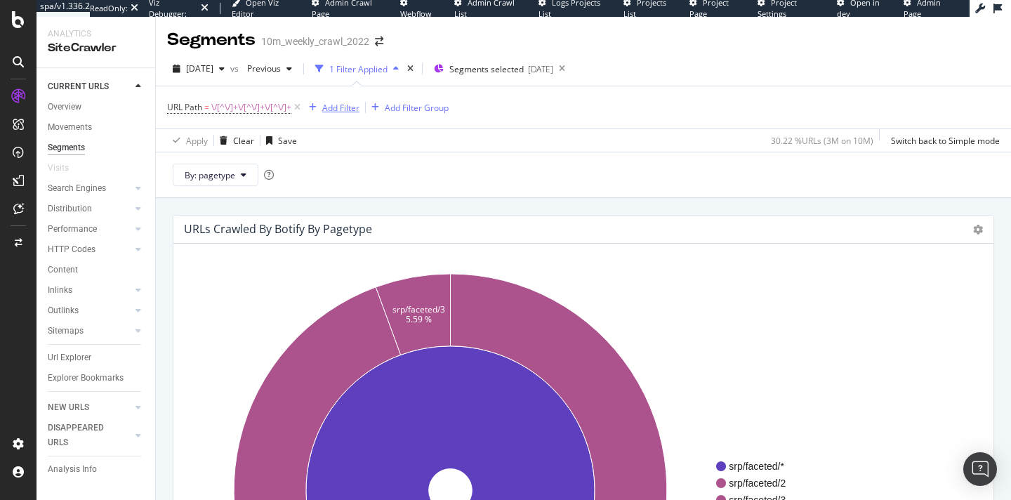
click at [339, 102] on div "Add Filter" at bounding box center [340, 108] width 37 height 12
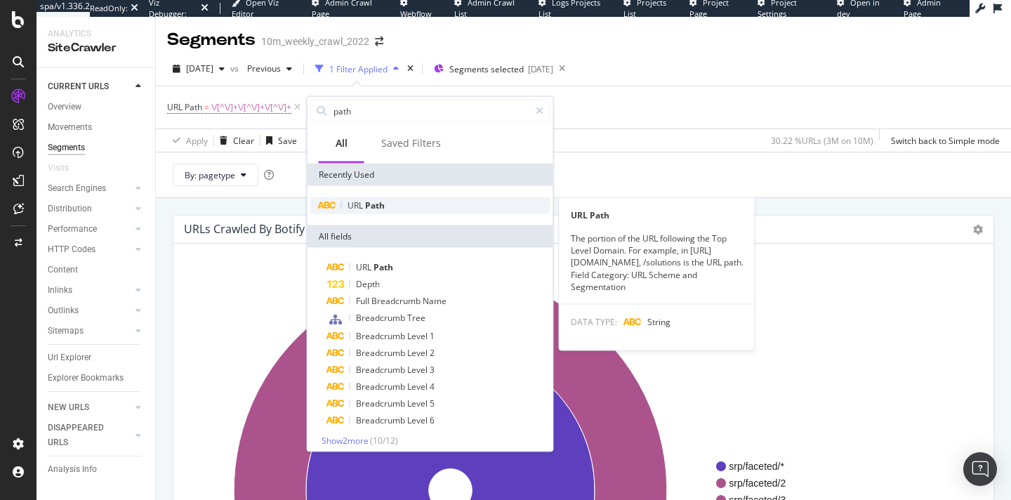
click at [368, 202] on span "Path" at bounding box center [375, 205] width 20 height 12
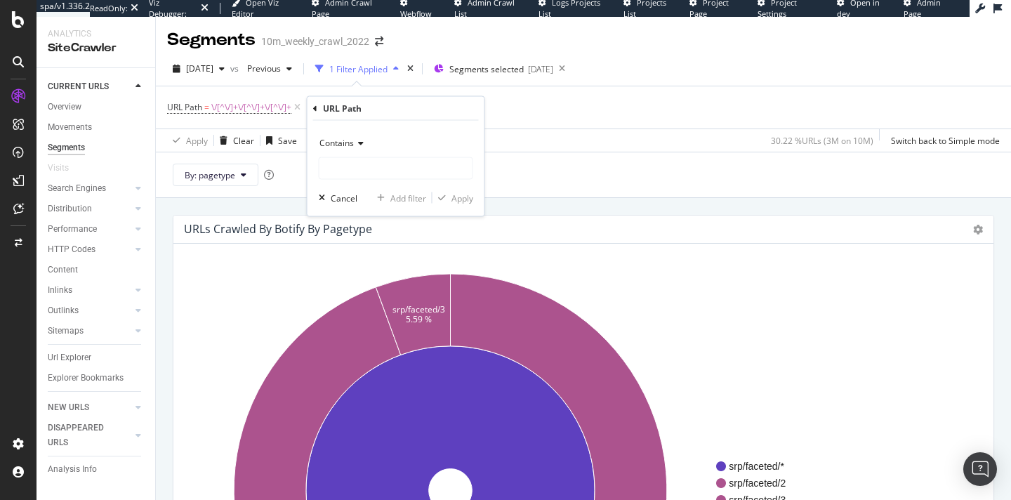
click at [338, 145] on span "Contains" at bounding box center [336, 143] width 34 height 12
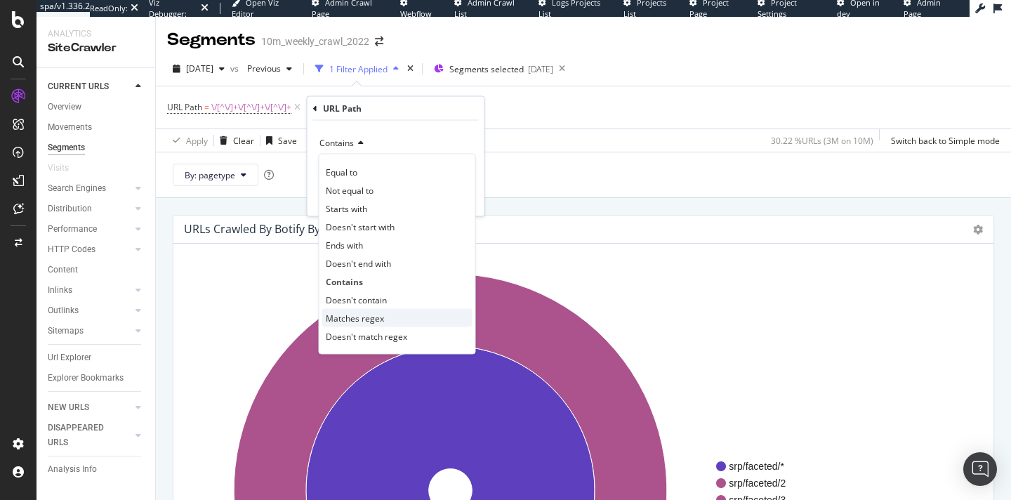
click at [351, 309] on div "Matches regex" at bounding box center [397, 318] width 150 height 18
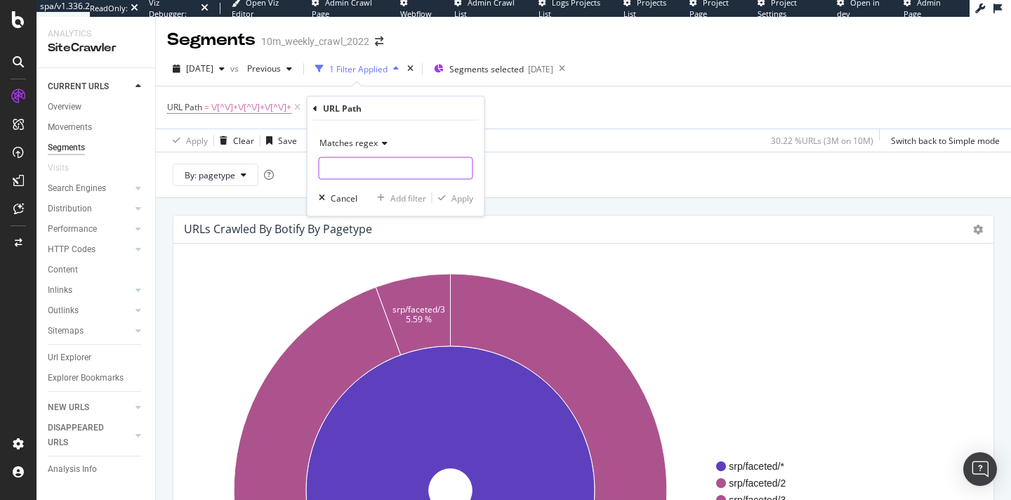
click at [357, 164] on input "text" at bounding box center [395, 168] width 153 height 22
paste input "[^/]*pg-[^/]*|/[^/]+/[^/]+/[^/]+)"
click at [322, 168] on input "[^/]*pg-[^/]*|/[^/]+/[^/]+/[^/]+)" at bounding box center [385, 168] width 133 height 22
type input "([^/]*pg-[^/]*|/[^/]+/[^/]+/[^/]+)"
click at [465, 199] on div "Apply" at bounding box center [462, 198] width 22 height 12
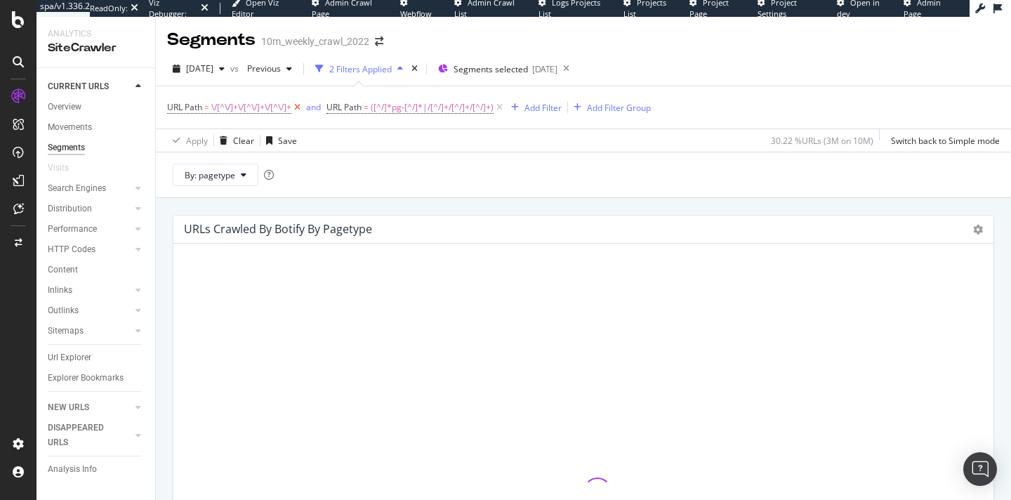
click at [301, 109] on icon at bounding box center [297, 107] width 12 height 14
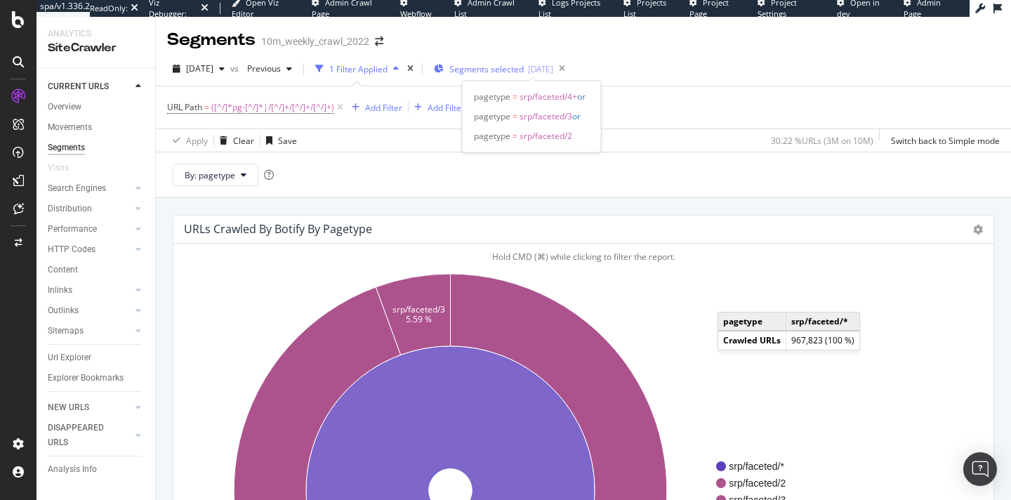
click at [524, 69] on span "Segments selected" at bounding box center [486, 69] width 74 height 12
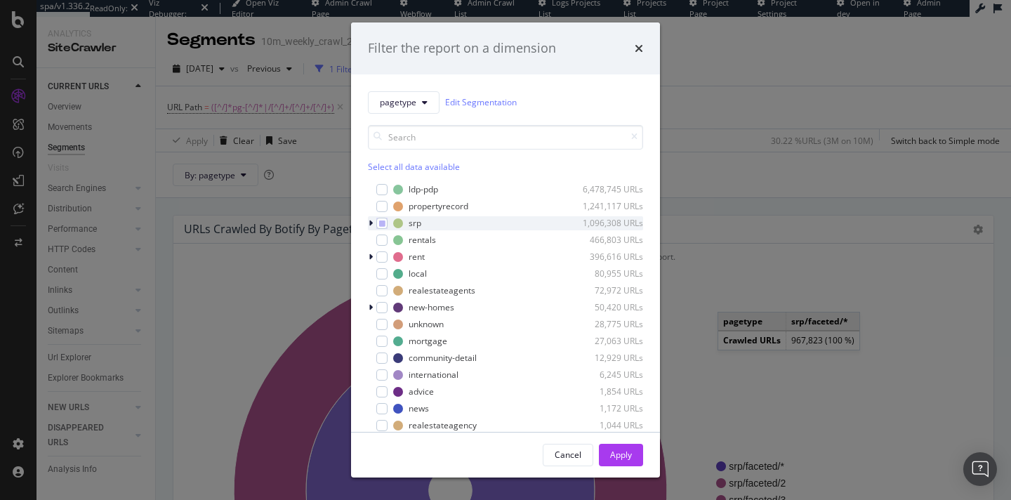
click at [370, 223] on icon "modal" at bounding box center [370, 223] width 4 height 8
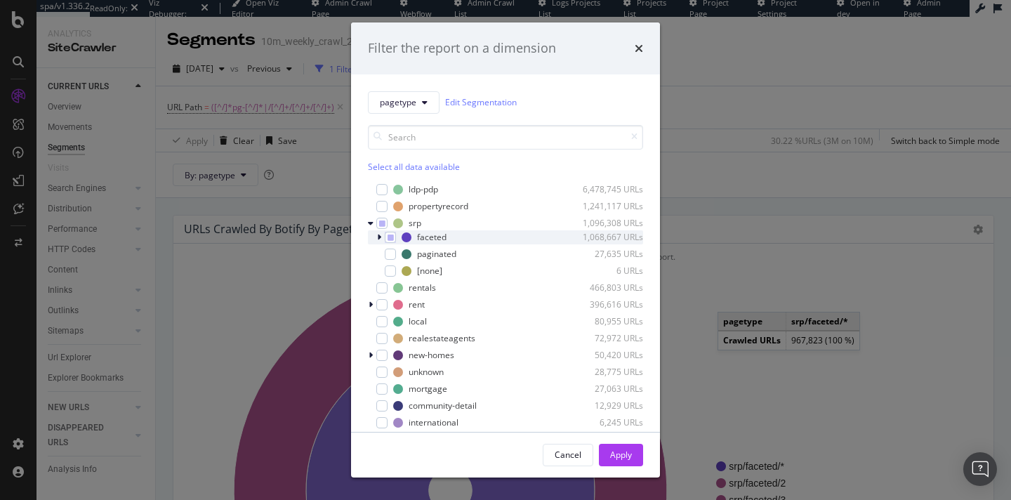
click at [378, 237] on icon "modal" at bounding box center [379, 237] width 4 height 8
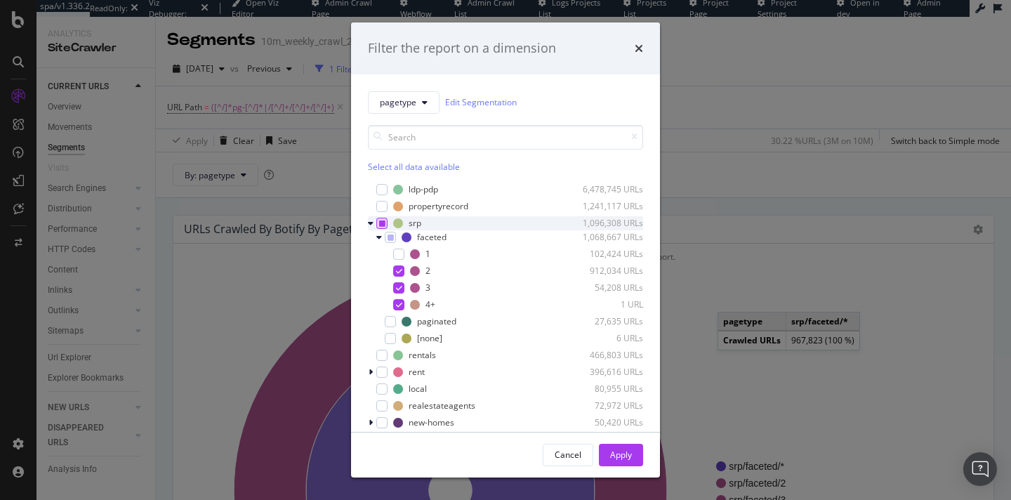
click at [379, 222] on icon "modal" at bounding box center [382, 223] width 6 height 7
click at [626, 453] on div "Apply" at bounding box center [621, 454] width 22 height 12
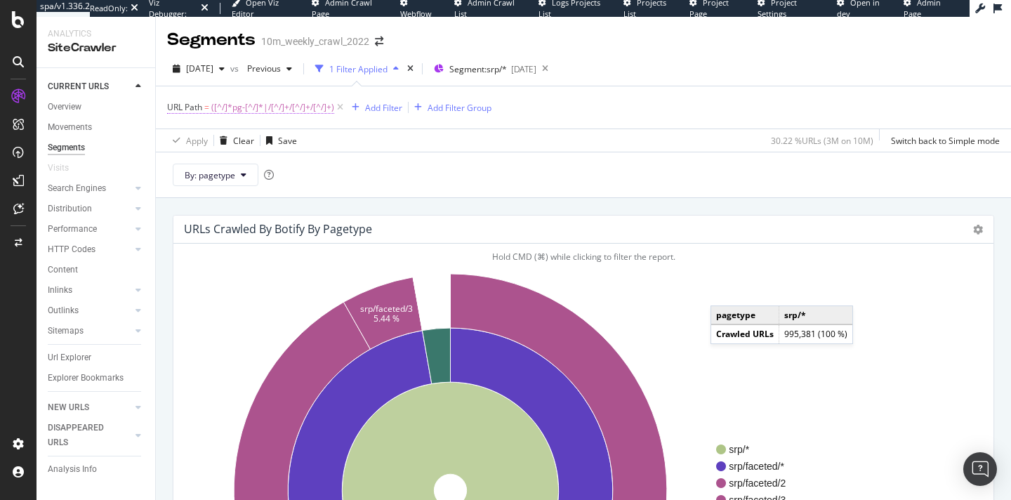
click at [291, 111] on span "([^/]*pg-[^/]*|/[^/]+/[^/]+/[^/]+)" at bounding box center [272, 108] width 123 height 20
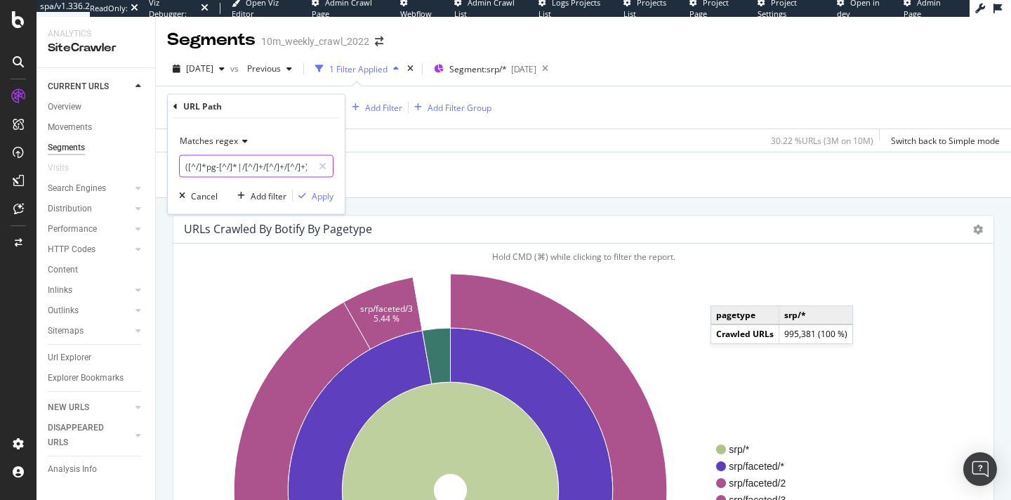
click at [283, 166] on input "([^/]*pg-[^/]*|/[^/]+/[^/]+/[^/]+)" at bounding box center [246, 166] width 133 height 22
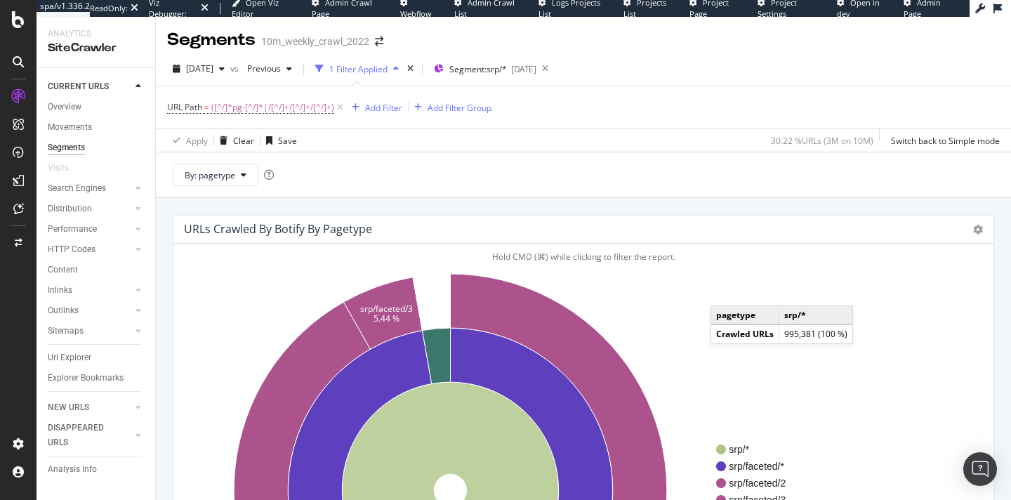
click at [387, 140] on div "Apply Clear Save 30.22 % URLs ( 3M on 10M ) Switch back to Simple mode" at bounding box center [583, 139] width 855 height 23
click at [554, 69] on icon at bounding box center [545, 69] width 18 height 20
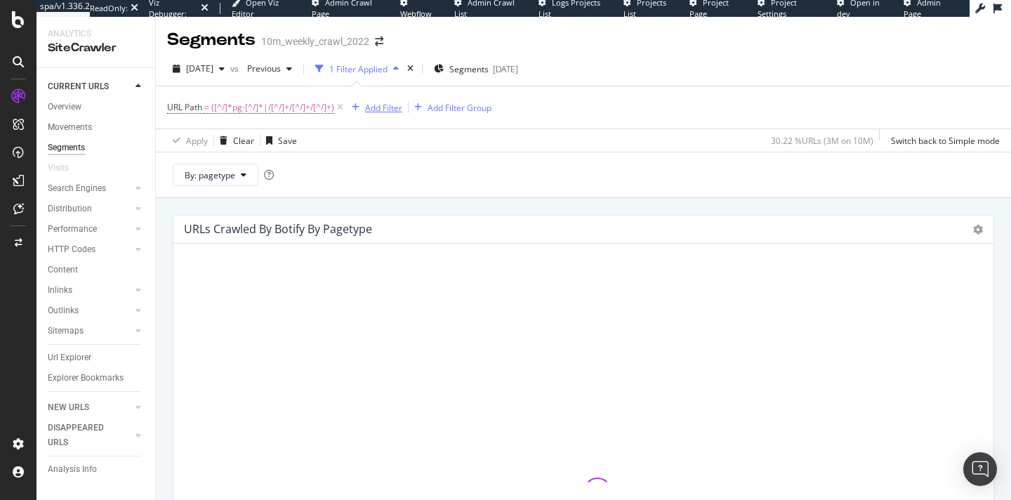
click at [378, 108] on div "Add Filter" at bounding box center [383, 108] width 37 height 12
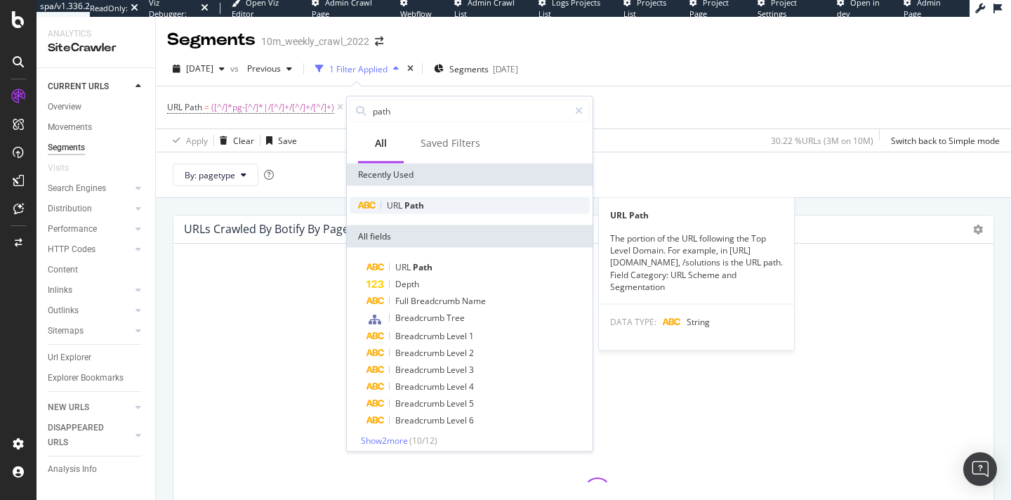
click at [405, 211] on span "Path" at bounding box center [414, 205] width 20 height 12
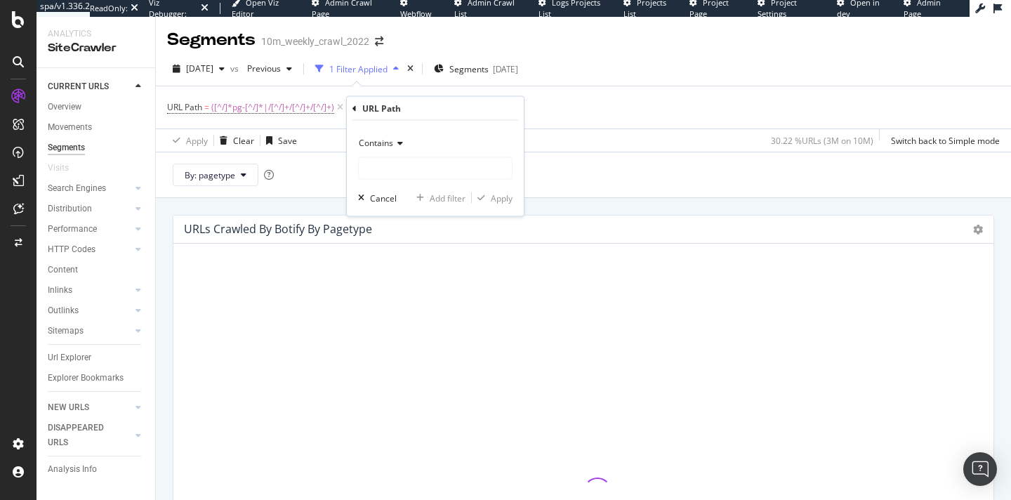
click at [386, 147] on span "Contains" at bounding box center [376, 143] width 34 height 12
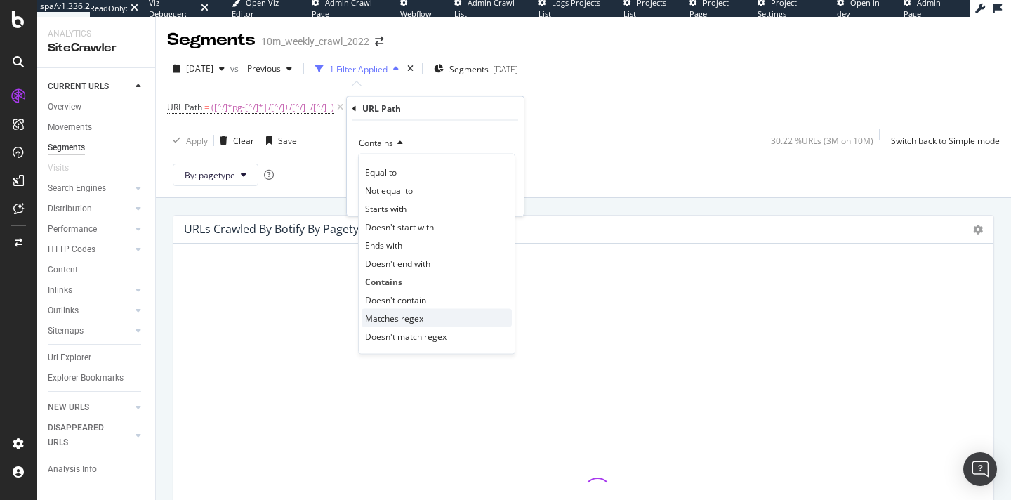
click at [395, 311] on div "Matches regex" at bounding box center [436, 318] width 150 height 18
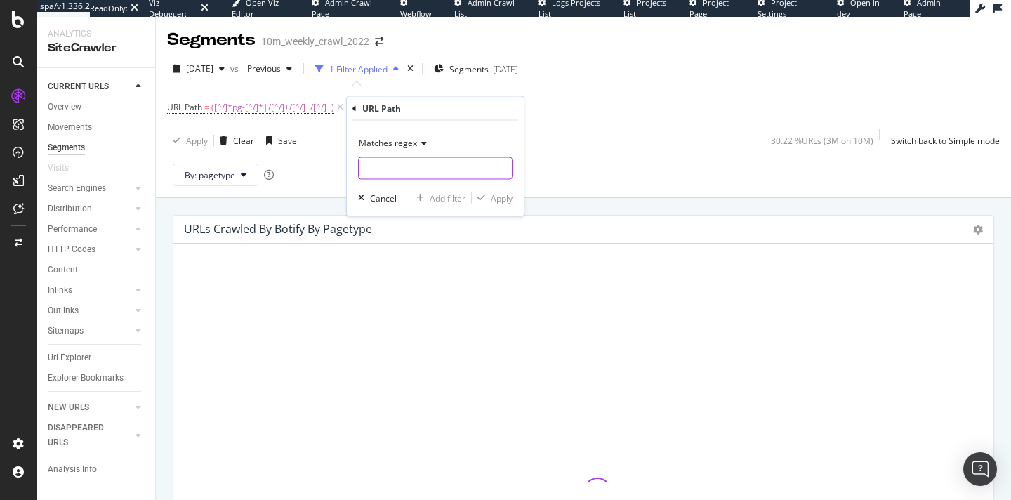
click at [392, 173] on input "text" at bounding box center [435, 168] width 153 height 22
paste input "^/realestateandhomes-search/.*|^/apartments.*|^/newhomecommunities.*"
type input "^/realestateandhomes-search/.*|^/apartments.*|^/newhomecommunities.*"
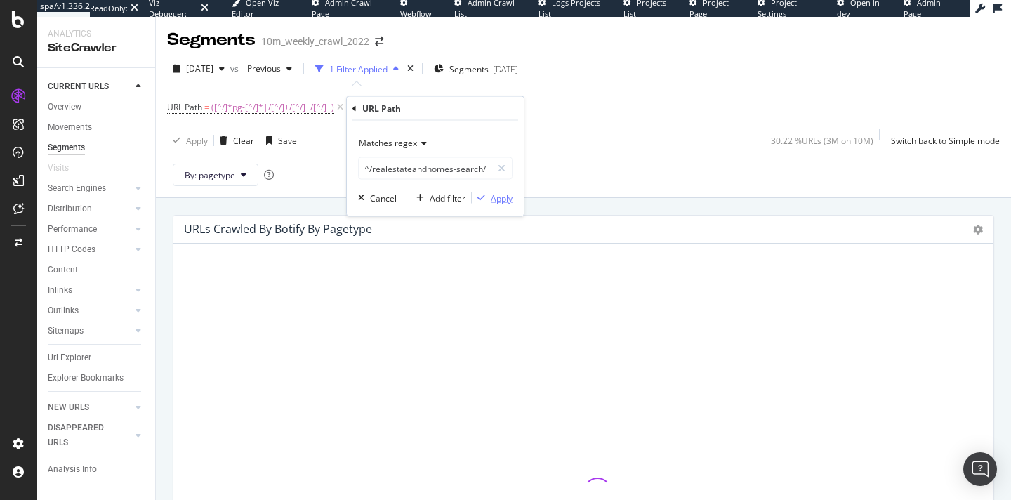
click at [505, 194] on div "Apply" at bounding box center [502, 198] width 22 height 12
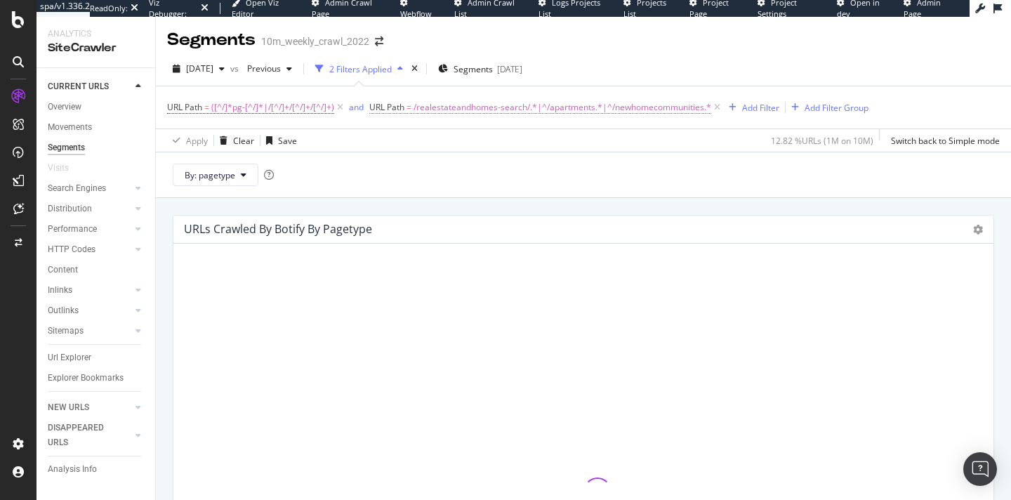
click at [425, 106] on span "/realestateandhomes-search/.*|^/apartments.*|^/newhomecommunities.*" at bounding box center [562, 108] width 298 height 20
click at [620, 141] on div "Apply Clear Save 12.82 % URLs ( 1M on 10M ) Switch back to Simple mode" at bounding box center [583, 139] width 855 height 23
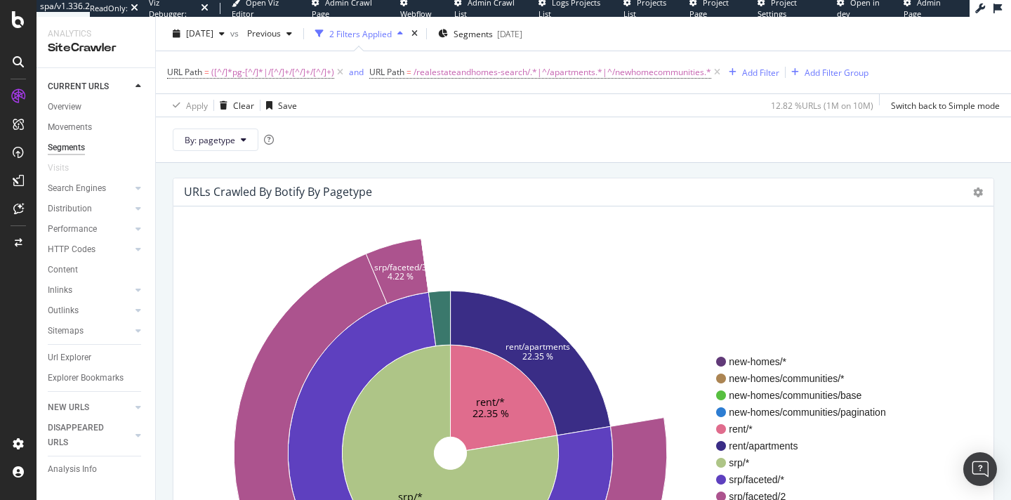
scroll to position [154, 0]
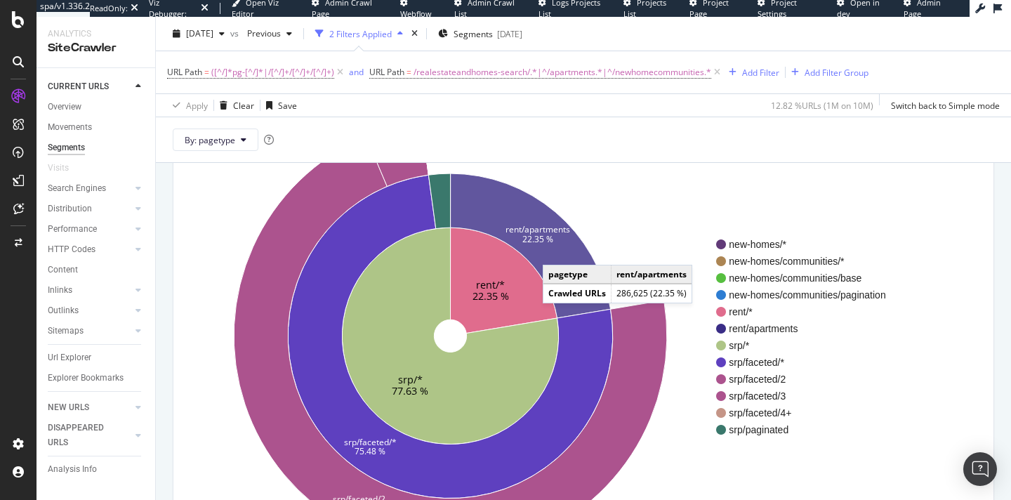
click at [557, 251] on icon at bounding box center [531, 245] width 160 height 145
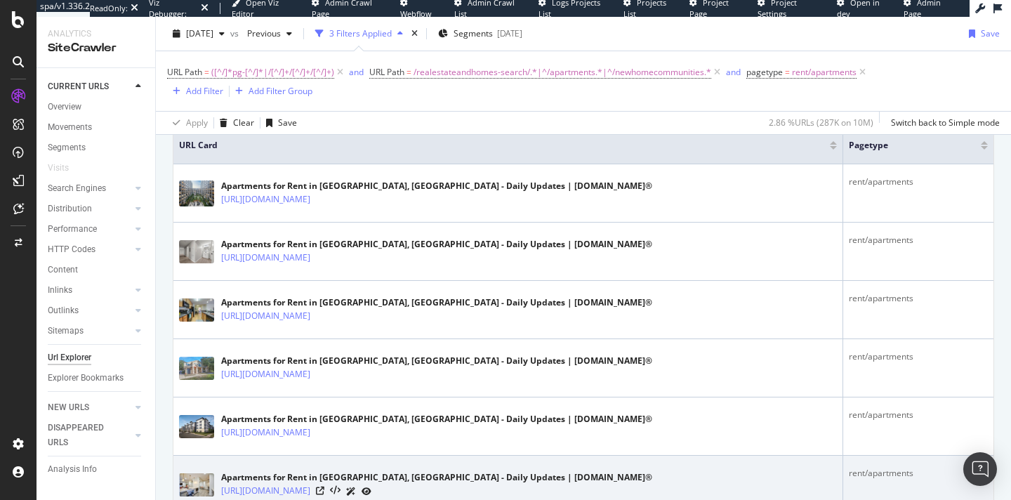
scroll to position [319, 0]
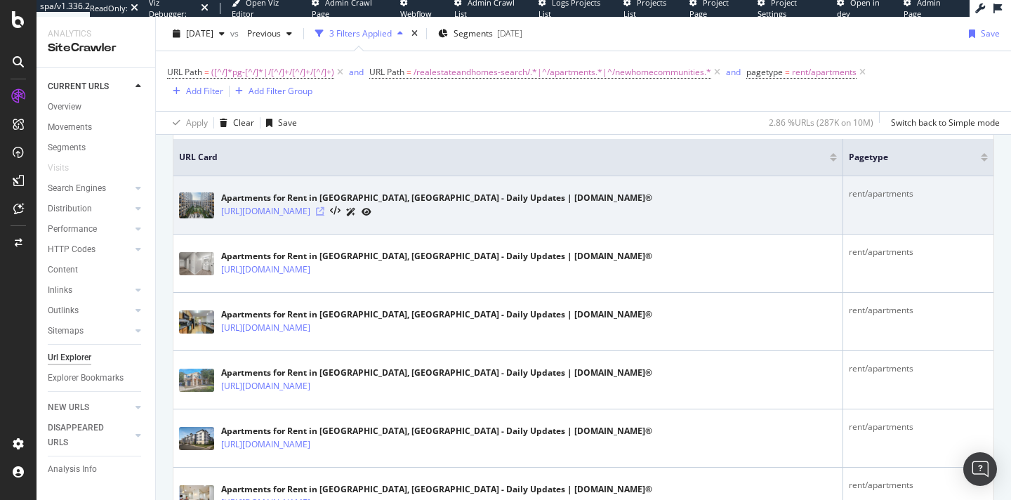
click at [324, 211] on icon at bounding box center [320, 211] width 8 height 8
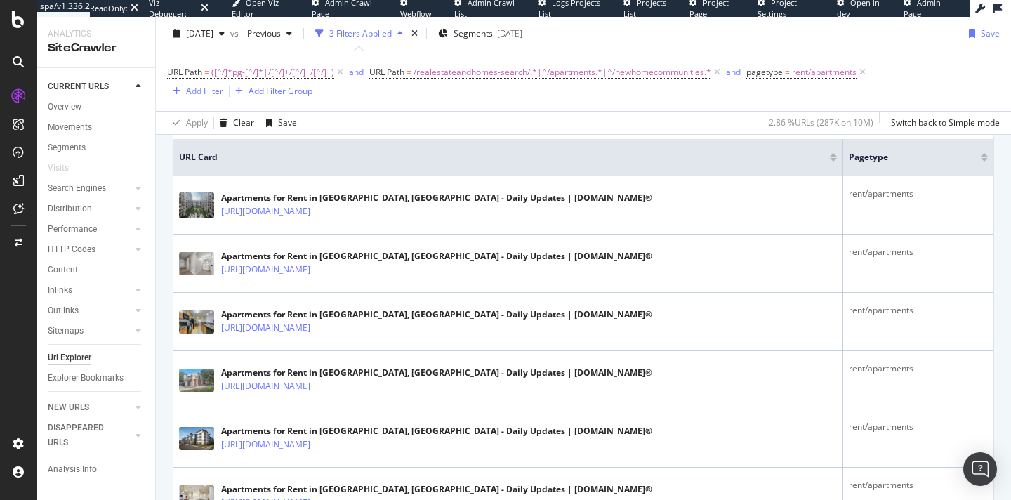
scroll to position [0, 0]
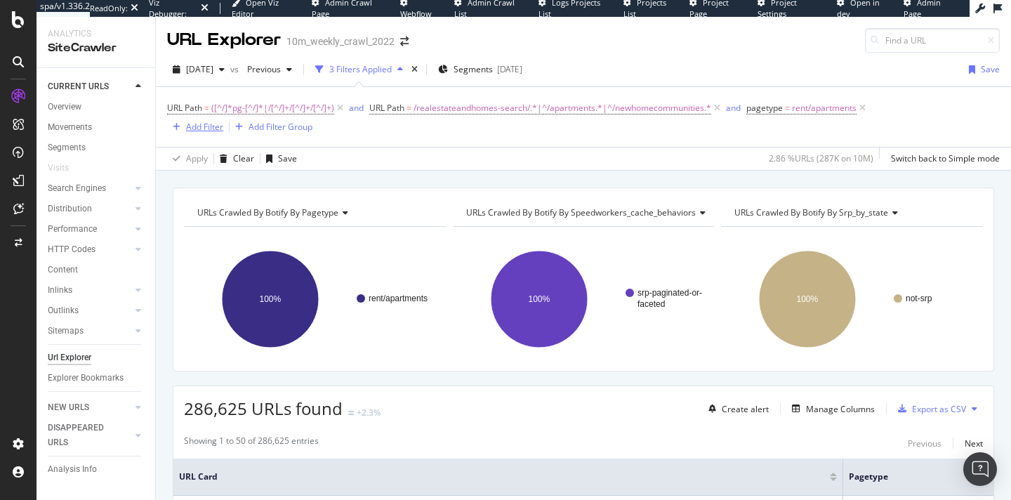
click at [203, 123] on div "Add Filter" at bounding box center [204, 127] width 37 height 12
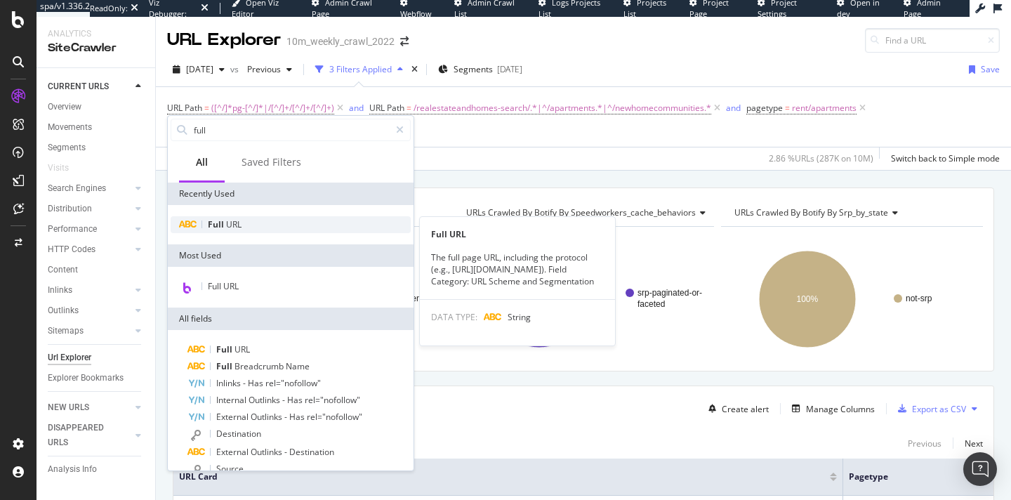
type input "full"
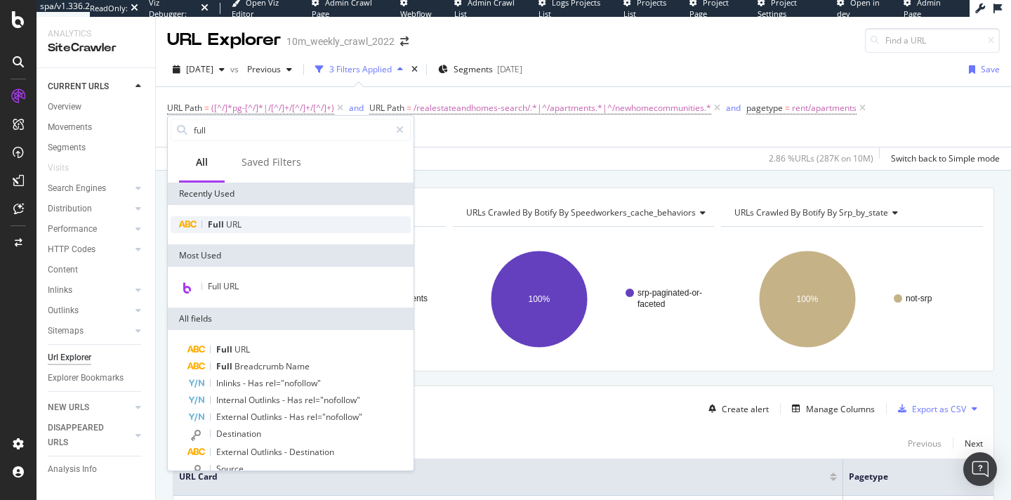
click at [224, 220] on span "Full" at bounding box center [217, 224] width 18 height 12
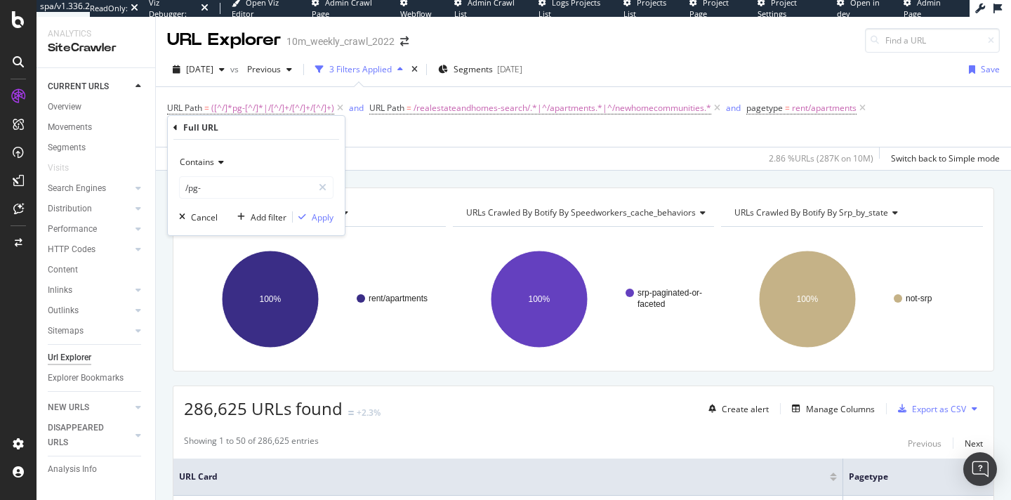
click at [196, 155] on div "Contains" at bounding box center [256, 162] width 154 height 22
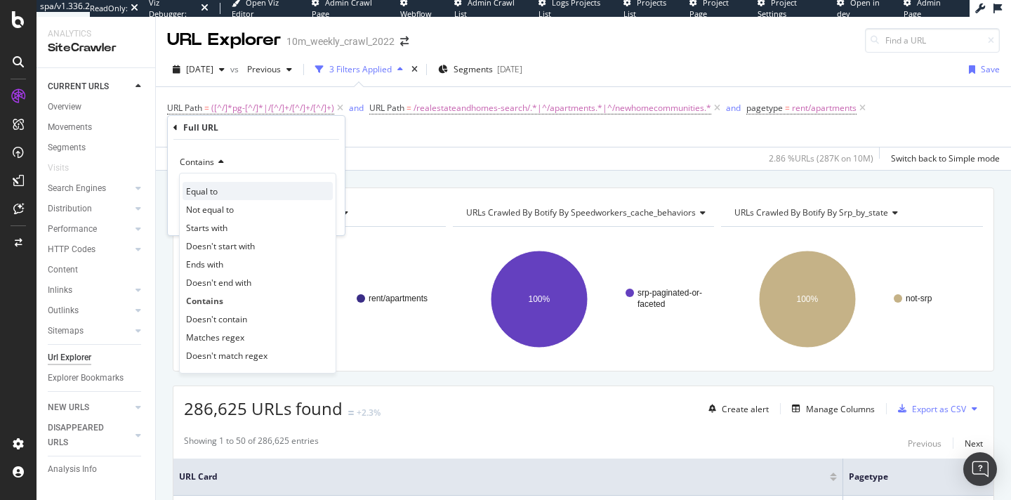
click at [197, 192] on span "Equal to" at bounding box center [202, 191] width 32 height 12
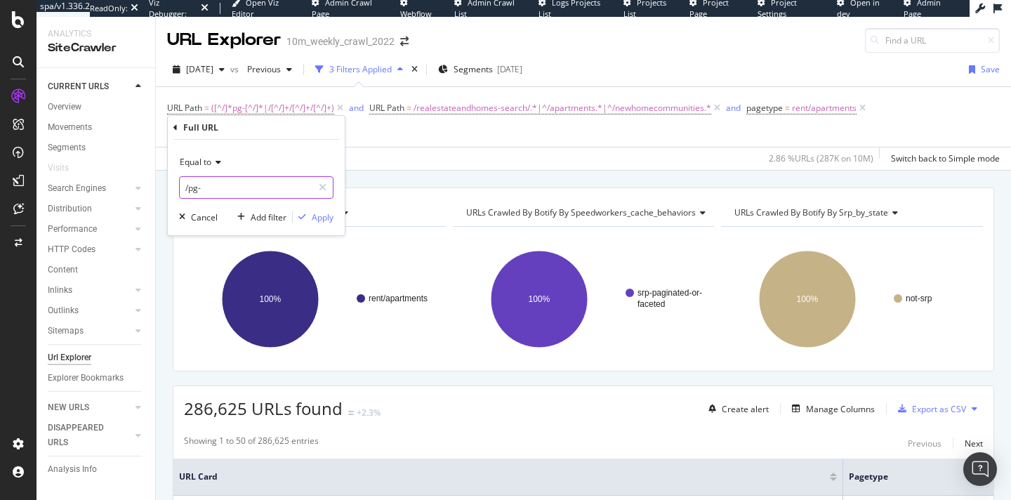
click at [197, 186] on input "/pg-" at bounding box center [246, 187] width 133 height 22
paste input "https://www.realtor.com/apartments/Manhattan_NY"
type input "https://www.realtor.com/apartments/Manhattan_NY"
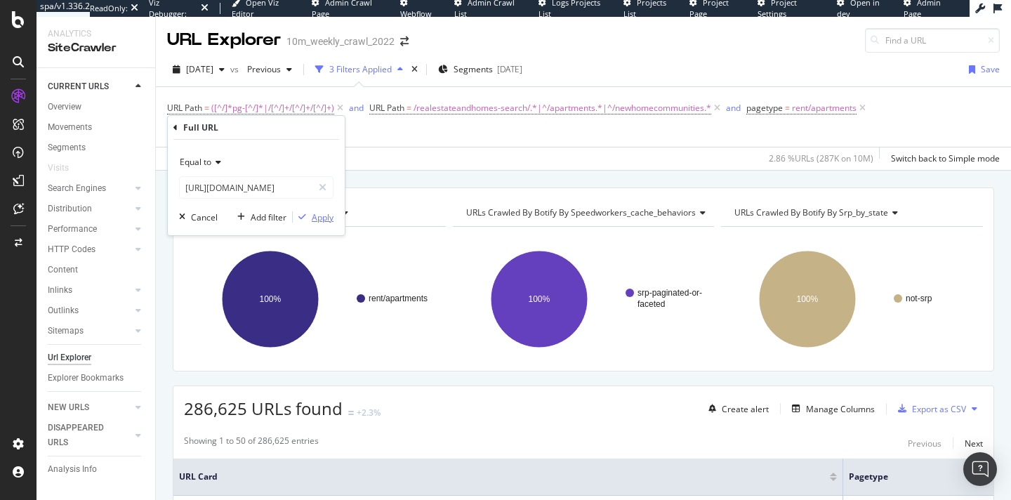
click at [314, 215] on div "Apply" at bounding box center [323, 217] width 22 height 12
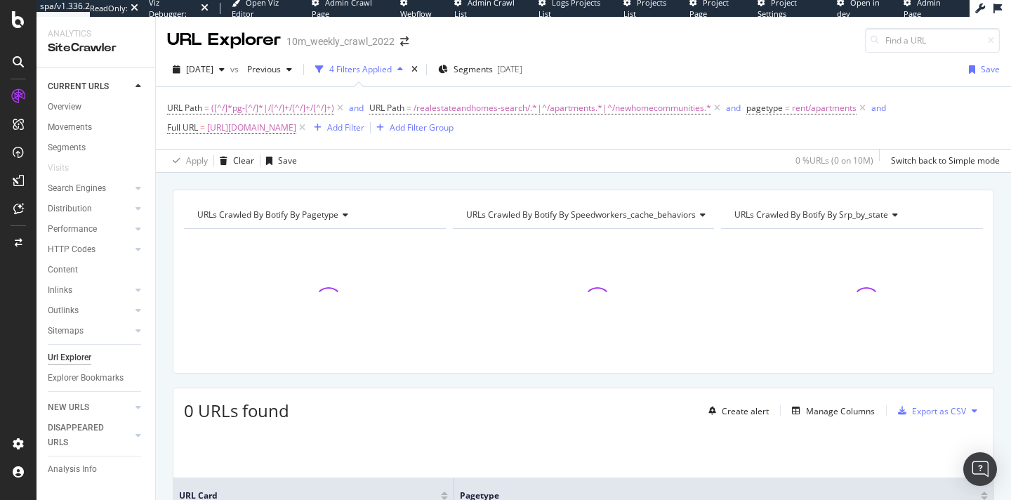
scroll to position [17, 0]
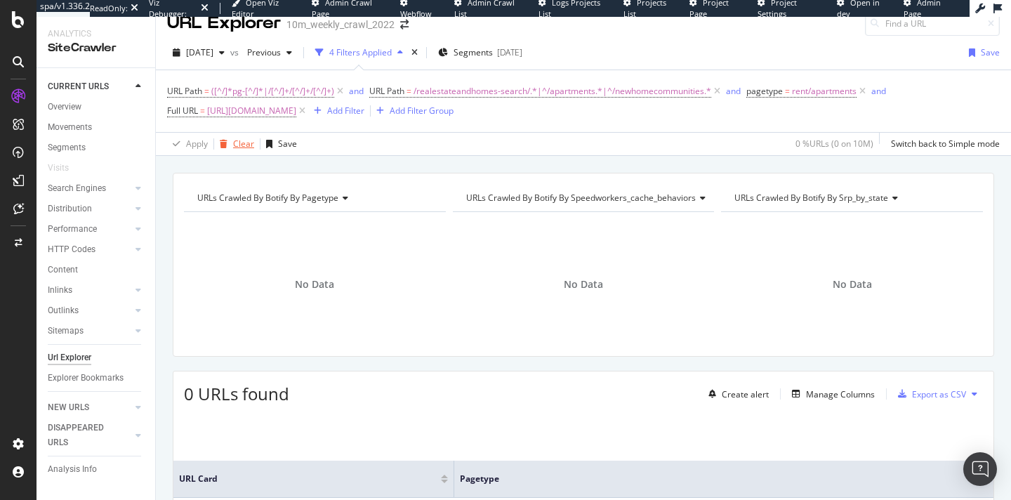
click at [236, 141] on div "Clear" at bounding box center [243, 144] width 21 height 12
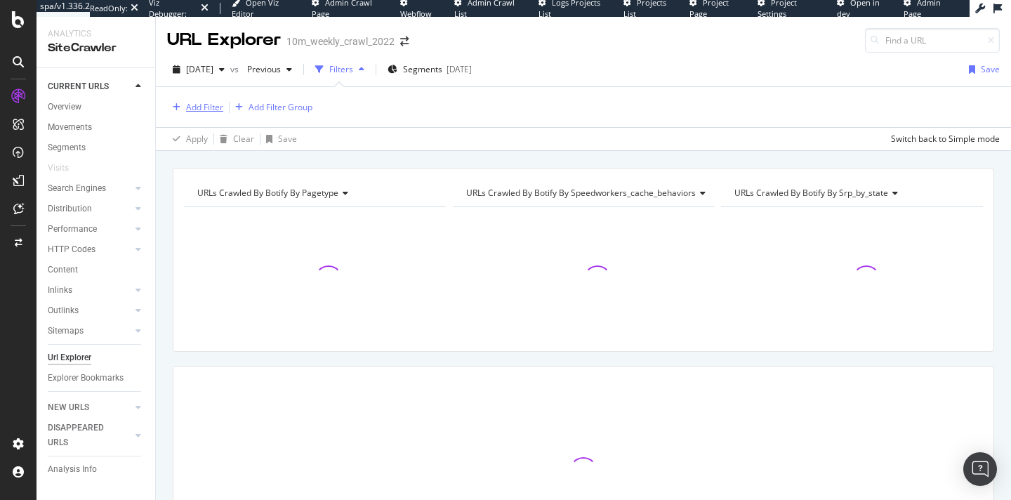
click at [197, 101] on div "Add Filter" at bounding box center [204, 107] width 37 height 12
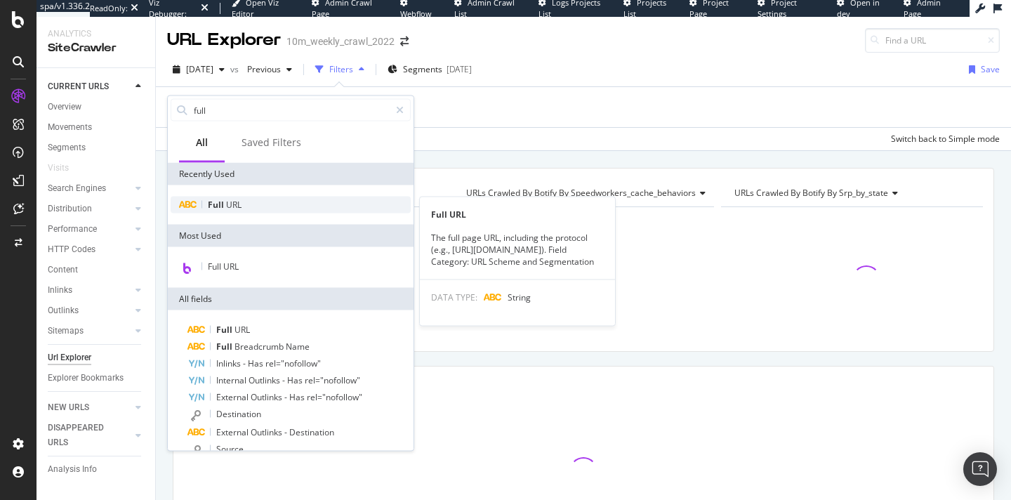
click at [222, 204] on span "Full" at bounding box center [217, 205] width 18 height 12
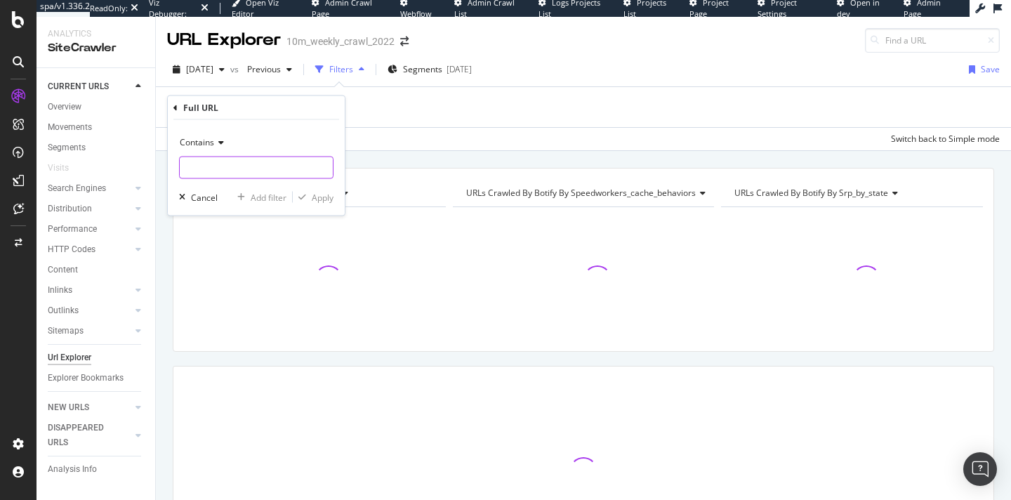
click at [216, 167] on input "text" at bounding box center [256, 168] width 153 height 22
paste input "/homesforrent"
type input "/homesforrent"
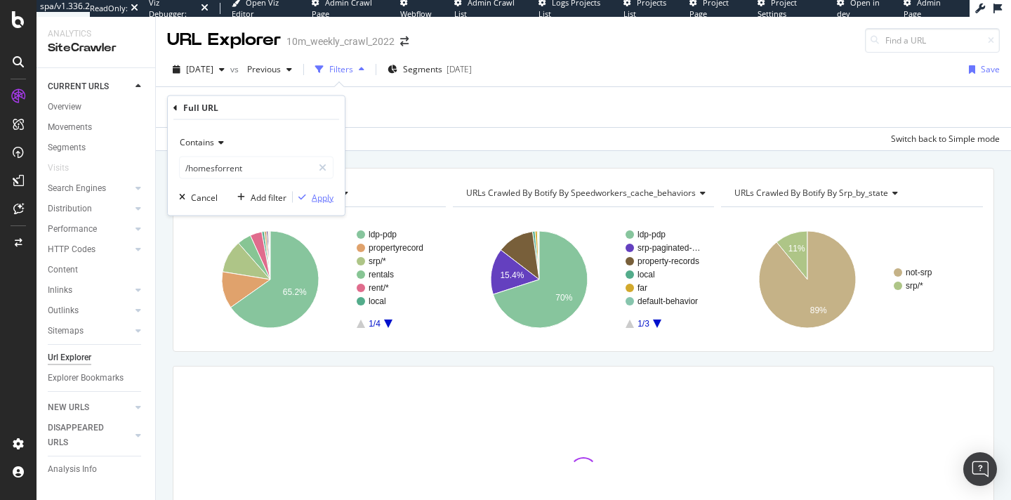
click at [323, 195] on div "Apply" at bounding box center [323, 197] width 22 height 12
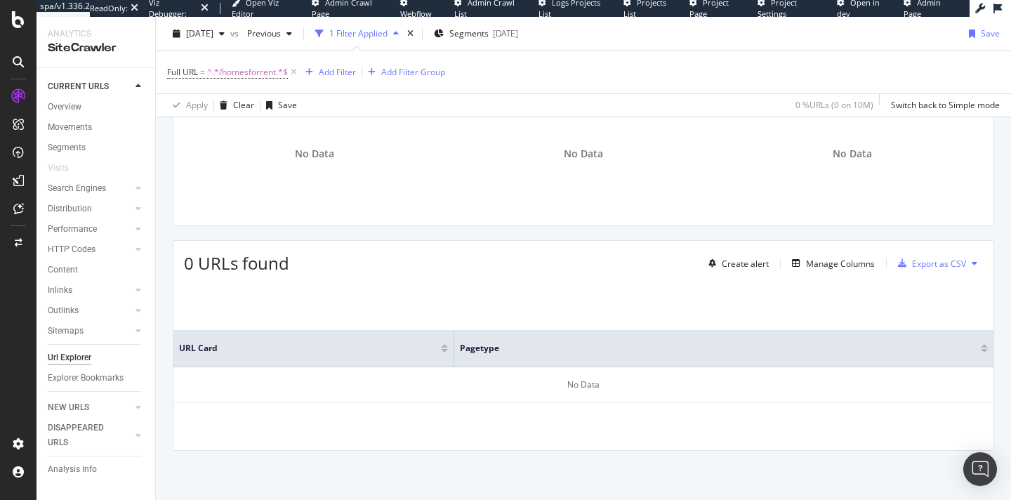
scroll to position [65, 0]
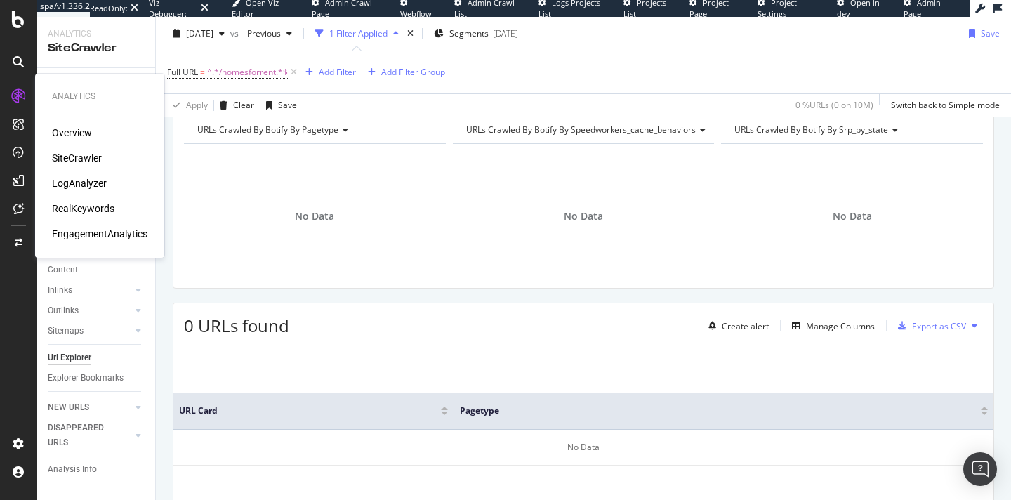
click at [76, 182] on div "LogAnalyzer" at bounding box center [79, 183] width 55 height 14
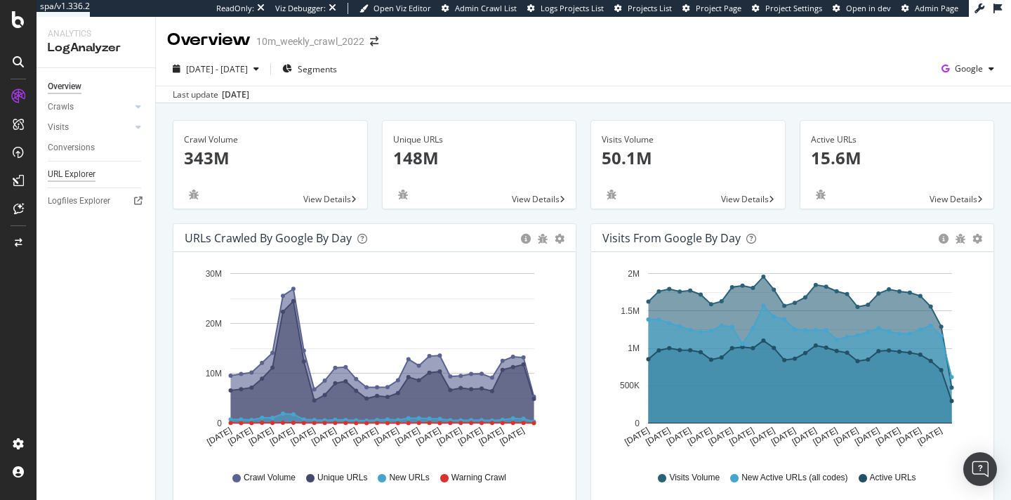
click at [73, 178] on div "URL Explorer" at bounding box center [72, 174] width 48 height 15
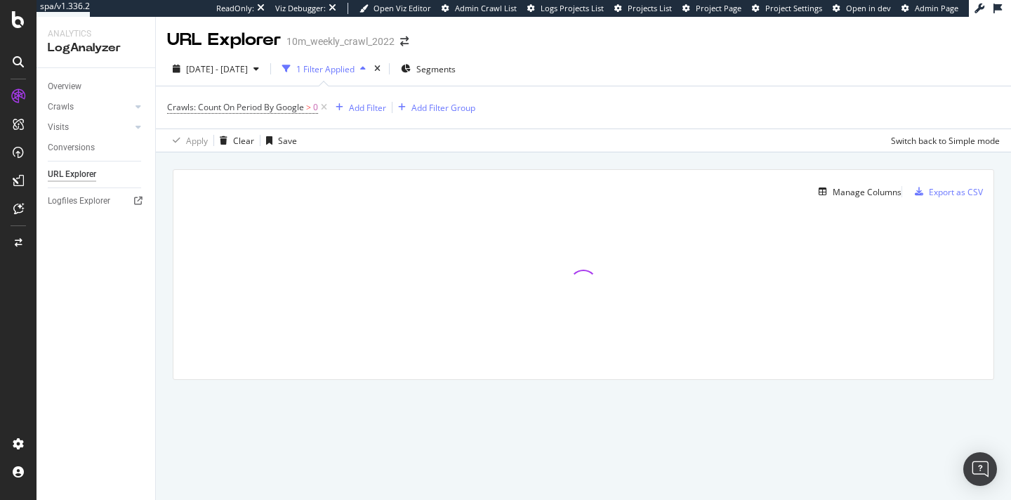
click at [335, 70] on div "1 Filter Applied" at bounding box center [325, 69] width 58 height 12
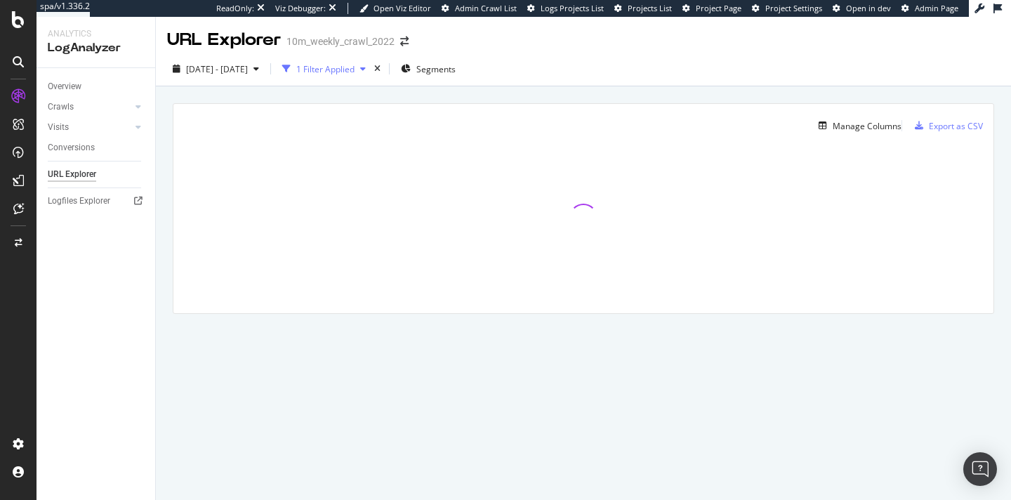
click at [354, 71] on div "1 Filter Applied" at bounding box center [325, 69] width 58 height 12
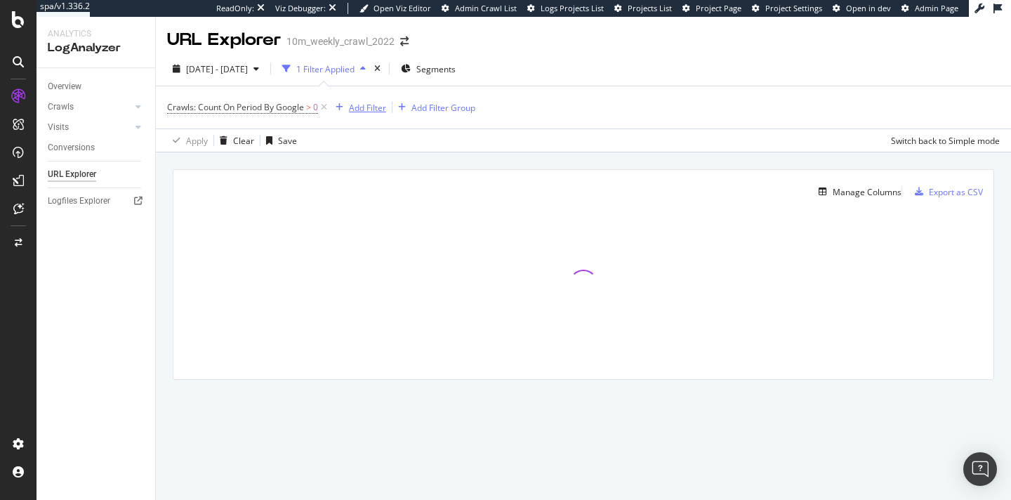
click at [374, 108] on div "Add Filter" at bounding box center [367, 108] width 37 height 12
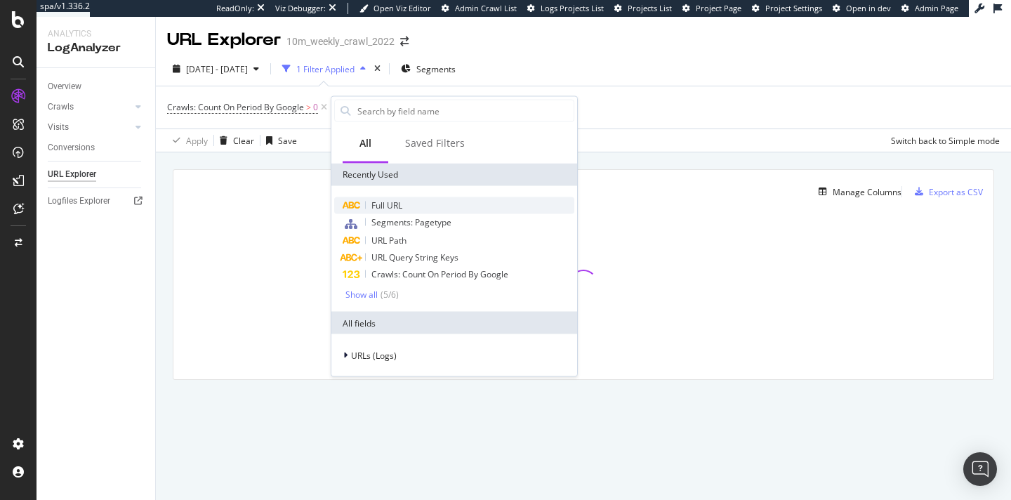
click at [390, 203] on span "Full URL" at bounding box center [386, 205] width 31 height 12
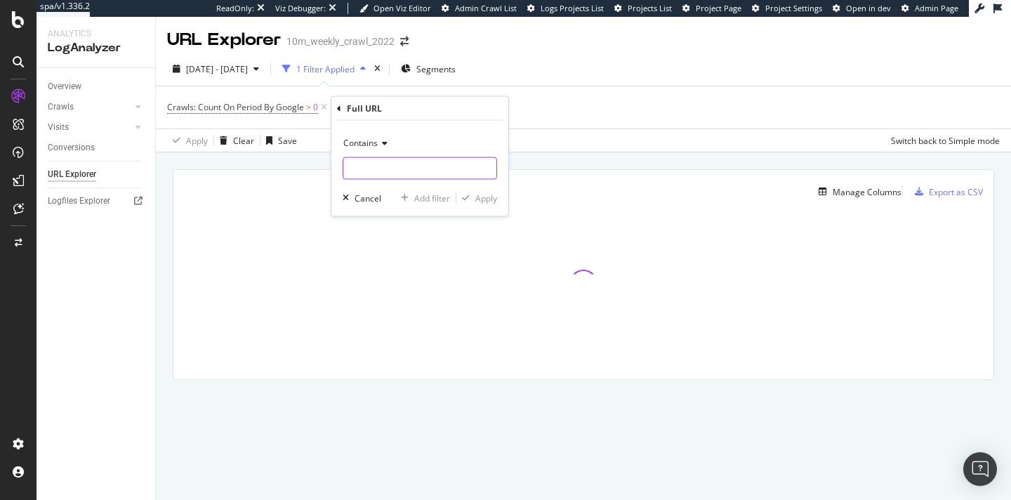
click at [379, 166] on input "text" at bounding box center [419, 168] width 153 height 22
paste input "/homesforrent"
type input "/homesforrent"
click at [489, 199] on div "Apply" at bounding box center [486, 198] width 22 height 12
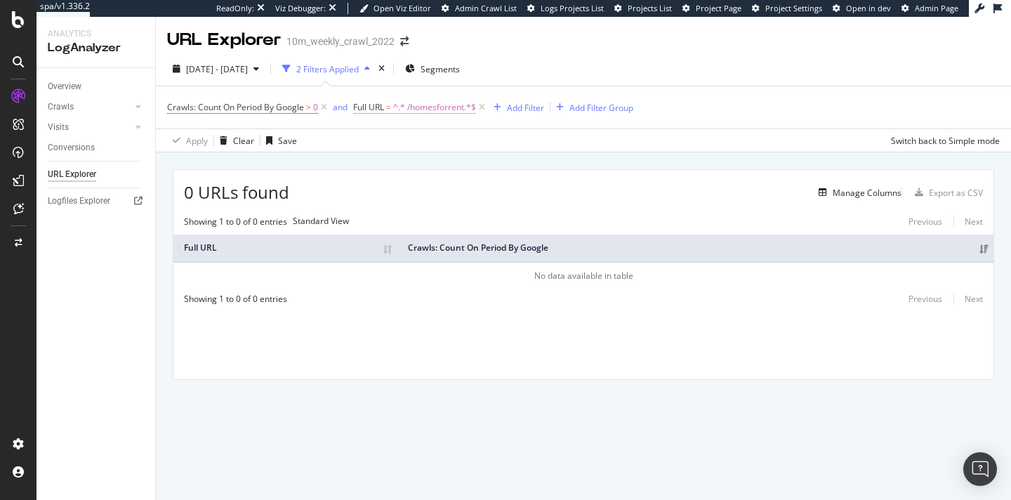
click at [417, 109] on span "^.* /homesforrent.*$" at bounding box center [434, 108] width 83 height 20
click at [385, 198] on div "Cancel" at bounding box center [391, 196] width 27 height 12
click at [425, 107] on span "^.* /homesforrent.*$" at bounding box center [434, 108] width 83 height 20
click at [411, 159] on input "/homesforrent" at bounding box center [433, 166] width 133 height 22
click at [322, 110] on icon at bounding box center [324, 107] width 12 height 14
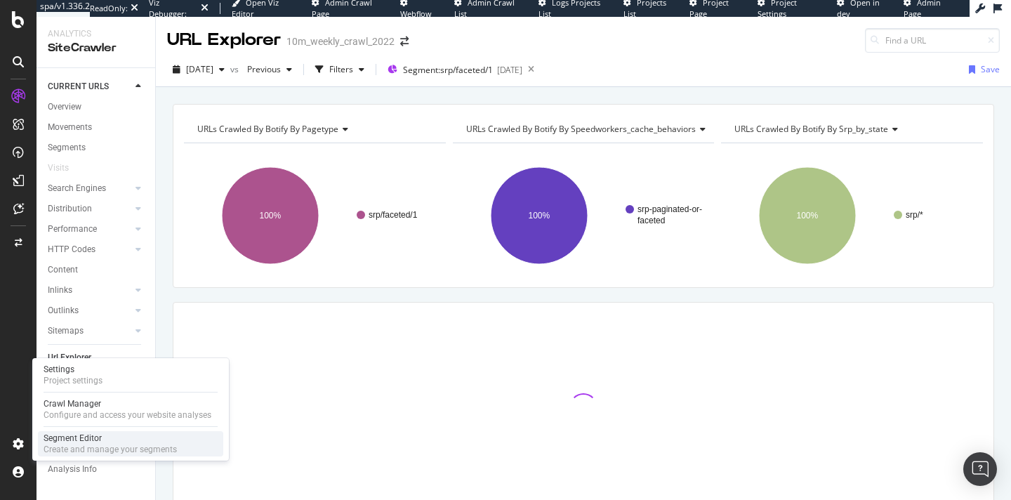
click at [78, 444] on div "Create and manage your segments" at bounding box center [110, 449] width 133 height 11
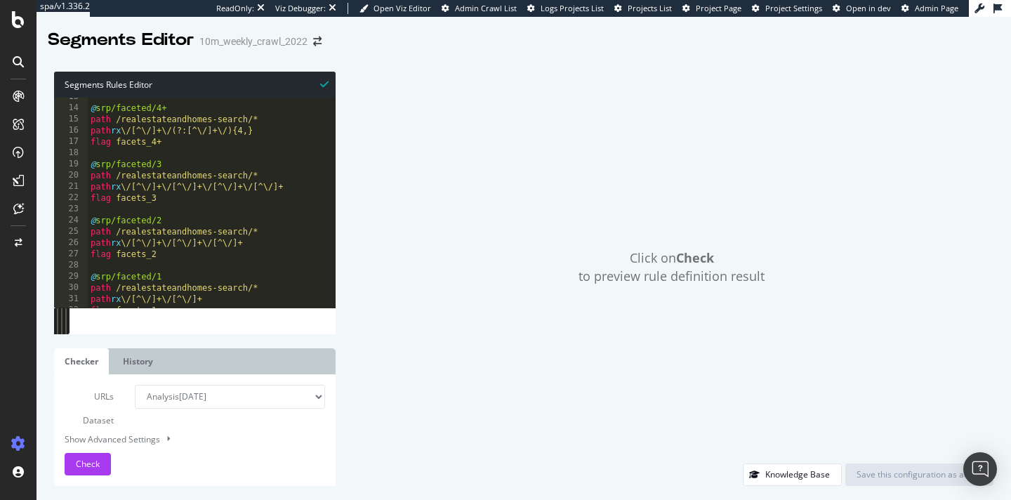
scroll to position [39, 0]
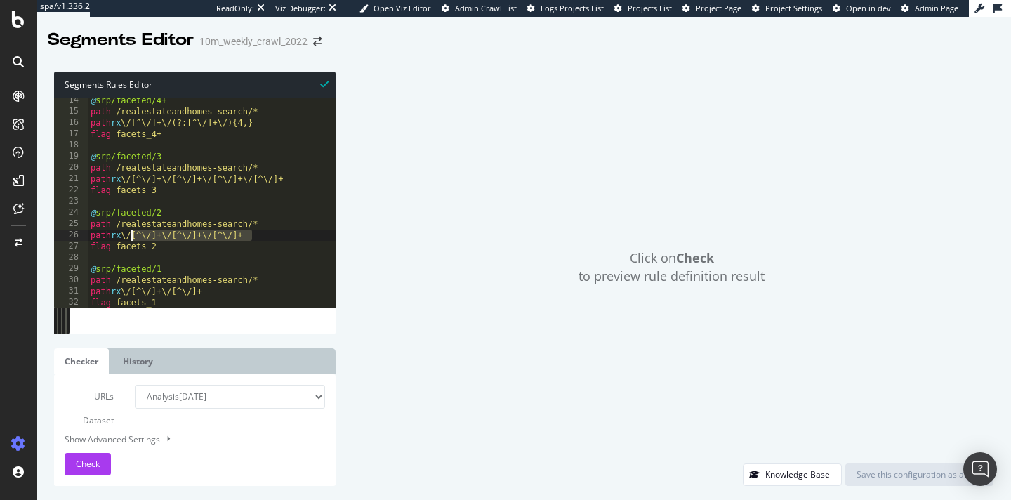
drag, startPoint x: 258, startPoint y: 235, endPoint x: 131, endPoint y: 234, distance: 127.0
click at [131, 234] on div "@ srp/faceted/4+ path /realestateandhomes-search/* path rx \/[^\/]+\/(?:[^\/]+\…" at bounding box center [414, 211] width 653 height 232
click at [212, 278] on div "@ srp/faceted/4+ path /realestateandhomes-search/* path rx \/[^\/]+\/(?:[^\/]+\…" at bounding box center [414, 211] width 653 height 232
type textarea "path /realestateandhomes-search/*"
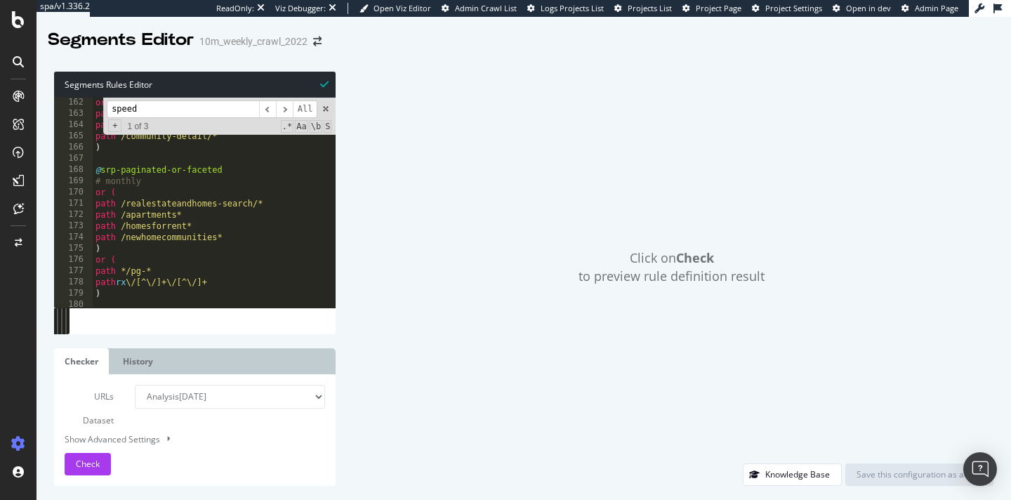
scroll to position [477, 0]
type input "speed"
drag, startPoint x: 222, startPoint y: 280, endPoint x: 137, endPoint y: 284, distance: 85.0
click at [137, 284] on div "or ( path /realestateandhomes-detail/* path /rentals/* path /community-detail/*…" at bounding box center [419, 211] width 653 height 232
paste textarea "\/[^\/]+"
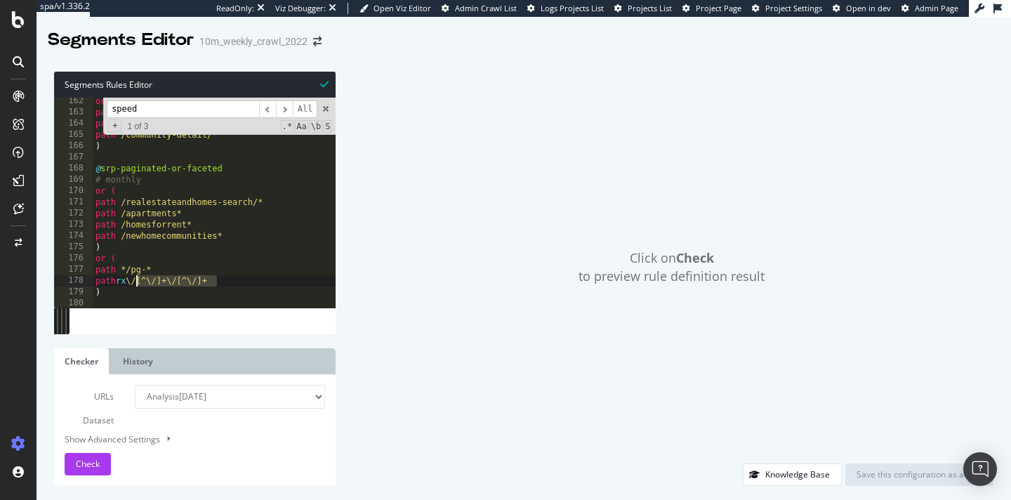
type textarea "path rx \/[^\/]+\/[^\/]+\/[^\/]+"
click at [932, 477] on div "Save this configuration as active" at bounding box center [919, 474] width 126 height 12
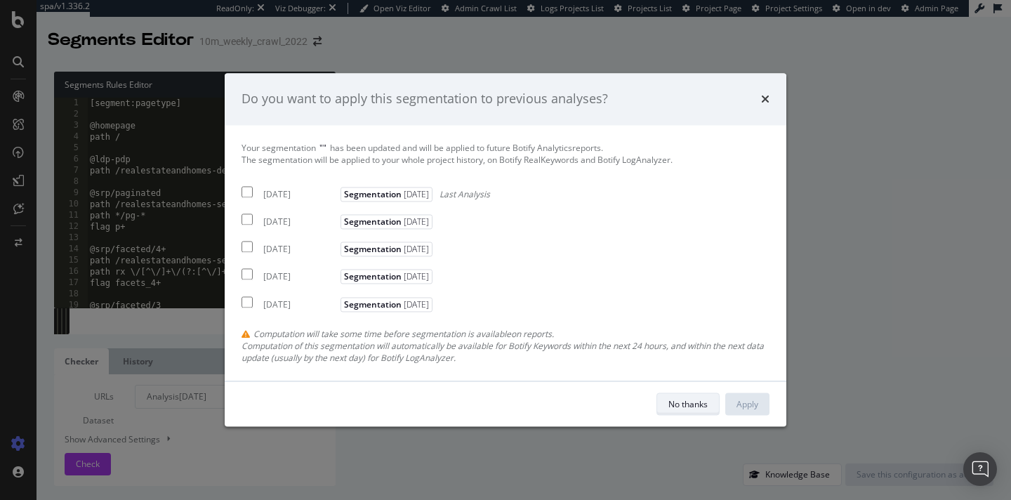
click at [685, 403] on div "No thanks" at bounding box center [687, 404] width 39 height 12
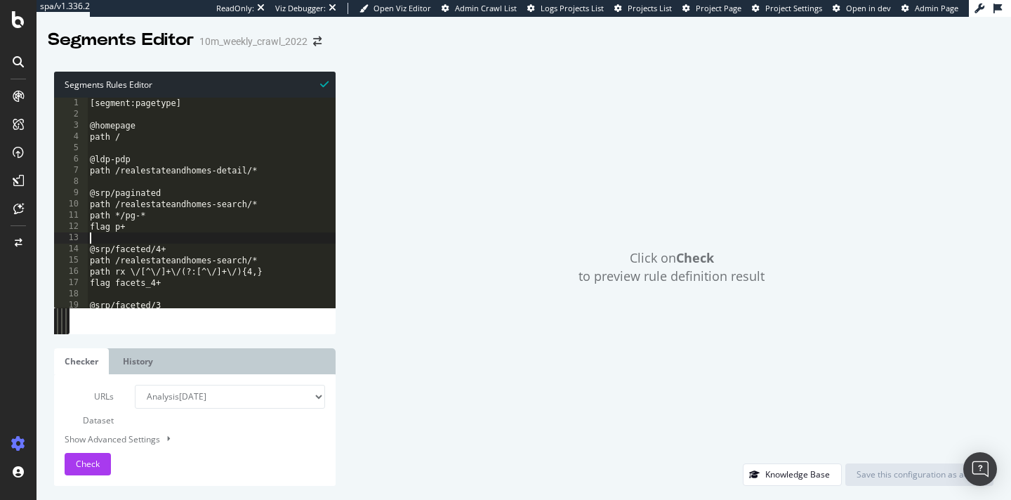
click at [216, 241] on div "[segment:pagetype] @homepage path / @ldp-pdp path /realestateandhomes-detail/* …" at bounding box center [413, 214] width 653 height 232
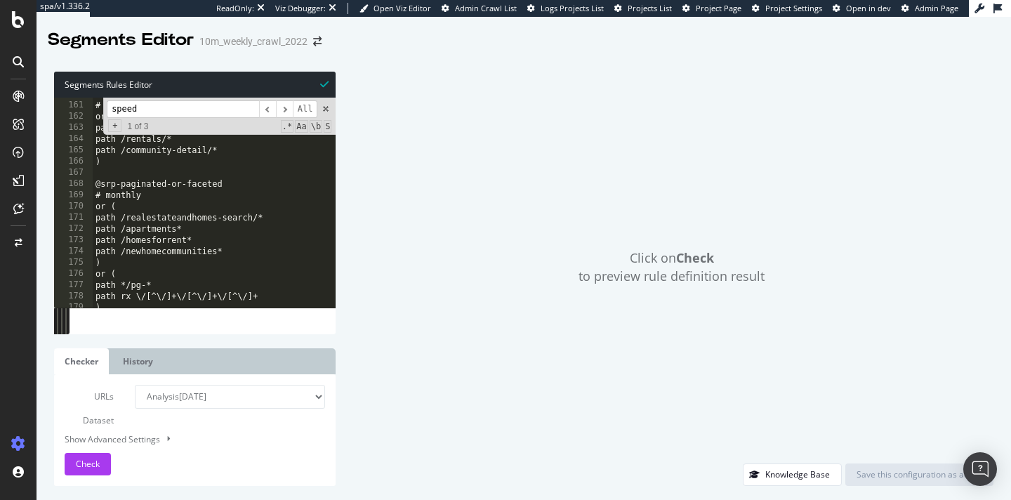
scroll to position [477, 0]
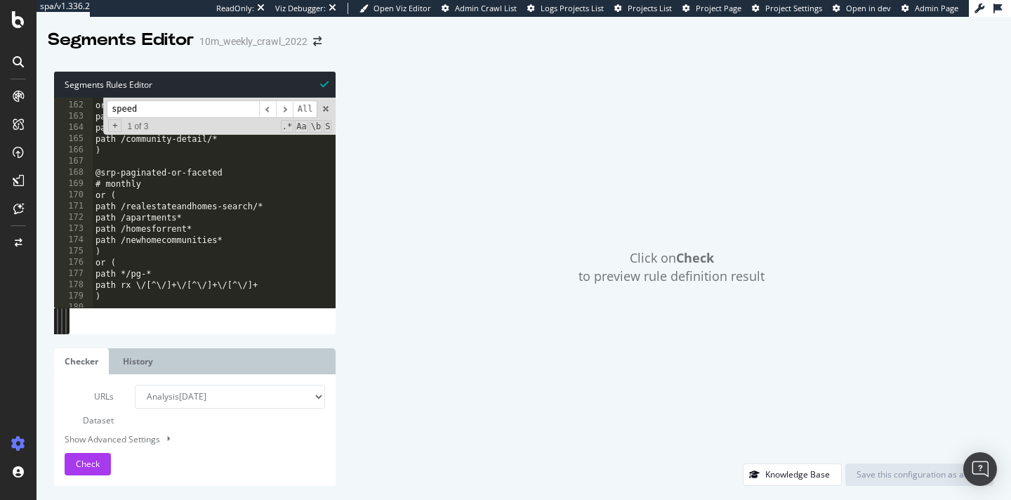
type input "speed"
drag, startPoint x: 262, startPoint y: 286, endPoint x: 121, endPoint y: 277, distance: 142.1
click at [121, 277] on div "# monthly for off-market (pdp) (create a page property) or ( path /realestatean…" at bounding box center [419, 204] width 653 height 232
click at [423, 154] on div "Click on Check to preview rule definition result" at bounding box center [672, 268] width 644 height 392
click at [321, 81] on icon at bounding box center [324, 84] width 8 height 10
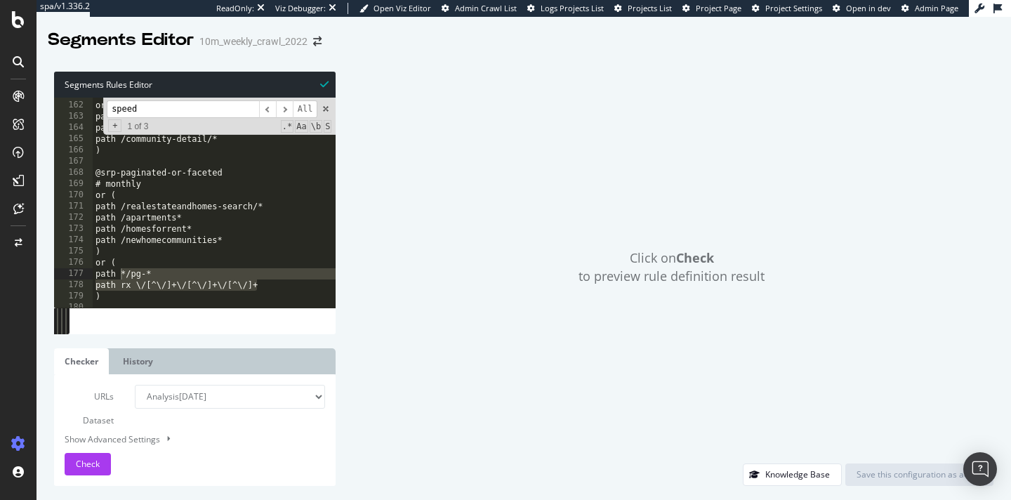
click at [432, 107] on div "Click on Check to preview rule definition result" at bounding box center [672, 268] width 644 height 392
click at [325, 110] on span at bounding box center [326, 109] width 10 height 10
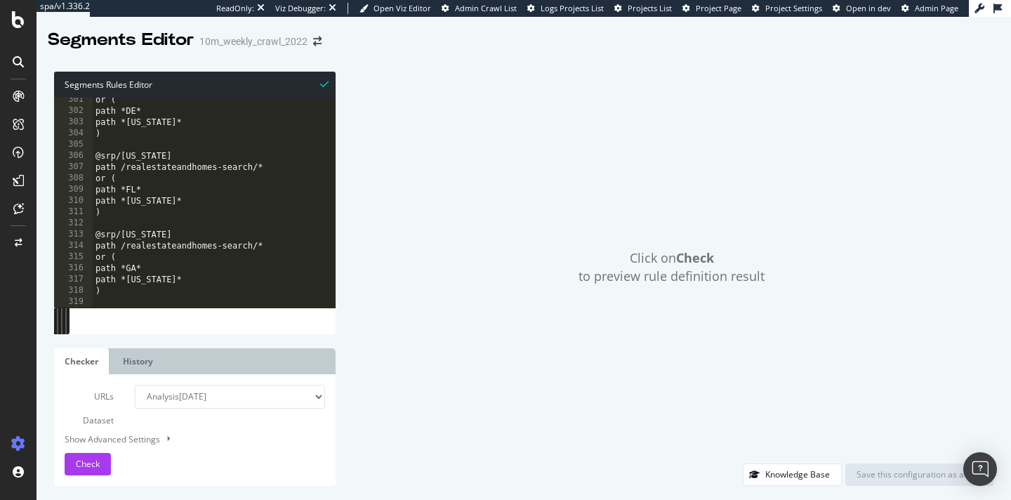
scroll to position [904, 0]
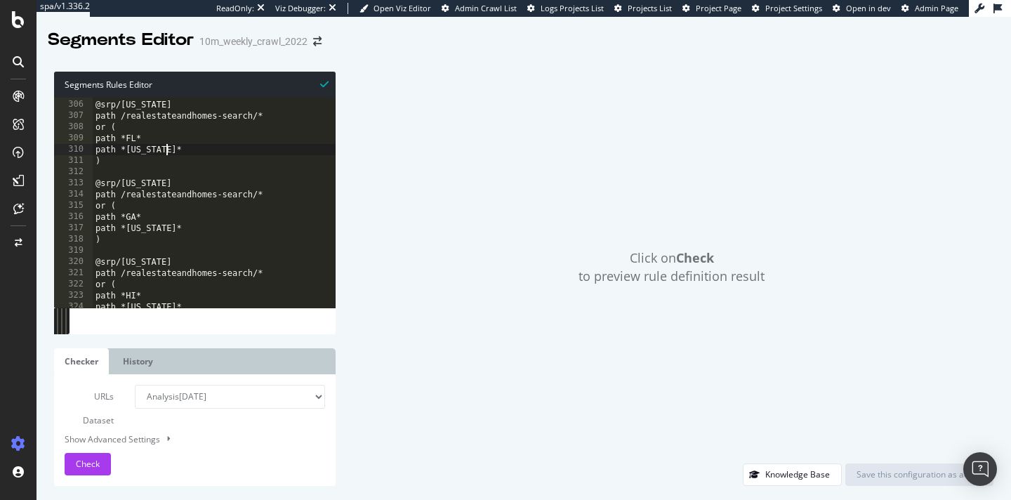
click at [259, 144] on div "@srp/florida path /realestateandhomes-search/* or ( path *FL* path *Florida* ) …" at bounding box center [419, 204] width 653 height 232
type textarea "path *Florida*"
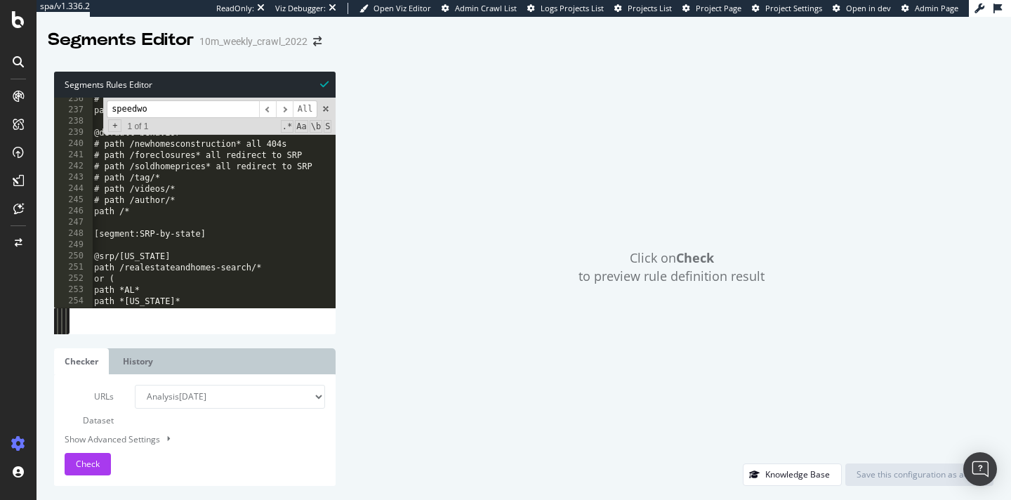
scroll to position [692, 0]
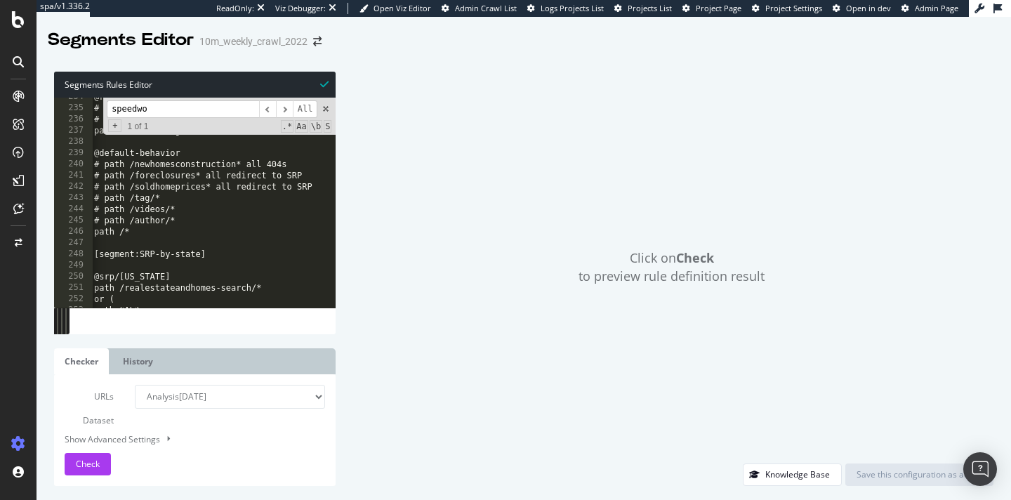
type input "speedwo"
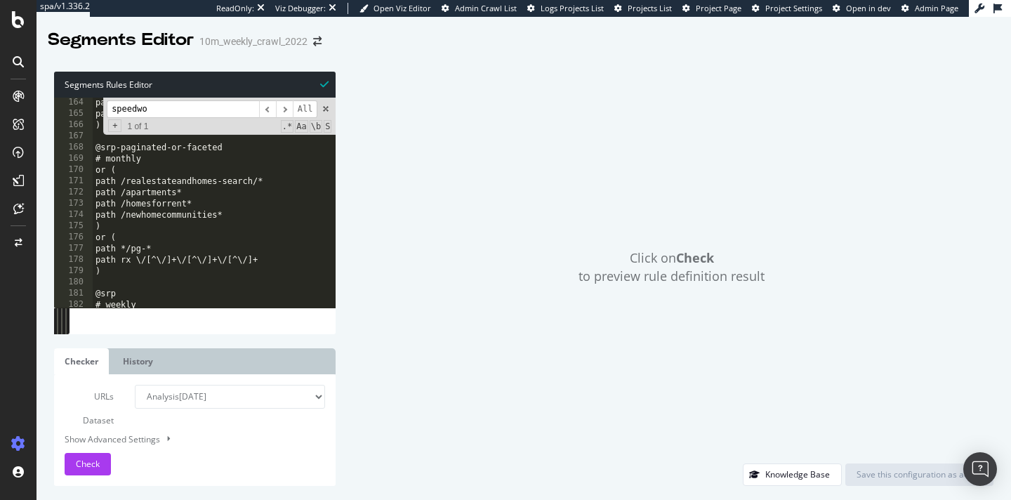
scroll to position [483, 0]
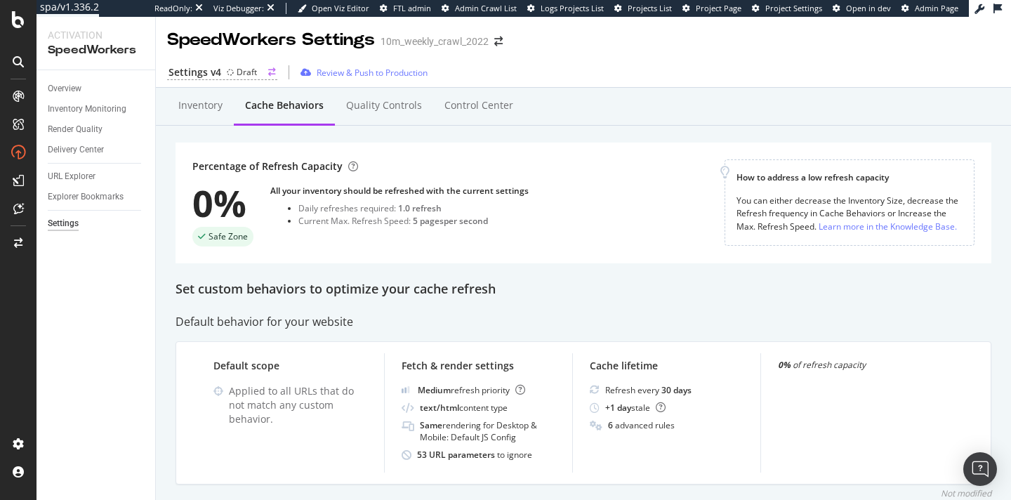
click at [219, 72] on div "Settings v4" at bounding box center [194, 72] width 53 height 14
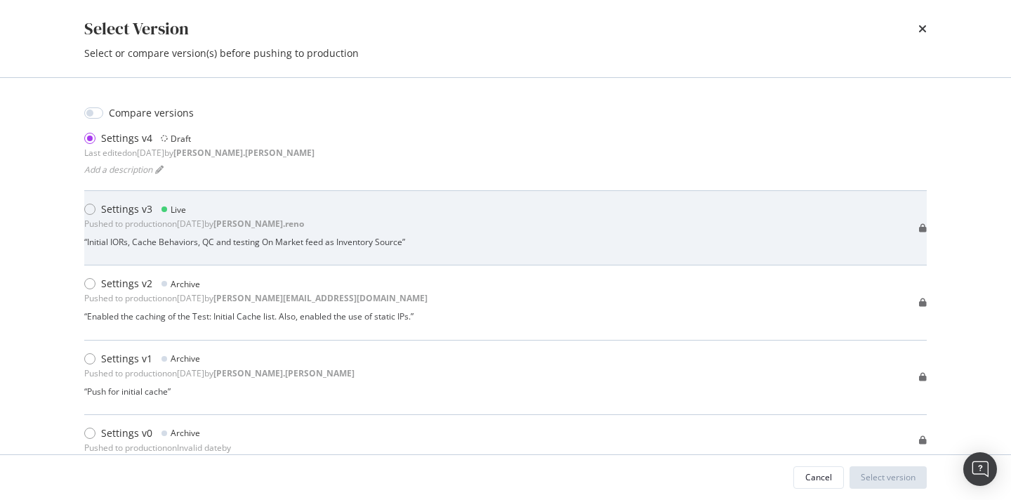
click at [119, 215] on div "Settings v3" at bounding box center [126, 209] width 51 height 14
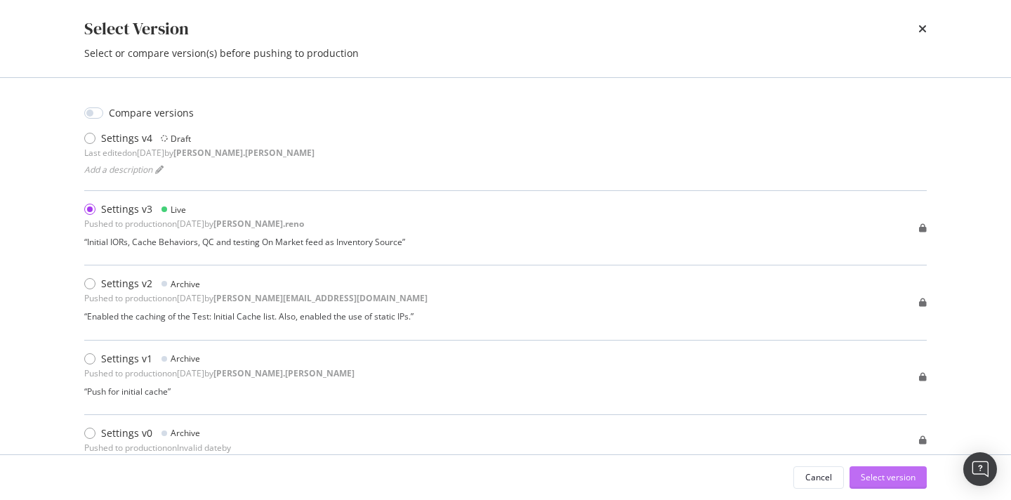
click at [910, 470] on div "Select version" at bounding box center [887, 477] width 55 height 21
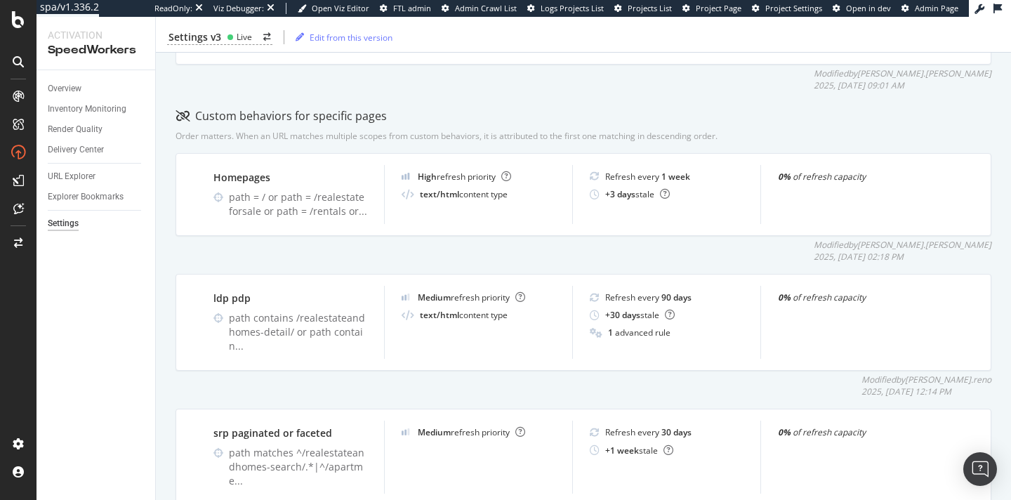
scroll to position [530, 0]
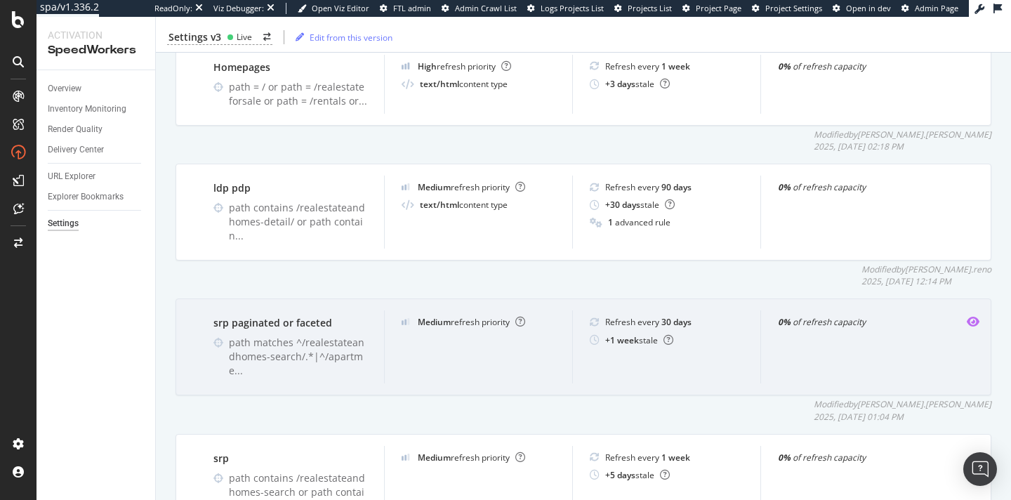
click at [966, 316] on icon "eye" at bounding box center [972, 321] width 13 height 11
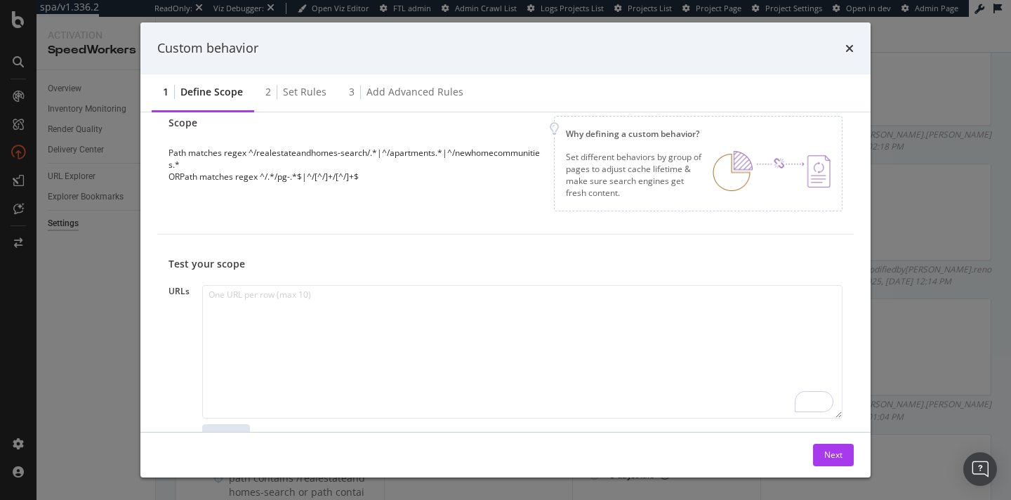
scroll to position [0, 0]
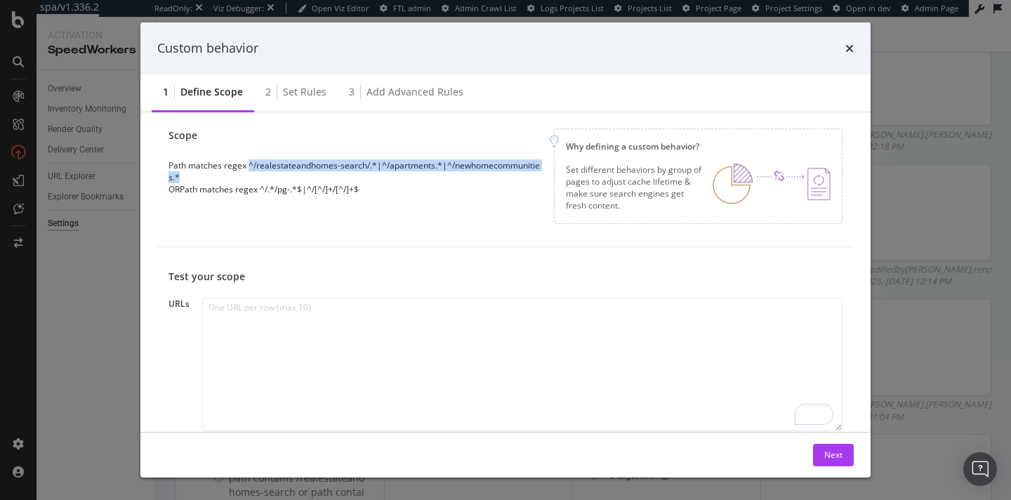
drag, startPoint x: 180, startPoint y: 175, endPoint x: 251, endPoint y: 166, distance: 70.8
click at [251, 166] on div "Path matches regex ^/realestateandhomes-search/.*|^/apartments.*|^/newhomecommu…" at bounding box center [355, 171] width 374 height 24
copy div "^/realestateandhomes-search/.*|^/apartments.*|^/newhomecommunities.*"
click at [849, 48] on icon "times" at bounding box center [849, 48] width 8 height 11
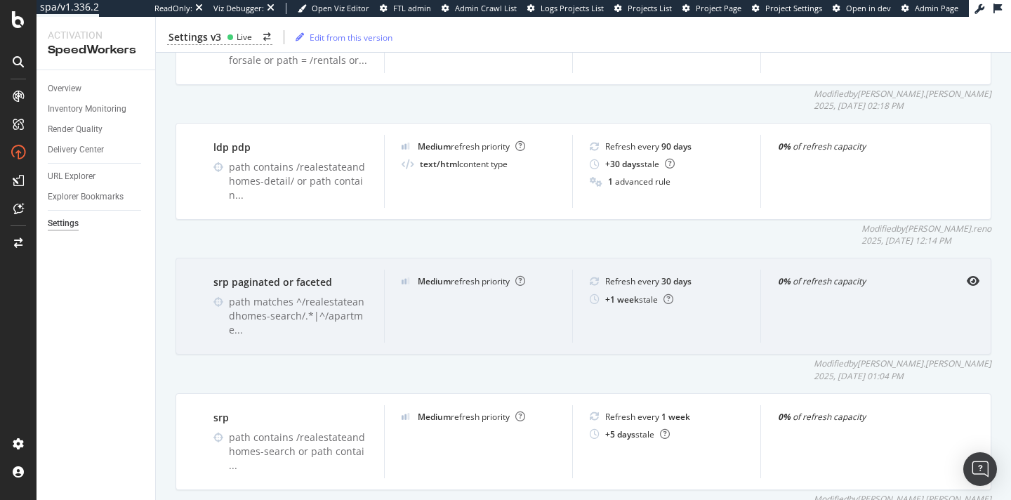
scroll to position [576, 0]
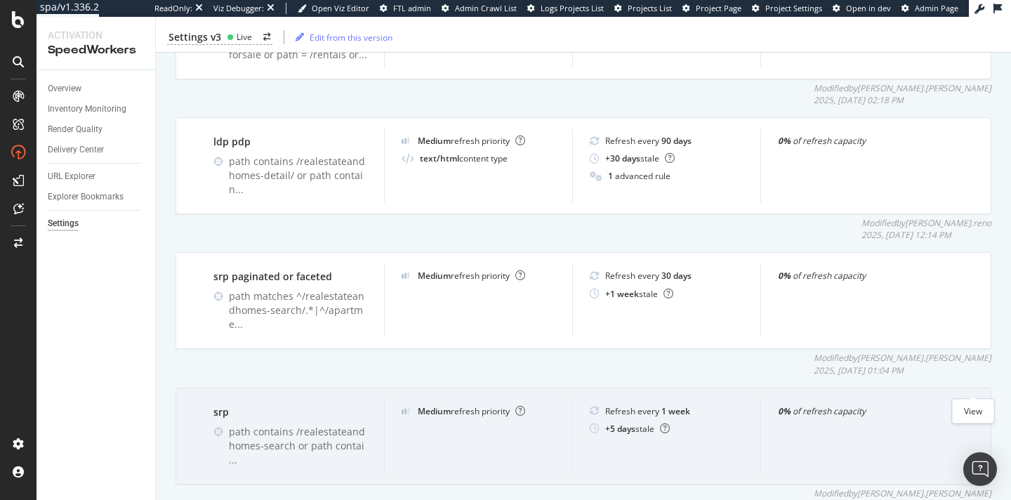
click at [971, 405] on icon "eye" at bounding box center [972, 410] width 13 height 11
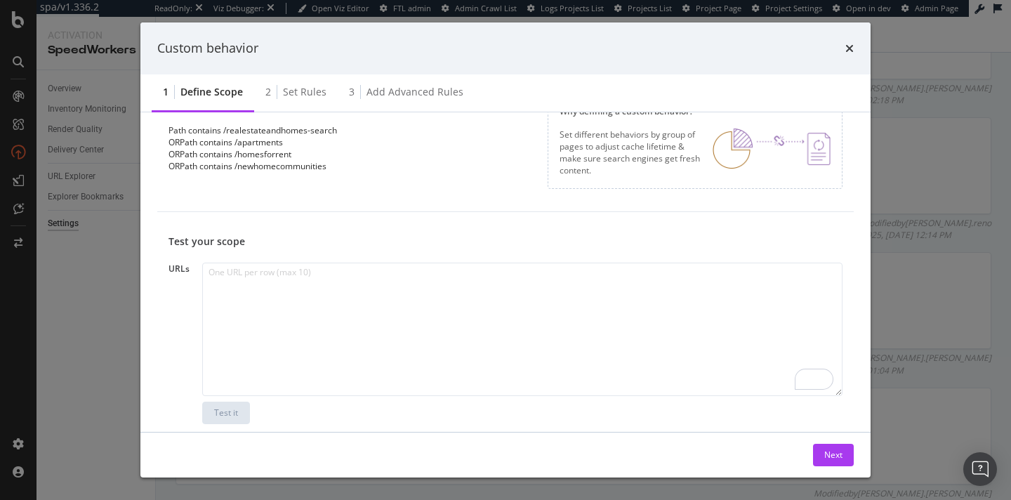
scroll to position [166, 0]
drag, startPoint x: 297, startPoint y: 151, endPoint x: 238, endPoint y: 151, distance: 59.0
click at [238, 151] on div "OR Path contains /homesforrent" at bounding box center [252, 154] width 168 height 12
copy div "/homesforrent"
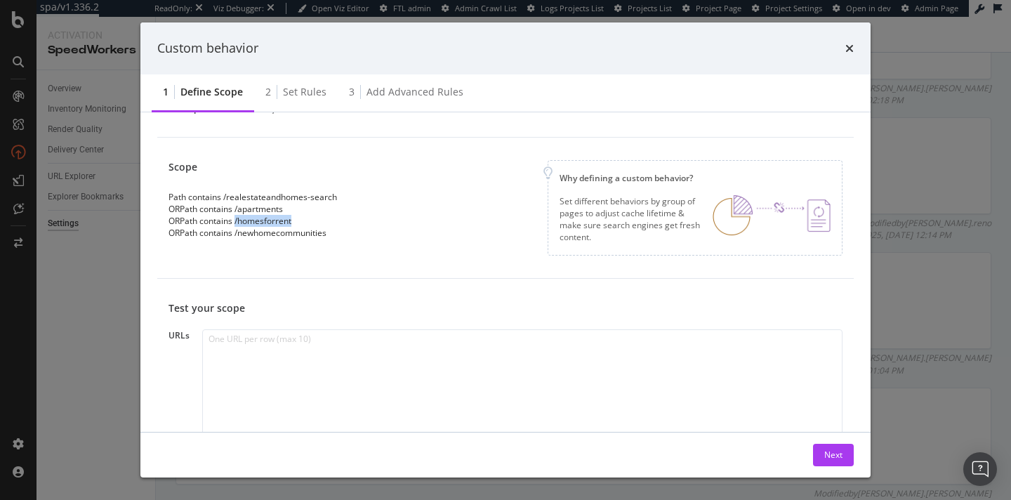
scroll to position [65, 0]
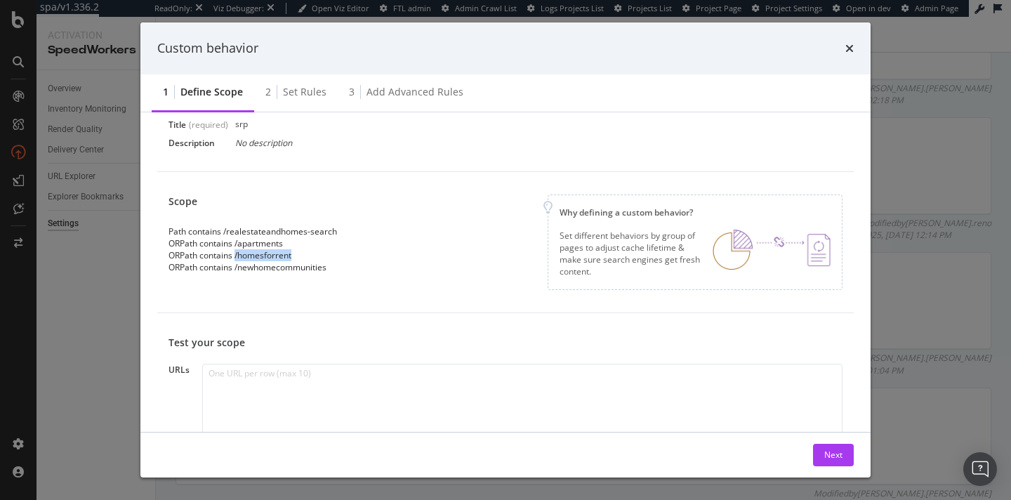
click at [305, 255] on div "OR Path contains /homesforrent" at bounding box center [252, 255] width 168 height 12
drag, startPoint x: 295, startPoint y: 255, endPoint x: 239, endPoint y: 254, distance: 56.2
click at [239, 254] on div "OR Path contains /homesforrent" at bounding box center [252, 255] width 168 height 12
copy div "/homesforrent"
click at [294, 260] on div "OR Path contains /homesforrent" at bounding box center [252, 255] width 168 height 12
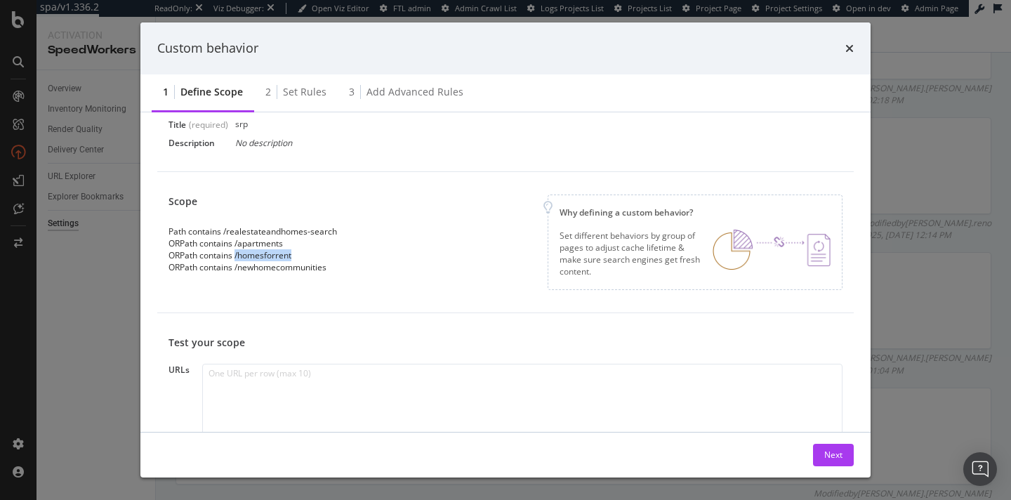
drag, startPoint x: 300, startPoint y: 255, endPoint x: 237, endPoint y: 258, distance: 62.5
click at [237, 258] on div "OR Path contains /homesforrent" at bounding box center [252, 255] width 168 height 12
copy div "/homesforrent"
click at [849, 49] on icon "times" at bounding box center [849, 48] width 8 height 11
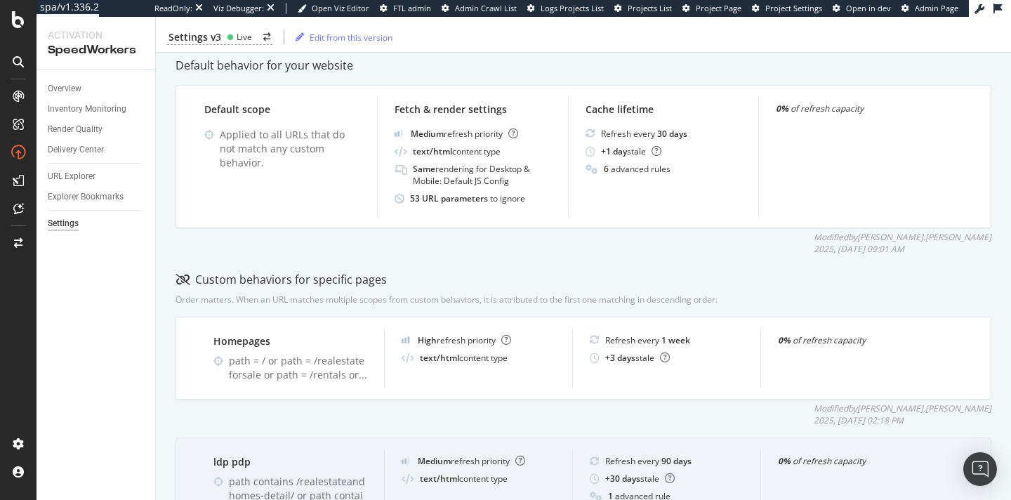
scroll to position [0, 0]
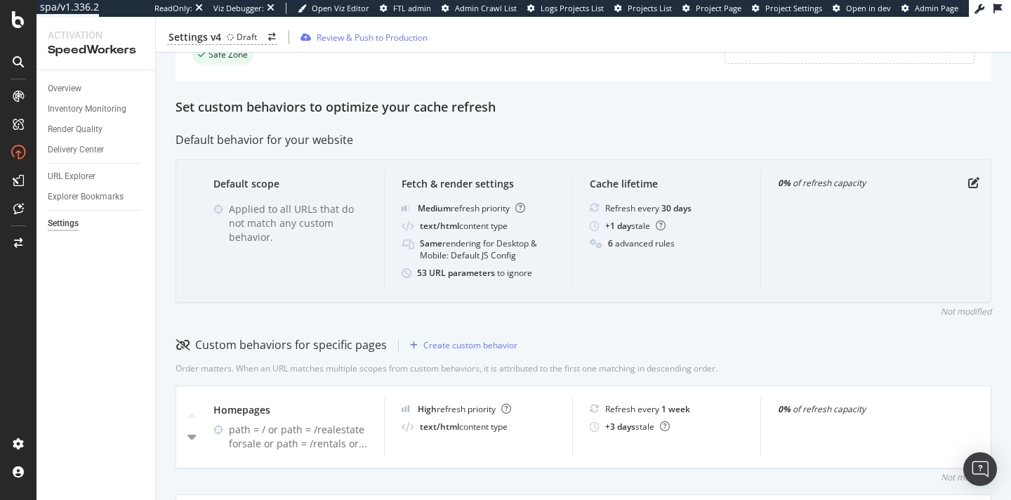
scroll to position [353, 0]
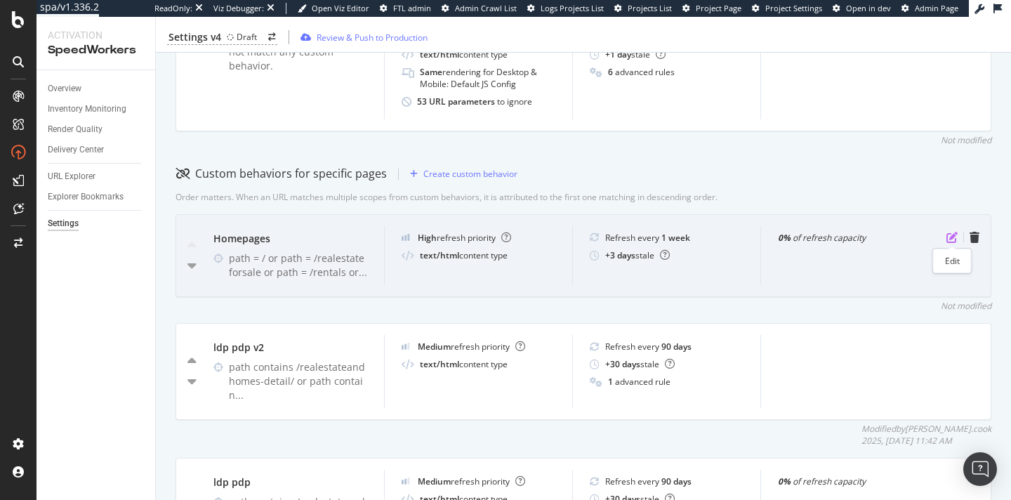
click at [949, 241] on icon "pen-to-square" at bounding box center [951, 237] width 11 height 11
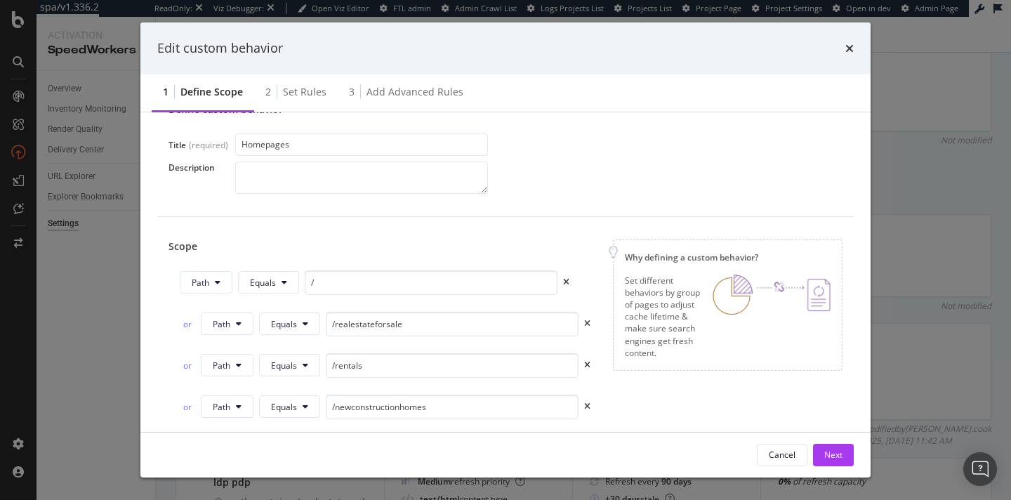
scroll to position [51, 0]
click at [850, 48] on icon "times" at bounding box center [849, 48] width 8 height 11
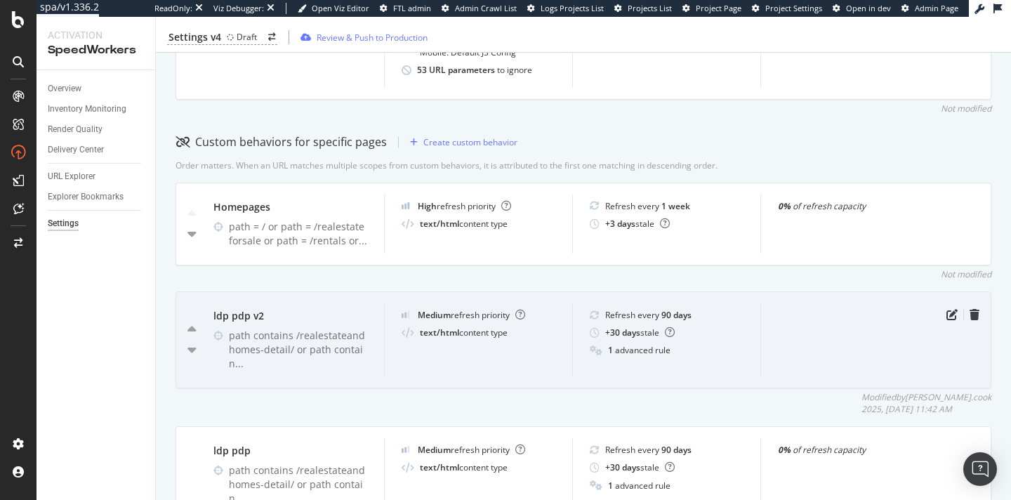
scroll to position [397, 0]
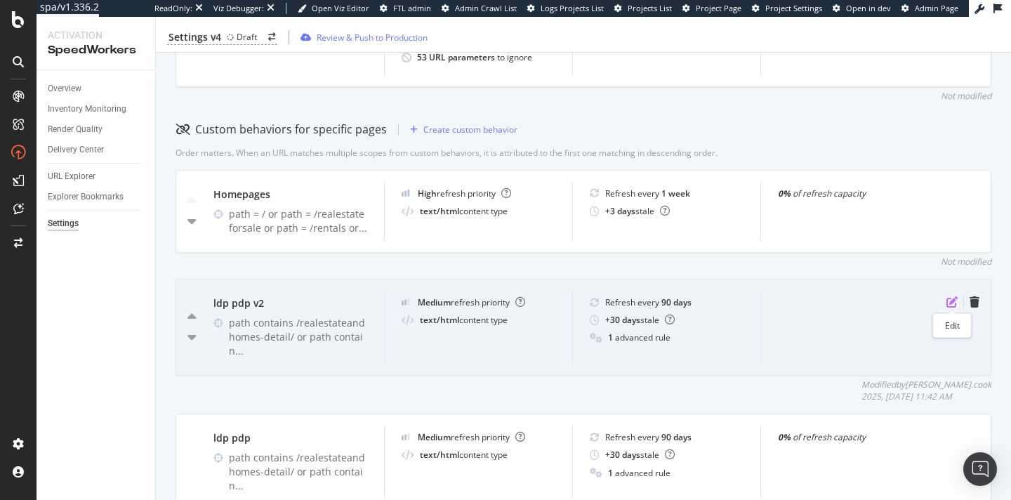
click at [950, 296] on icon "pen-to-square" at bounding box center [951, 301] width 11 height 11
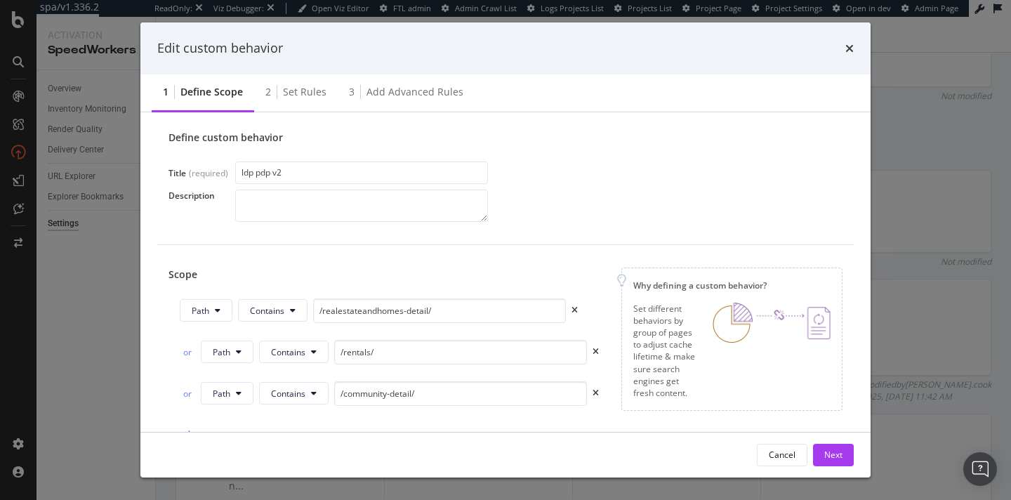
scroll to position [40, 0]
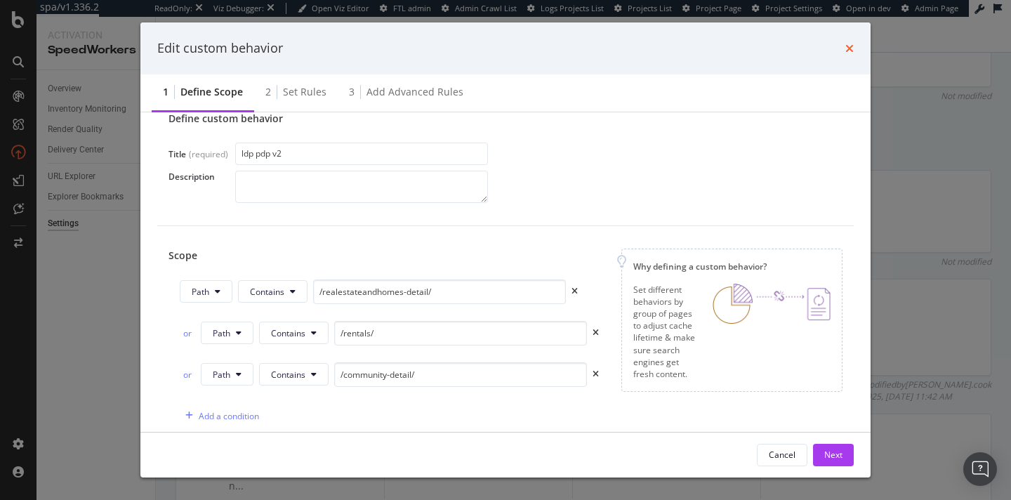
click at [849, 52] on icon "times" at bounding box center [849, 48] width 8 height 11
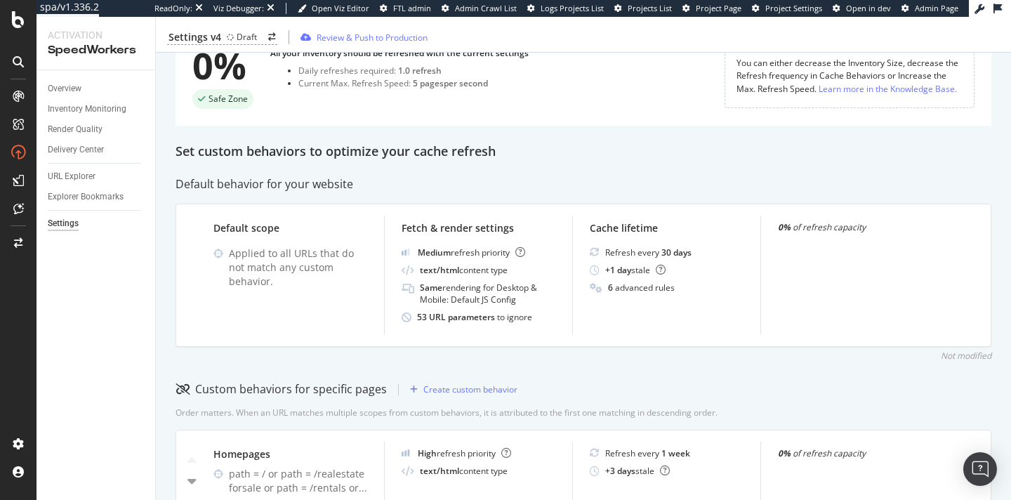
scroll to position [0, 0]
